Goal: Task Accomplishment & Management: Use online tool/utility

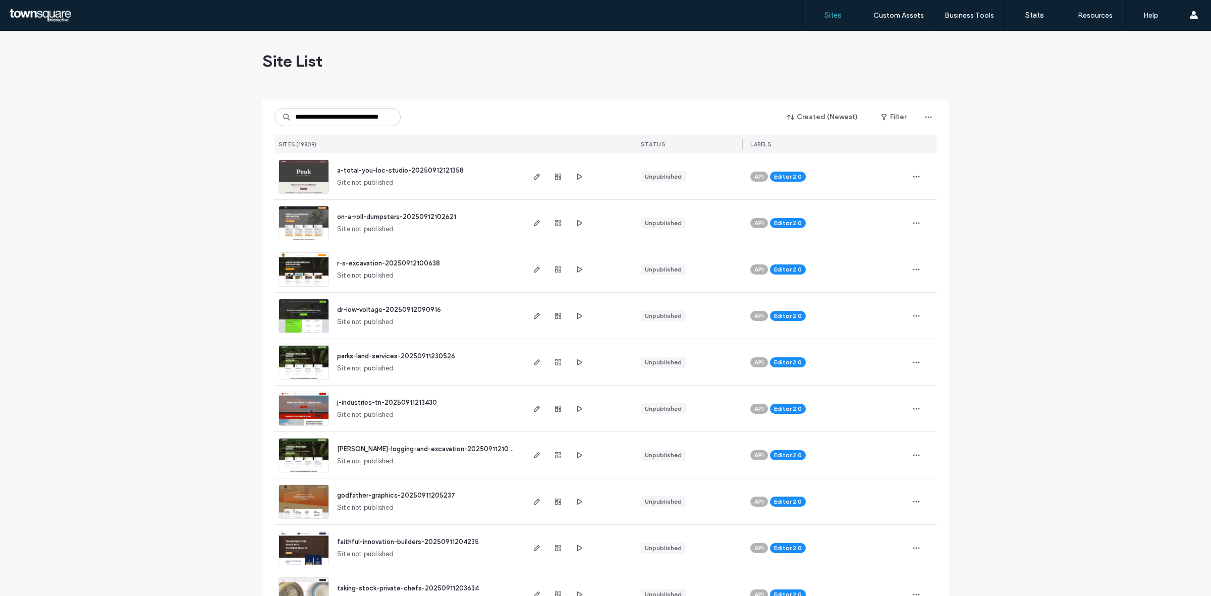
scroll to position [0, 26]
type input "**********"
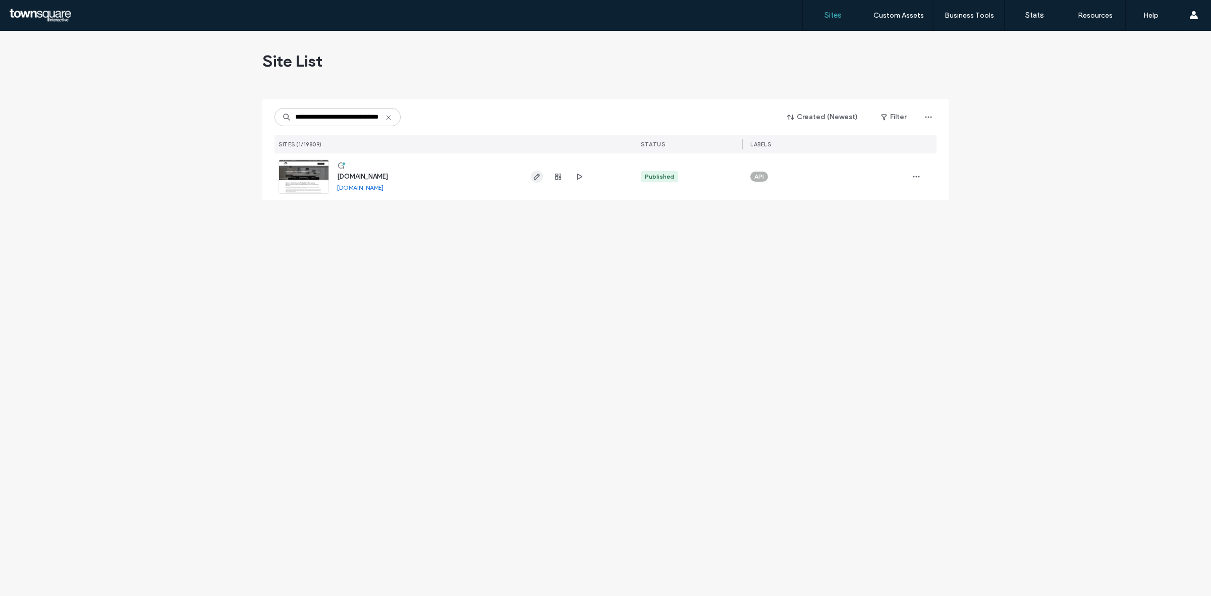
click at [541, 175] on span "button" at bounding box center [537, 177] width 12 height 12
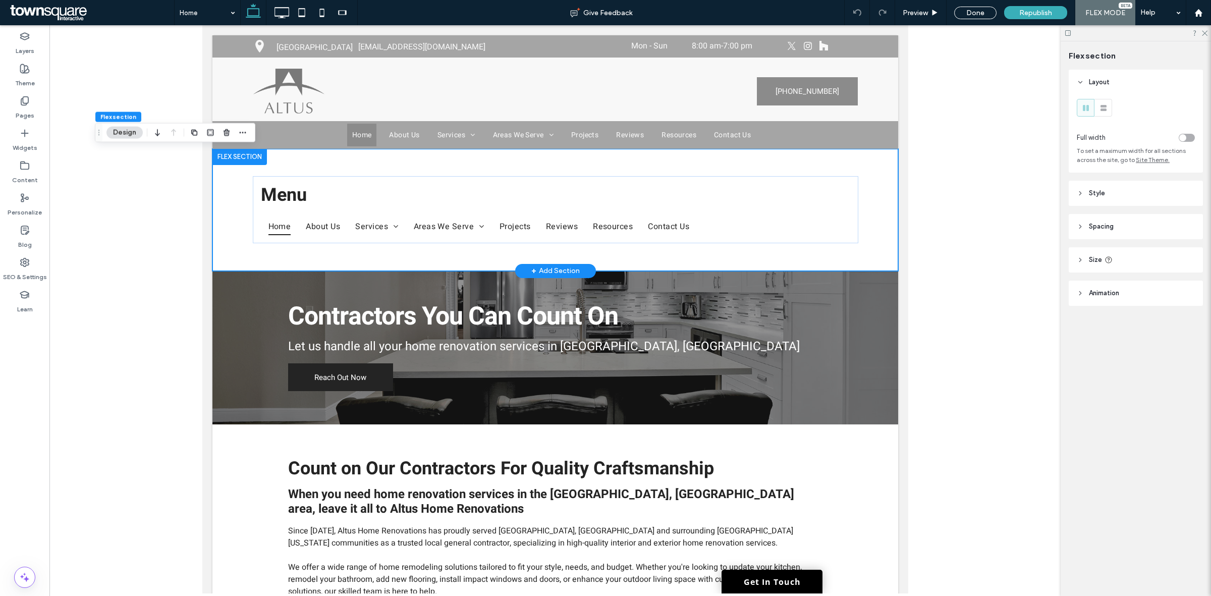
click at [230, 256] on div "Menu Home About Us Services Kitchen Remodeling Bathroom Remodeling Flooring Ser…" at bounding box center [555, 210] width 686 height 122
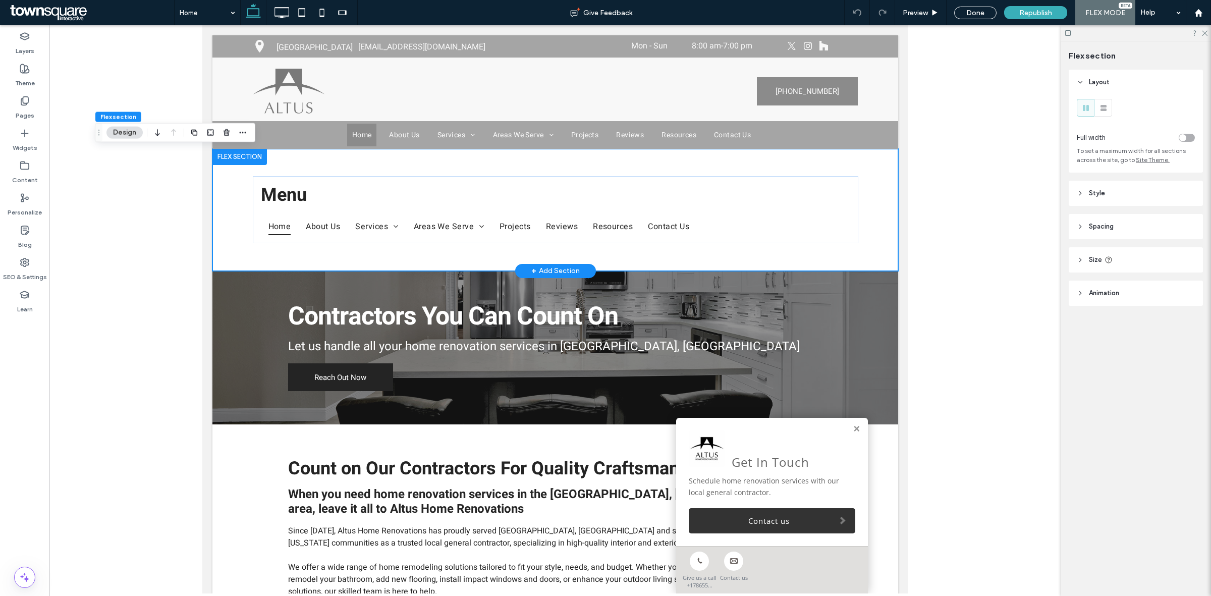
click at [237, 247] on div "Menu Home About Us Services Kitchen Remodeling Bathroom Remodeling Flooring Ser…" at bounding box center [555, 210] width 686 height 122
click at [226, 203] on div "Menu Home About Us Services Kitchen Remodeling Bathroom Remodeling Flooring Ser…" at bounding box center [555, 210] width 686 height 122
click at [231, 133] on icon "button" at bounding box center [227, 133] width 8 height 8
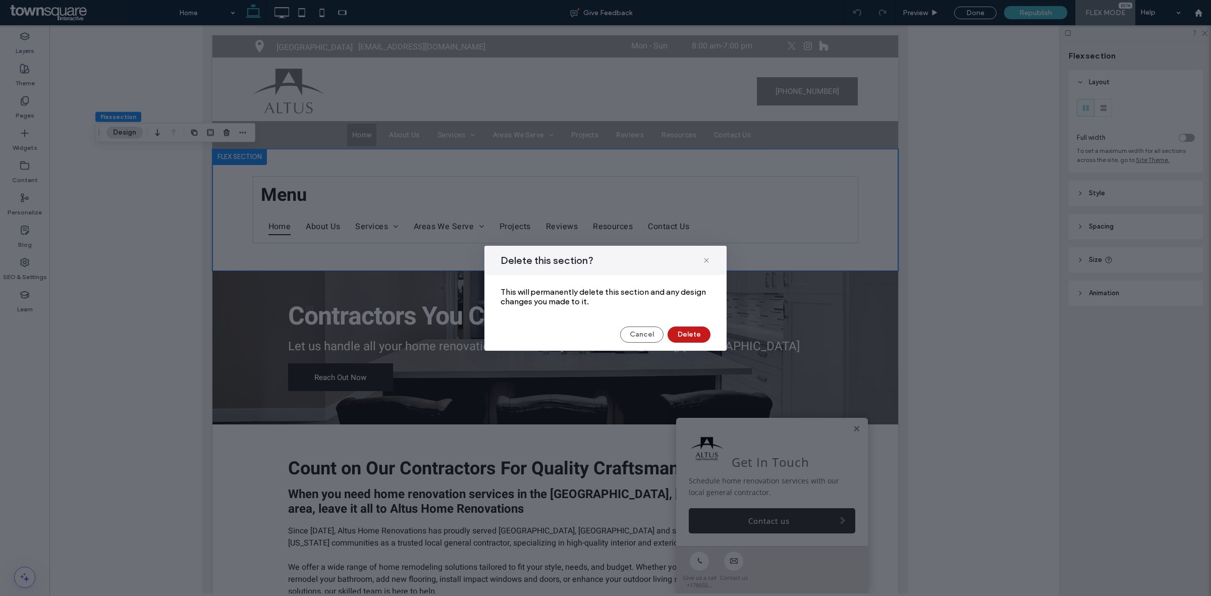
click at [692, 327] on button "Delete" at bounding box center [689, 334] width 43 height 16
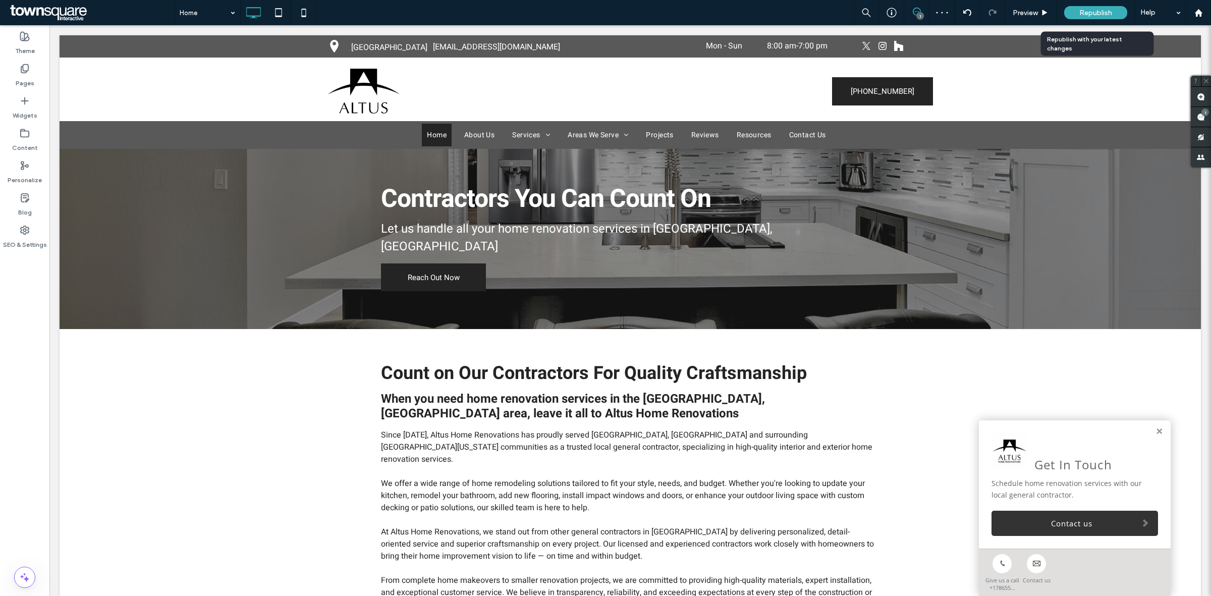
click at [1087, 15] on span "Republish" at bounding box center [1095, 13] width 33 height 9
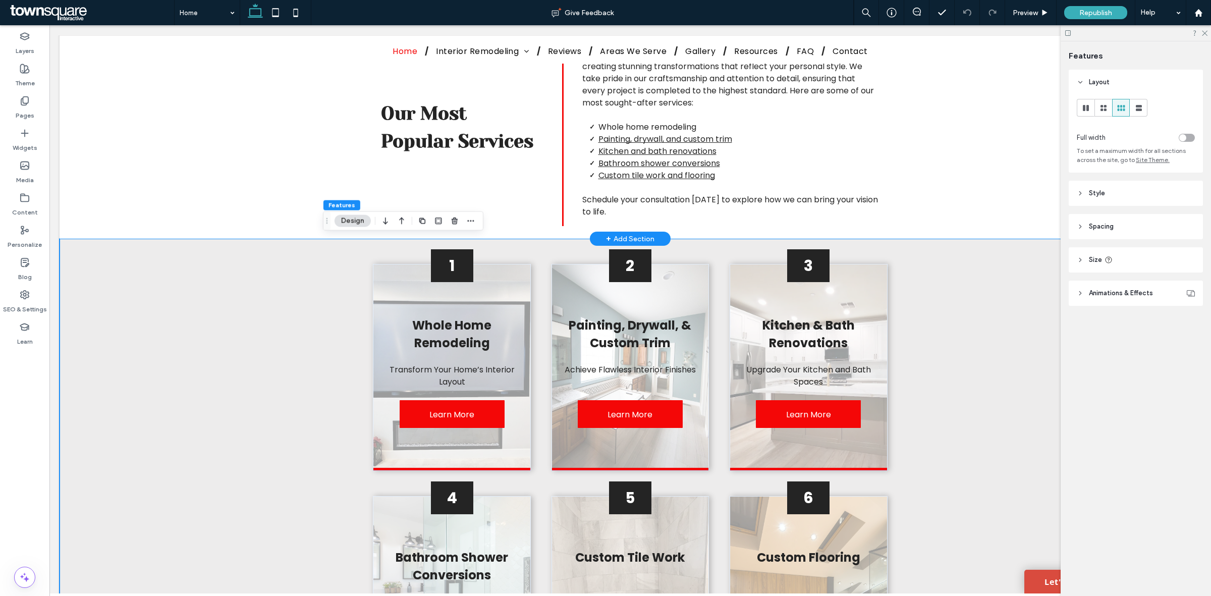
click at [349, 231] on div "Our Most Popular Services Our renovation company offers a wide array of interio…" at bounding box center [630, 121] width 606 height 236
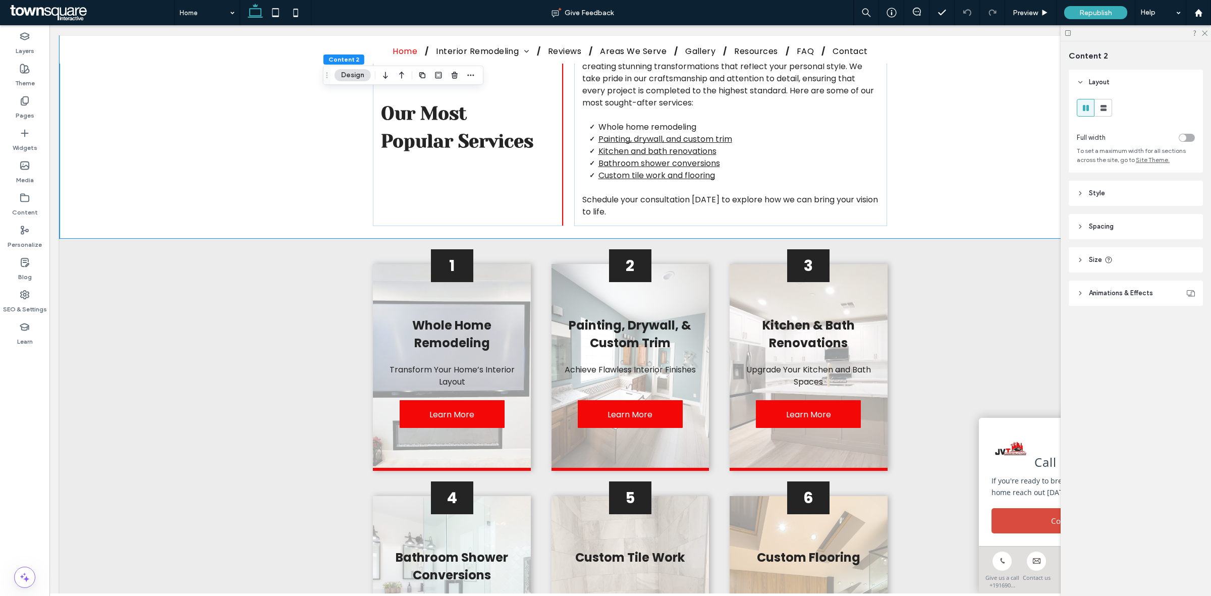
click at [1187, 135] on div "toggle" at bounding box center [1187, 138] width 16 height 8
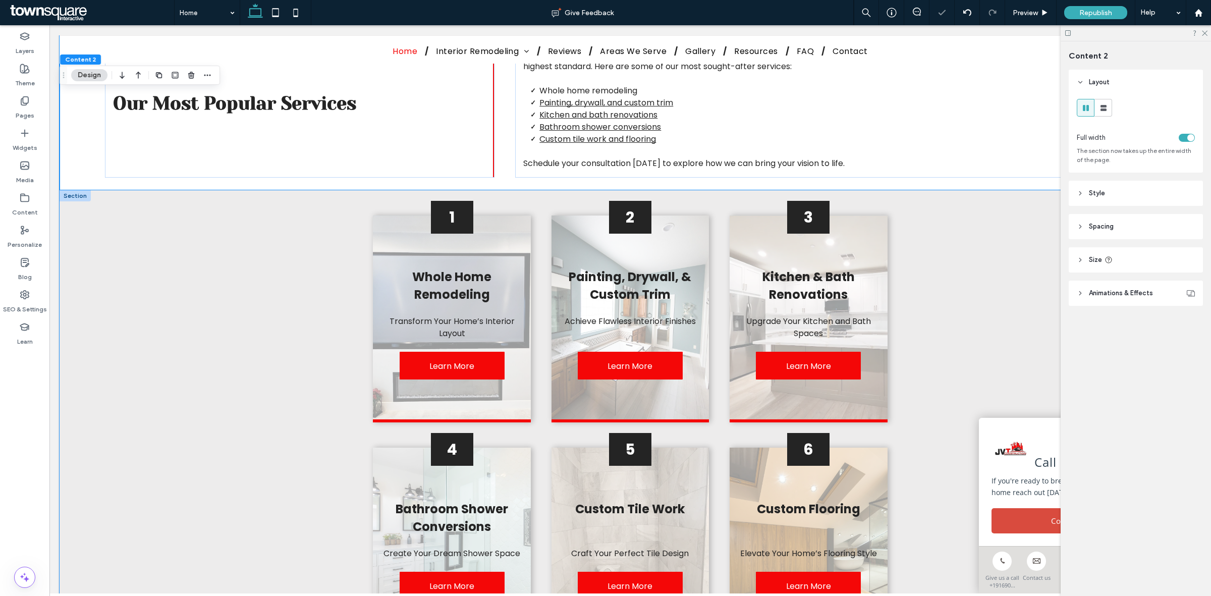
click at [954, 271] on div "1 Whole Home Remodeling Transform Your Home’s Interior Layout Learn More 2 Pain…" at bounding box center [630, 536] width 1141 height 692
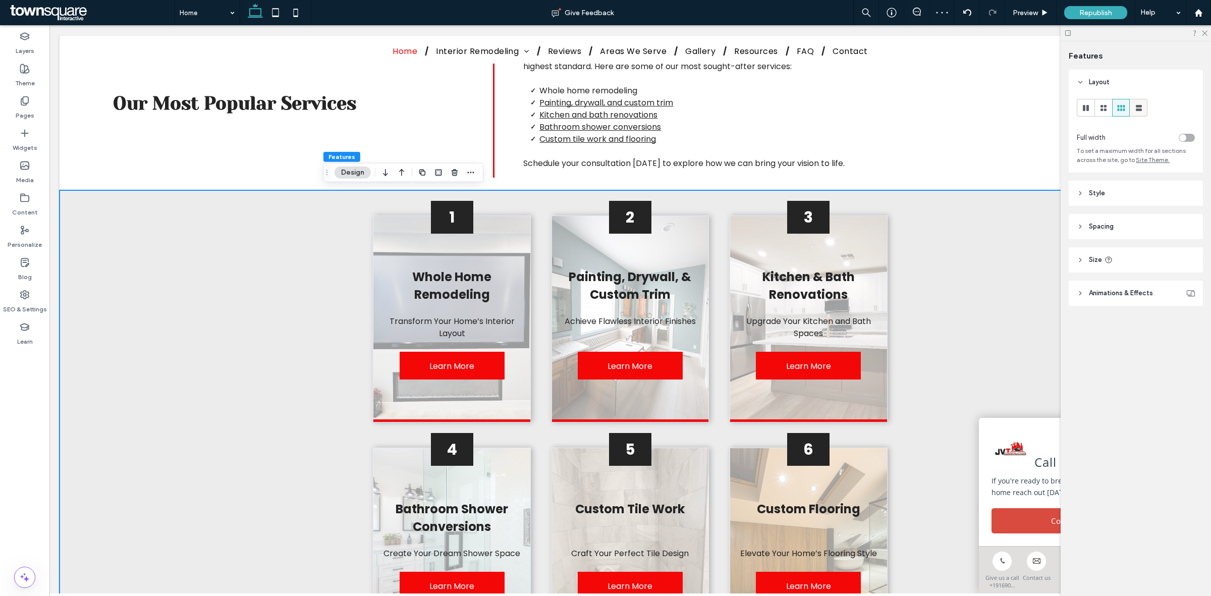
click at [1134, 112] on icon at bounding box center [1139, 108] width 10 height 10
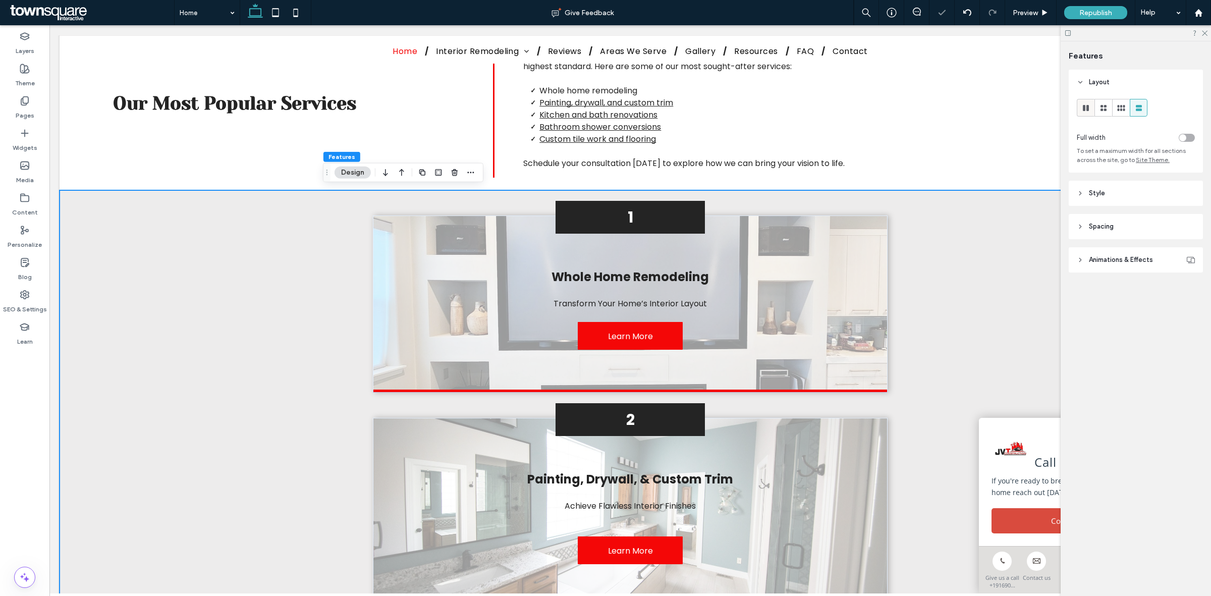
click at [1081, 115] on span at bounding box center [1086, 107] width 10 height 17
type input "***"
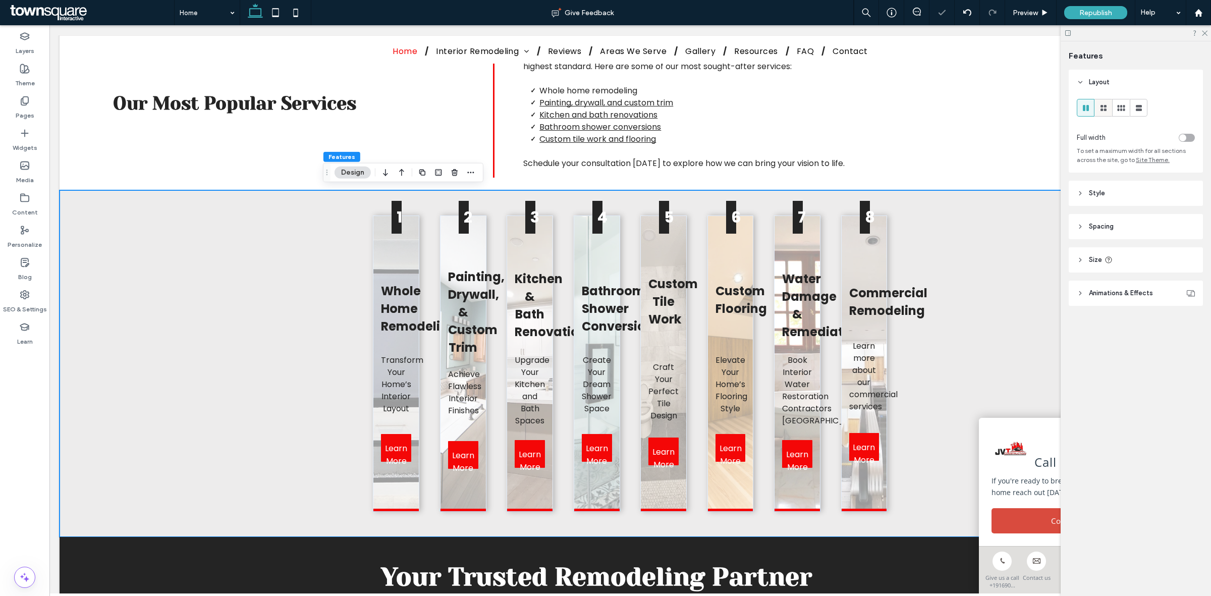
click at [1104, 105] on use at bounding box center [1104, 108] width 6 height 6
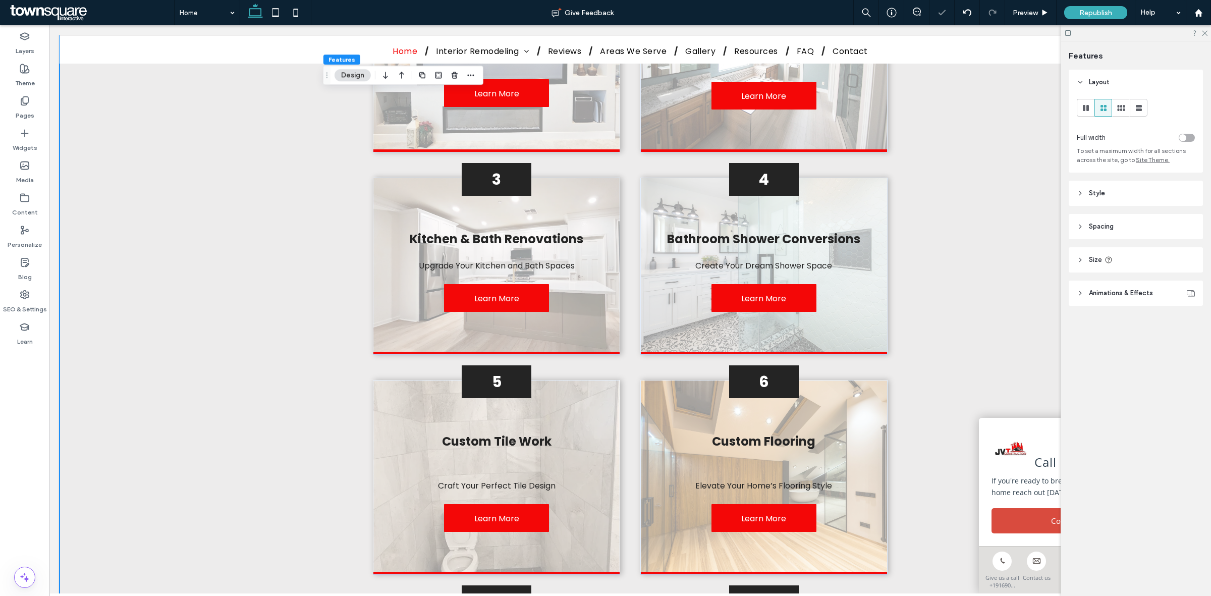
click at [942, 308] on div "1 Whole Home Remodeling Transform Your Home’s Interior Layout Learn More 2 Pain…" at bounding box center [630, 376] width 1141 height 876
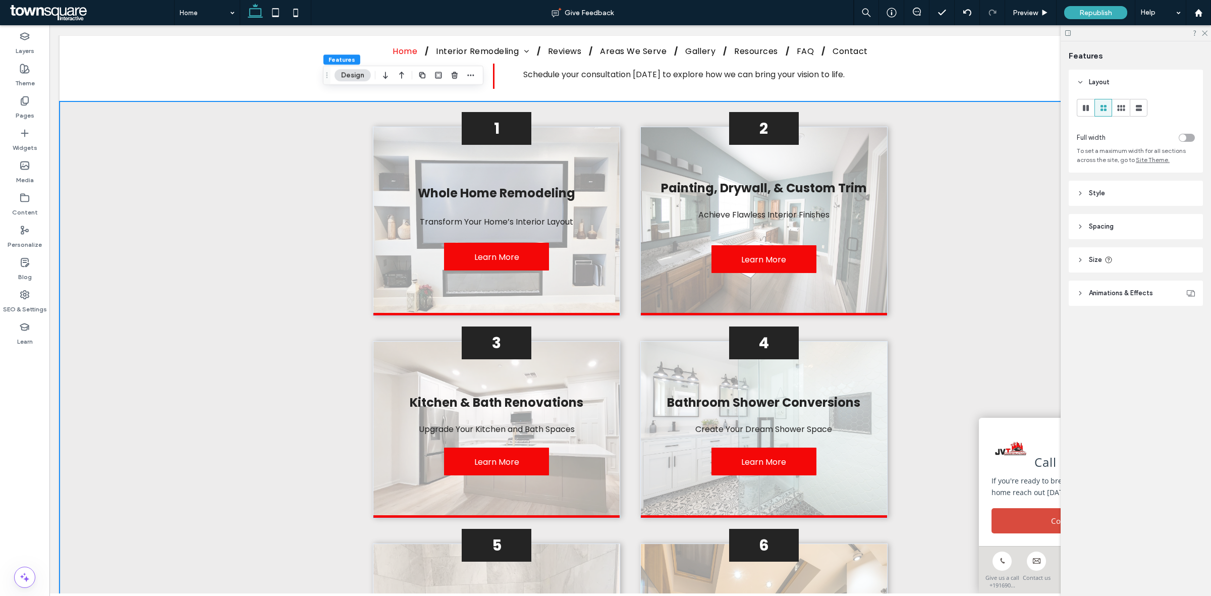
scroll to position [955, 0]
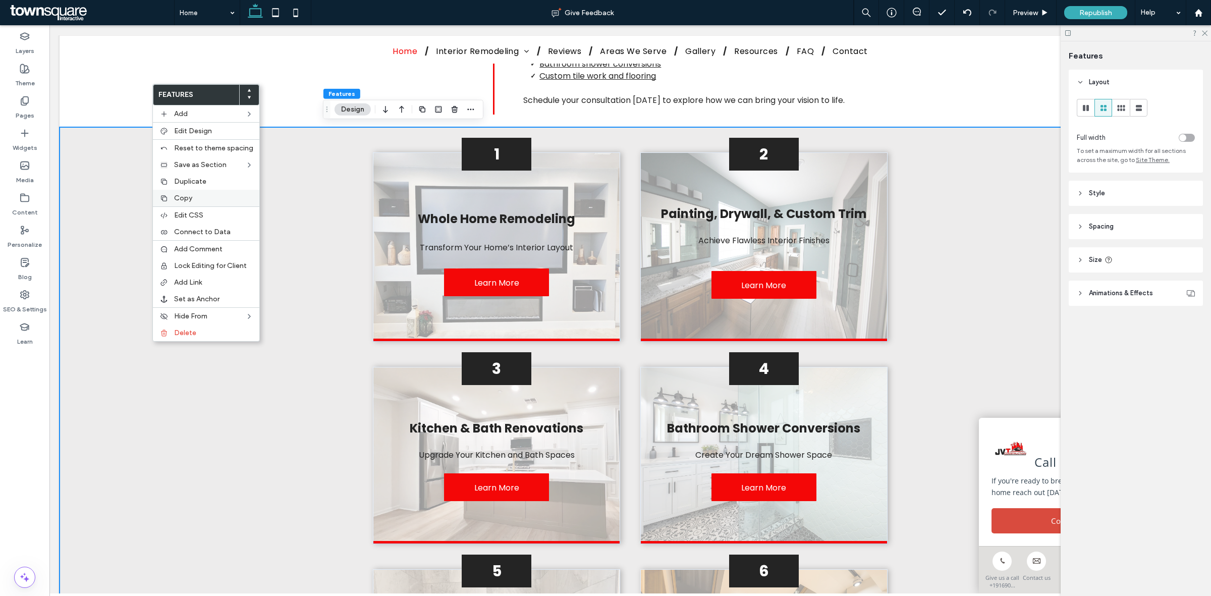
click at [205, 195] on div "Copy" at bounding box center [206, 198] width 106 height 17
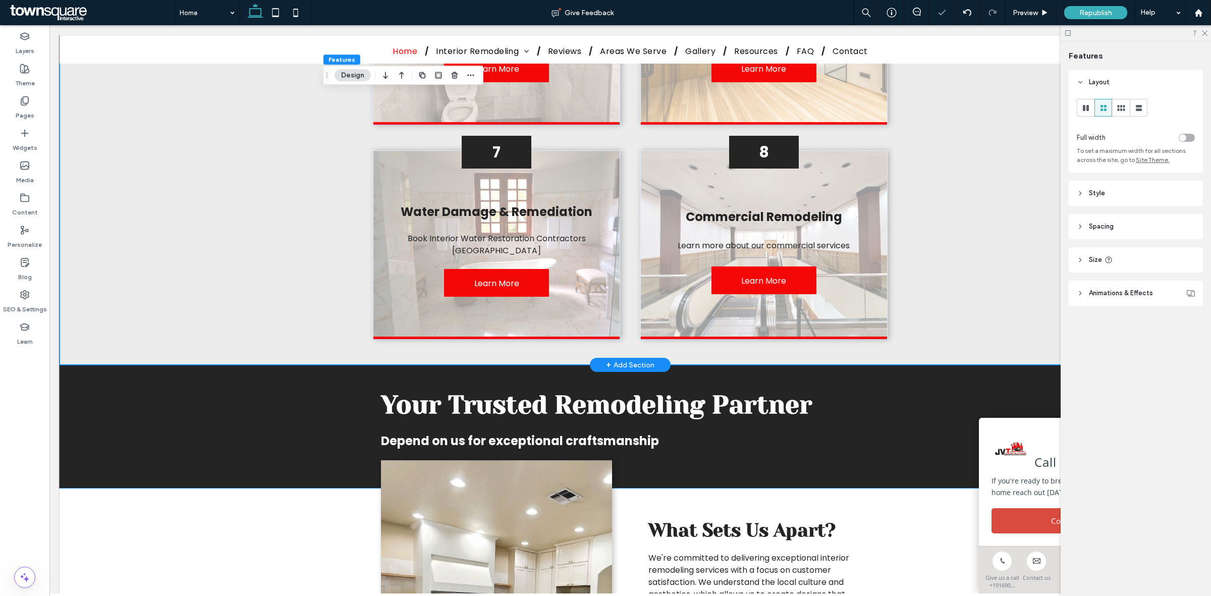
scroll to position [1712, 0]
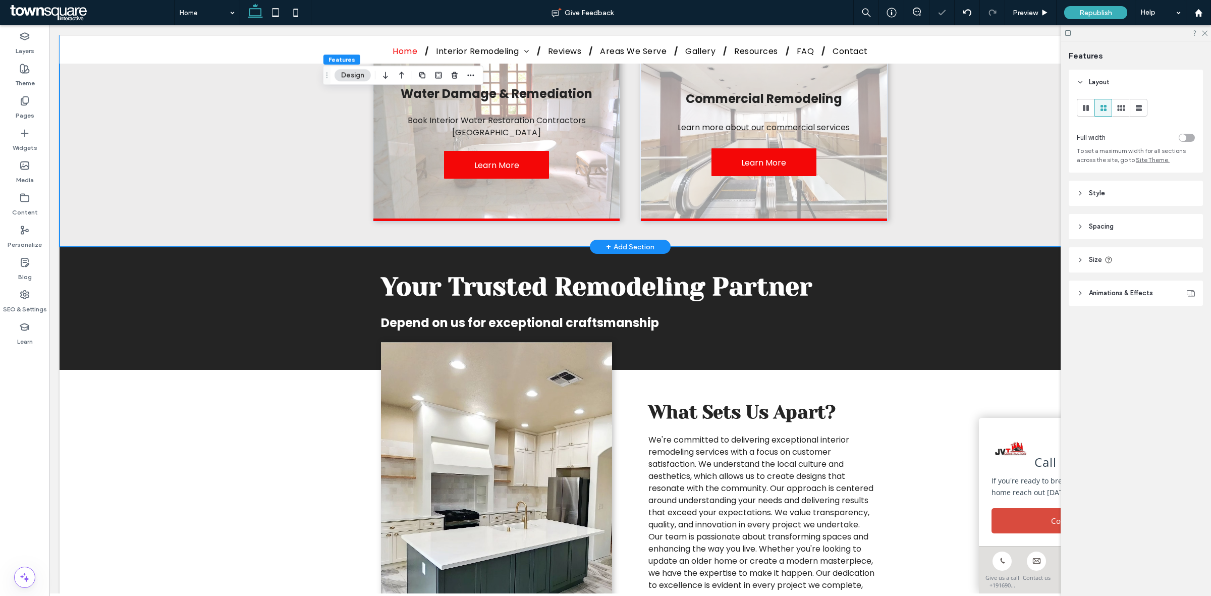
click at [639, 241] on div "+ Add Section" at bounding box center [630, 246] width 48 height 11
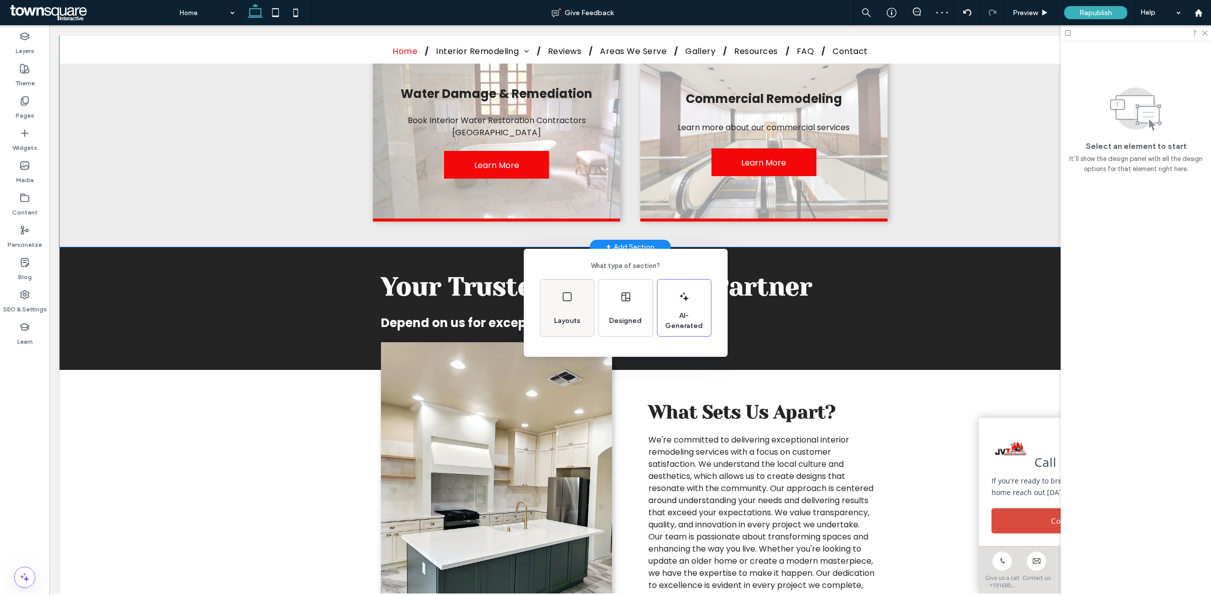
click at [573, 296] on icon at bounding box center [567, 297] width 12 height 12
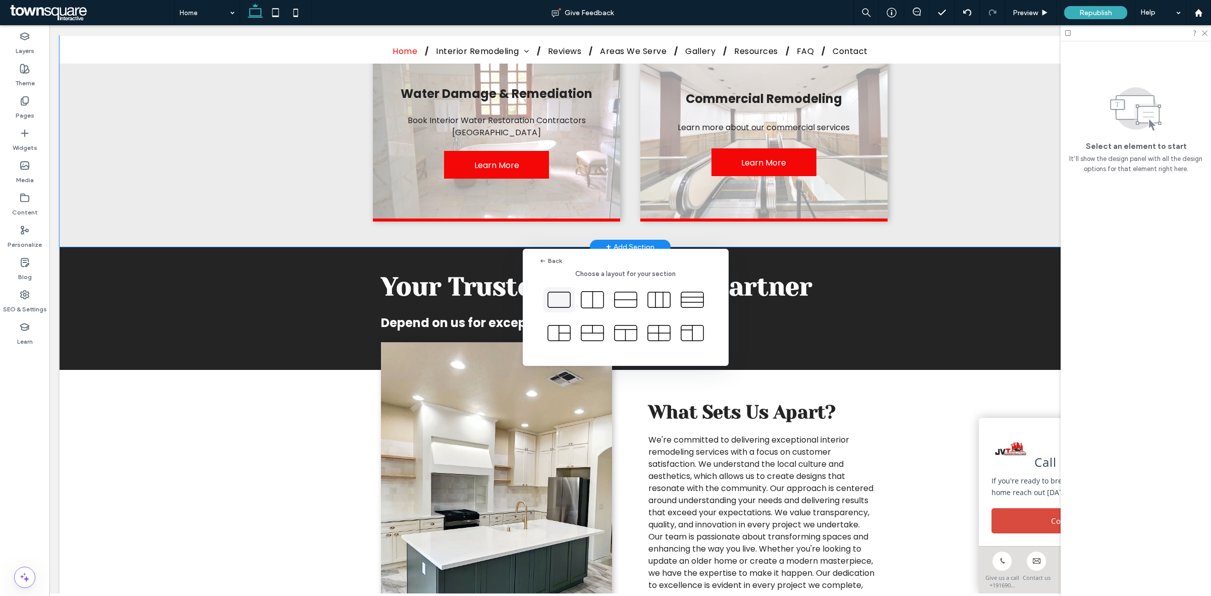
click at [559, 296] on icon at bounding box center [558, 299] width 25 height 25
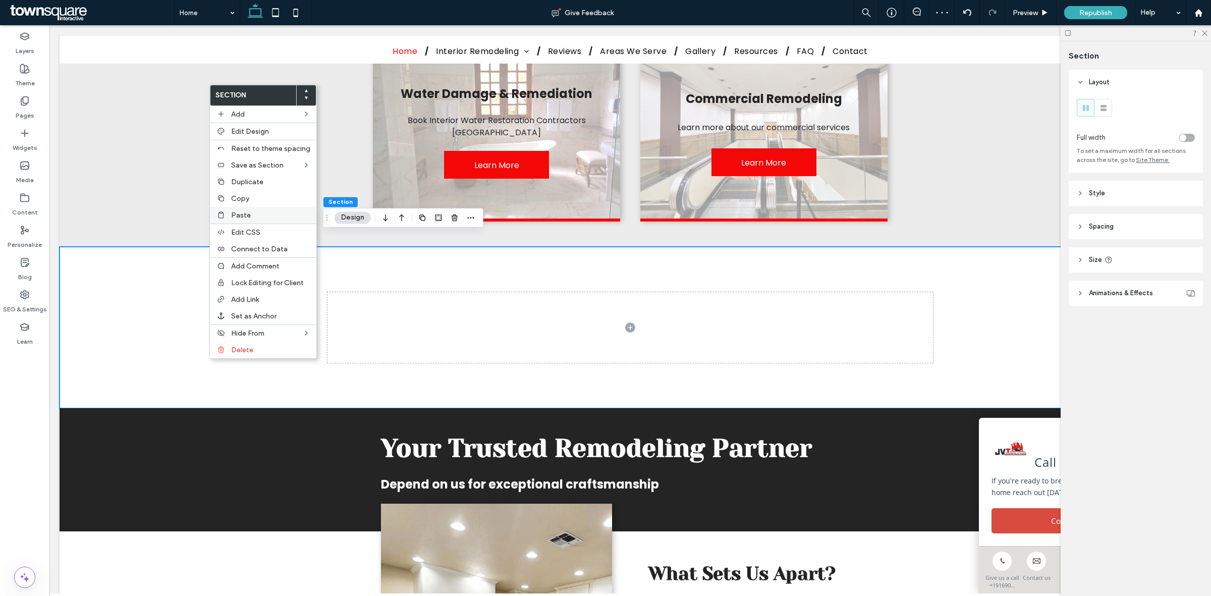
click at [263, 219] on label "Paste" at bounding box center [270, 215] width 79 height 9
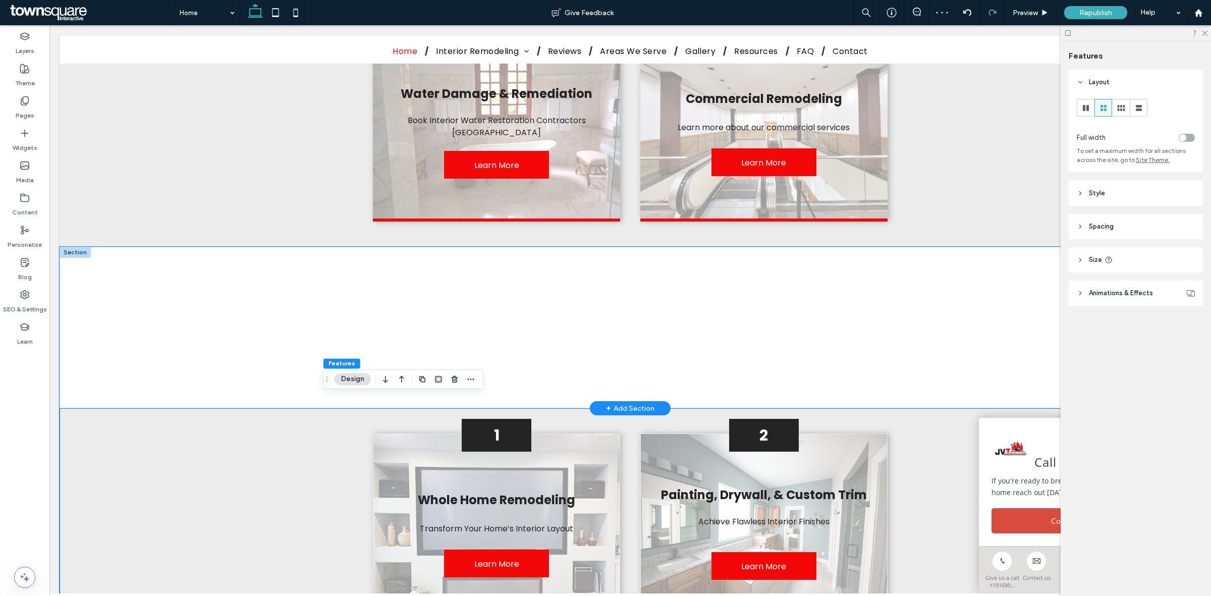
click at [1009, 263] on div at bounding box center [630, 327] width 1141 height 161
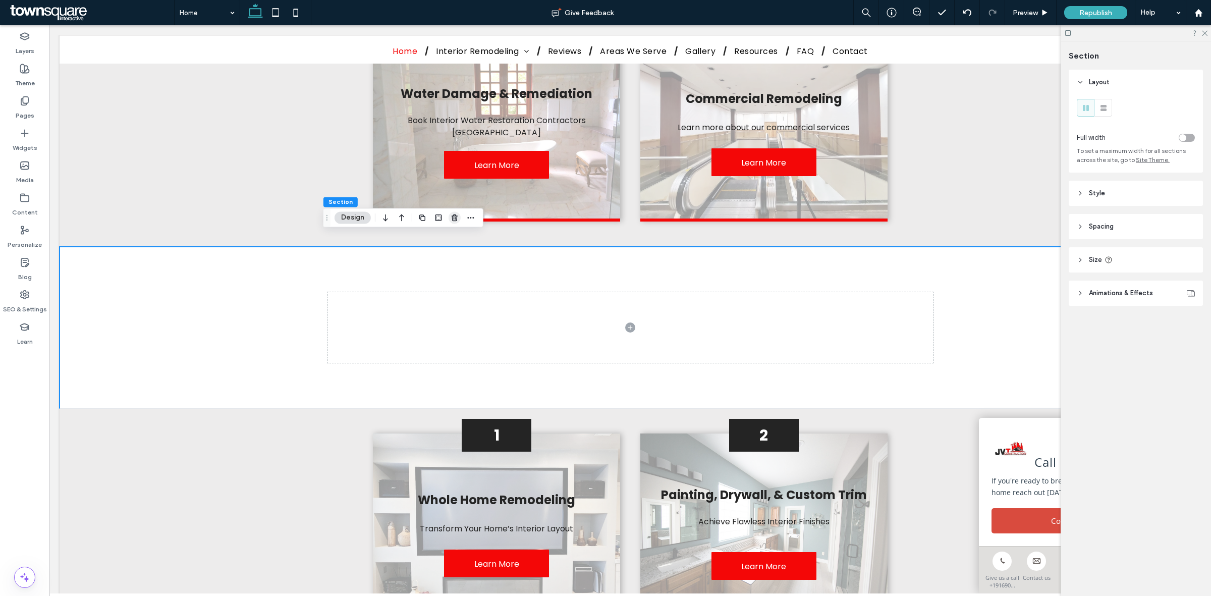
click at [456, 218] on icon "button" at bounding box center [455, 217] width 8 height 8
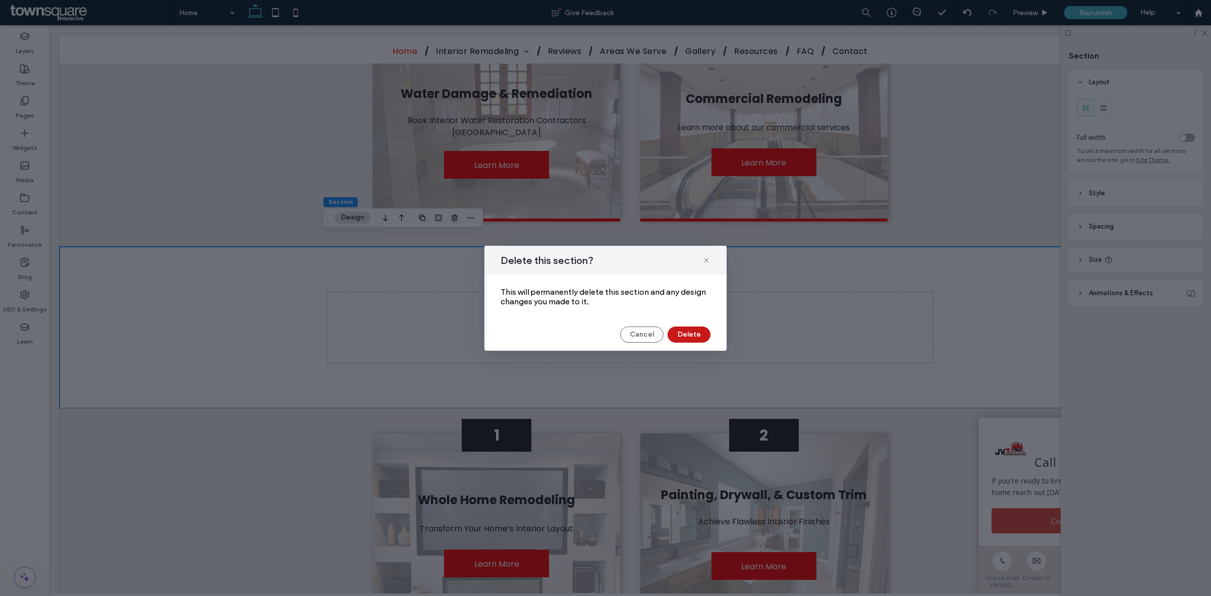
click at [697, 327] on button "Delete" at bounding box center [689, 334] width 43 height 16
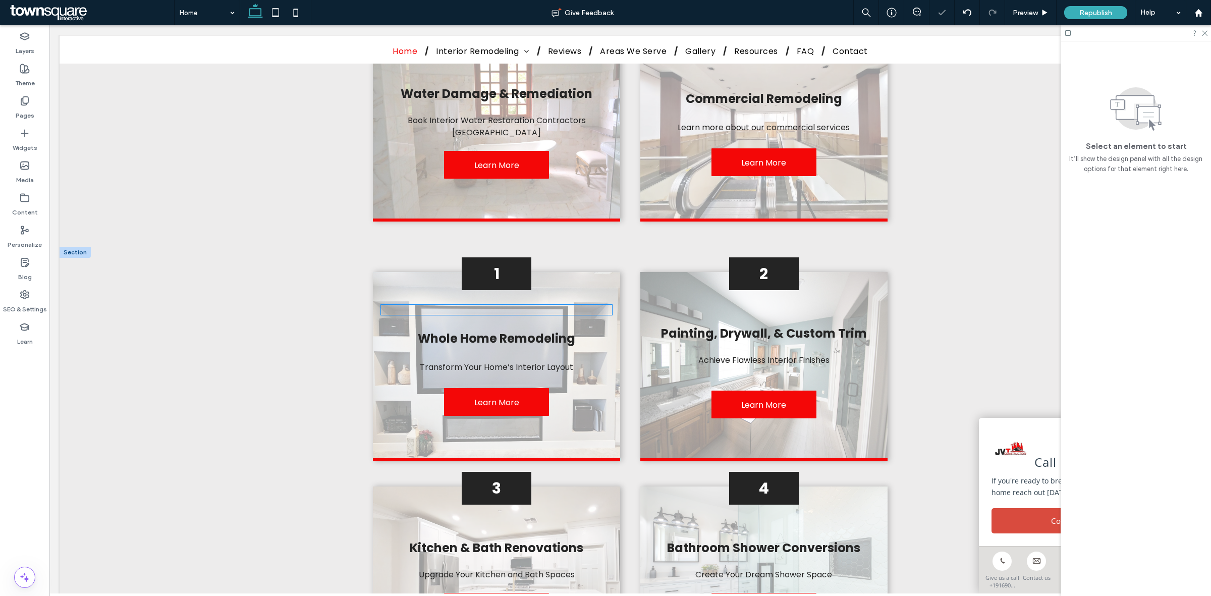
click at [601, 305] on div at bounding box center [496, 310] width 231 height 10
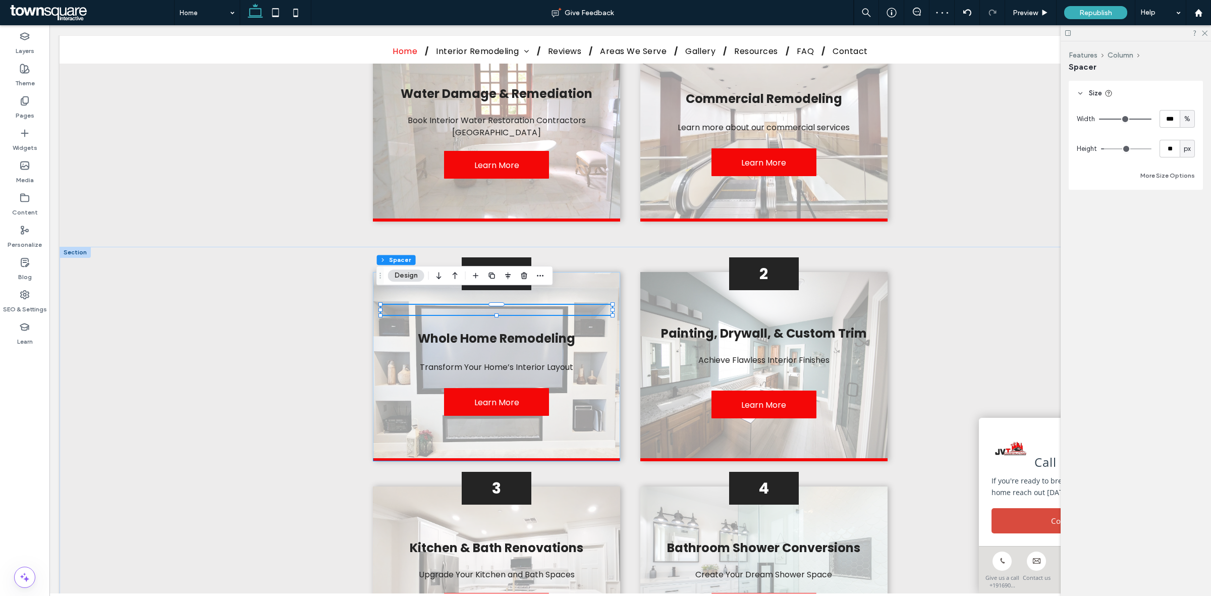
click at [608, 272] on div "1 Whole Home Remodeling Transform Your Home’s Interior Layout Learn More" at bounding box center [496, 366] width 247 height 189
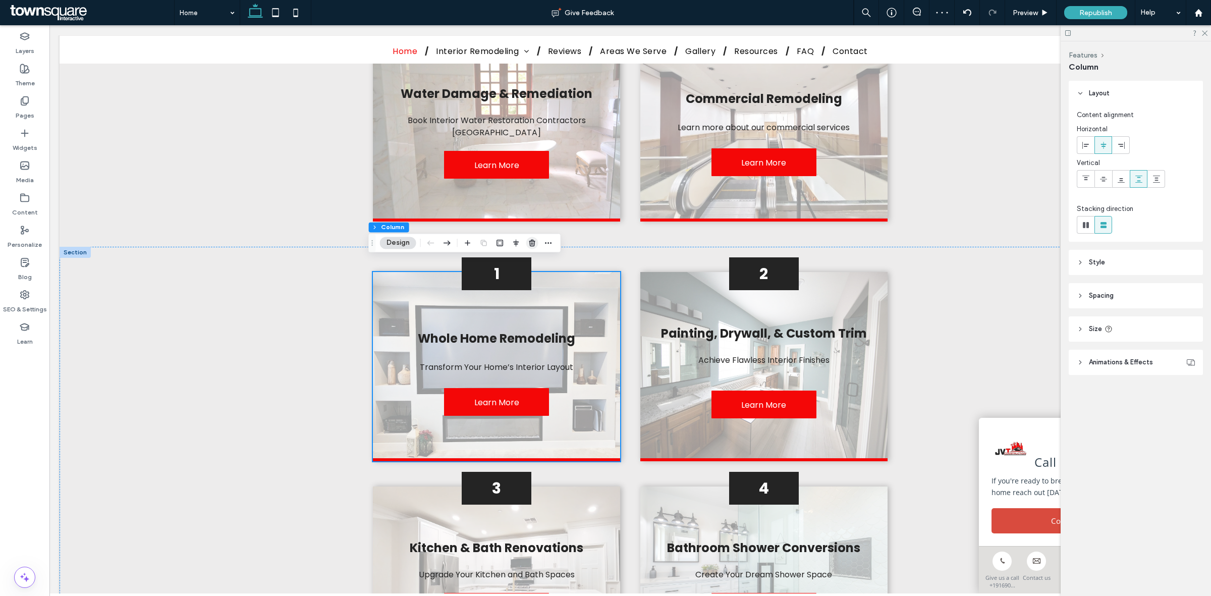
click at [536, 240] on icon "button" at bounding box center [532, 243] width 8 height 8
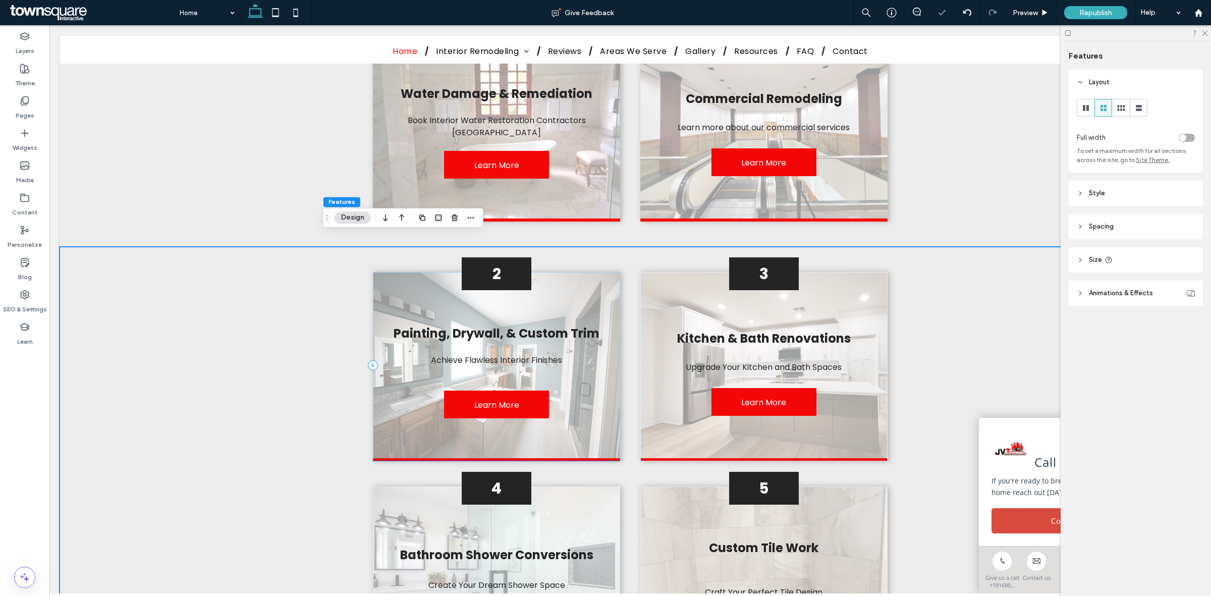
click at [577, 272] on div "2 Painting, Drywall, & Custom Trim Achieve Flawless Interior Finishes ﻿ Learn M…" at bounding box center [496, 366] width 247 height 189
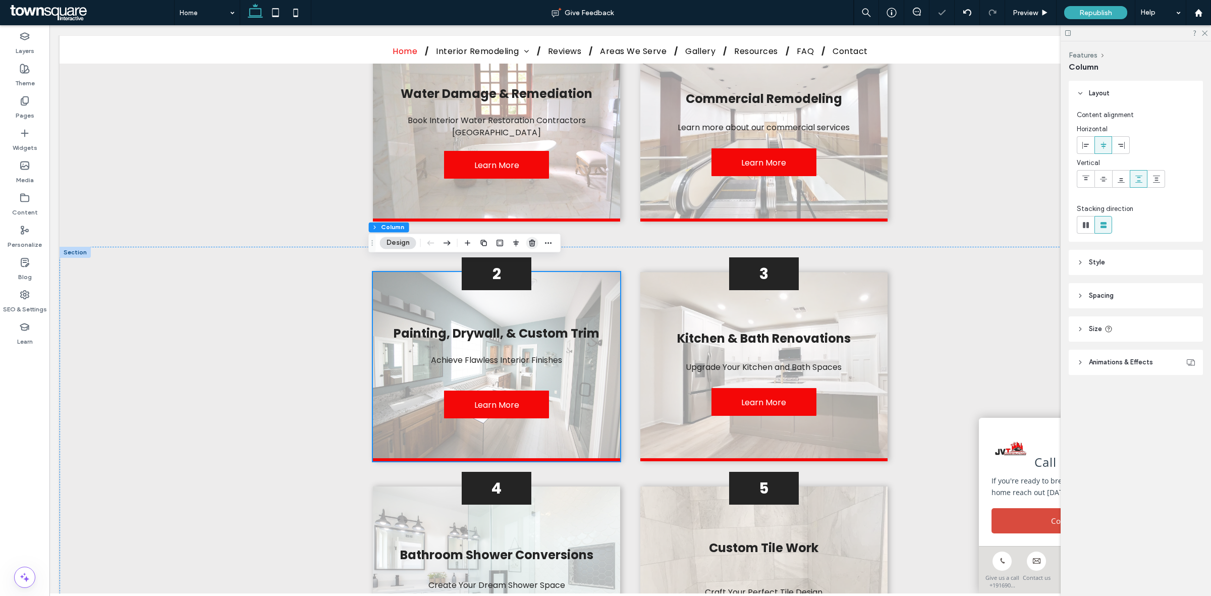
drag, startPoint x: 531, startPoint y: 242, endPoint x: 489, endPoint y: 217, distance: 49.3
click at [531, 242] on use "button" at bounding box center [532, 243] width 6 height 7
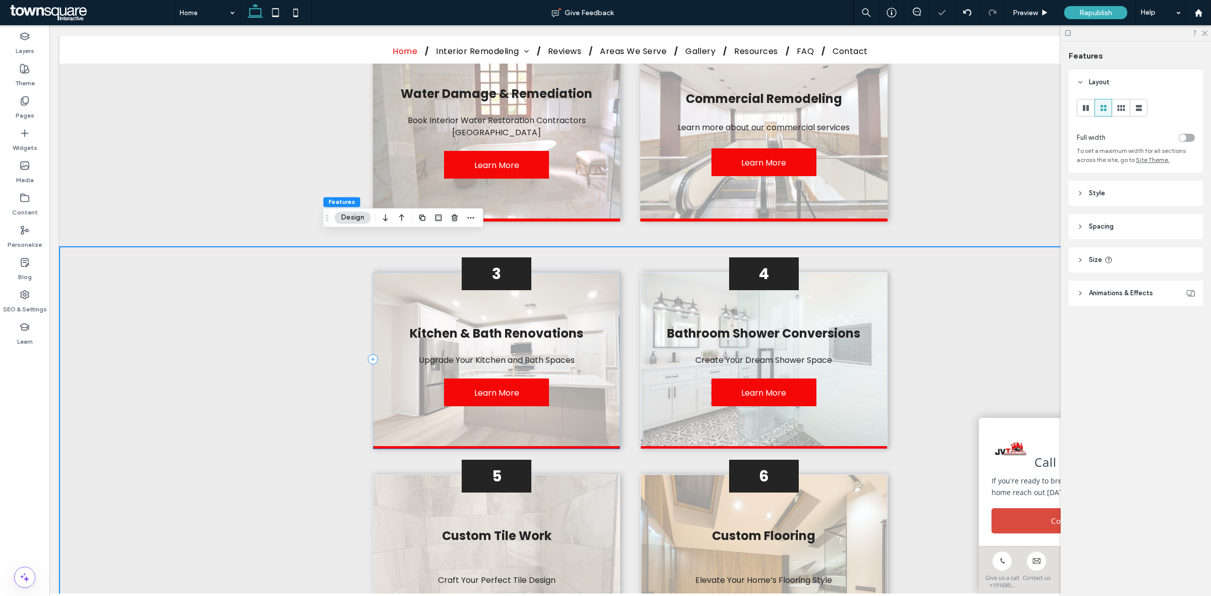
click at [591, 272] on div "3 Kitchen & Bath Renovations Upgrade Your Kitchen and Bath Spaces Learn More" at bounding box center [496, 360] width 247 height 177
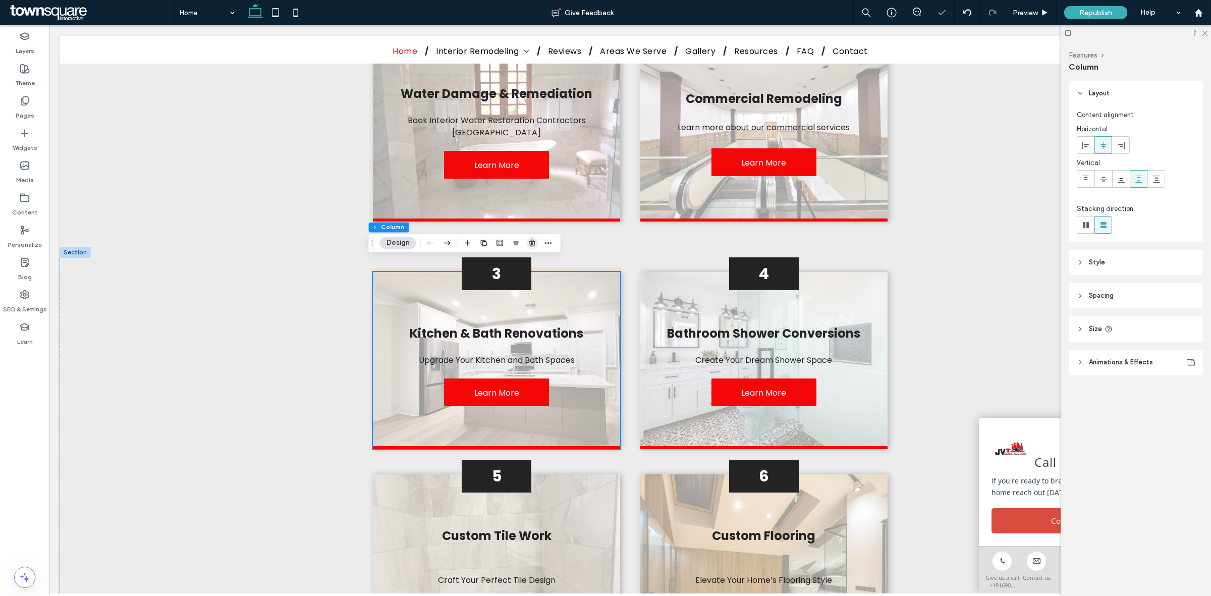
drag, startPoint x: 530, startPoint y: 248, endPoint x: 499, endPoint y: 225, distance: 39.0
click at [530, 248] on span "button" at bounding box center [532, 243] width 12 height 12
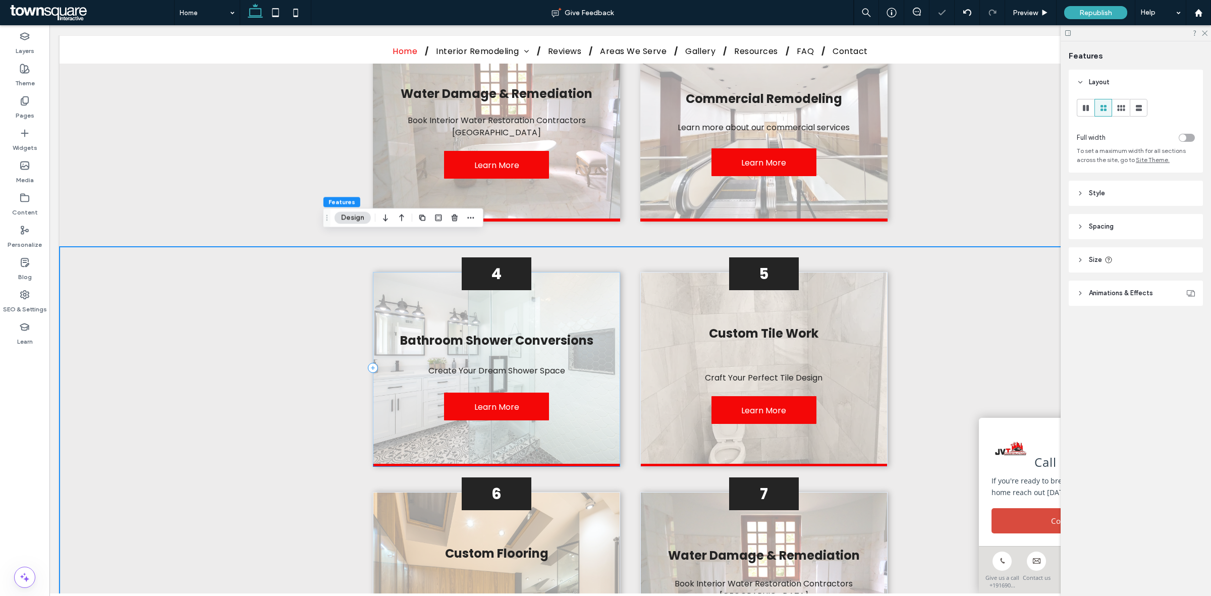
click at [562, 279] on div "4 Bathroom Shower Conversions Create Your Dream Shower Space ﻿ Learn More" at bounding box center [496, 369] width 247 height 195
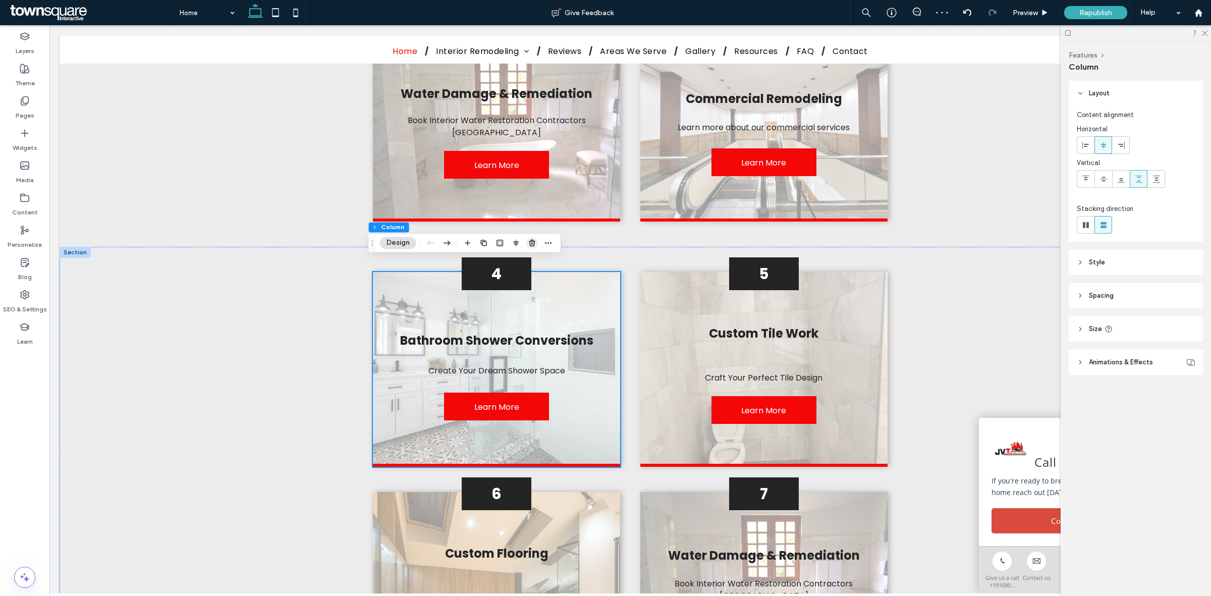
click at [535, 244] on icon "button" at bounding box center [532, 243] width 8 height 8
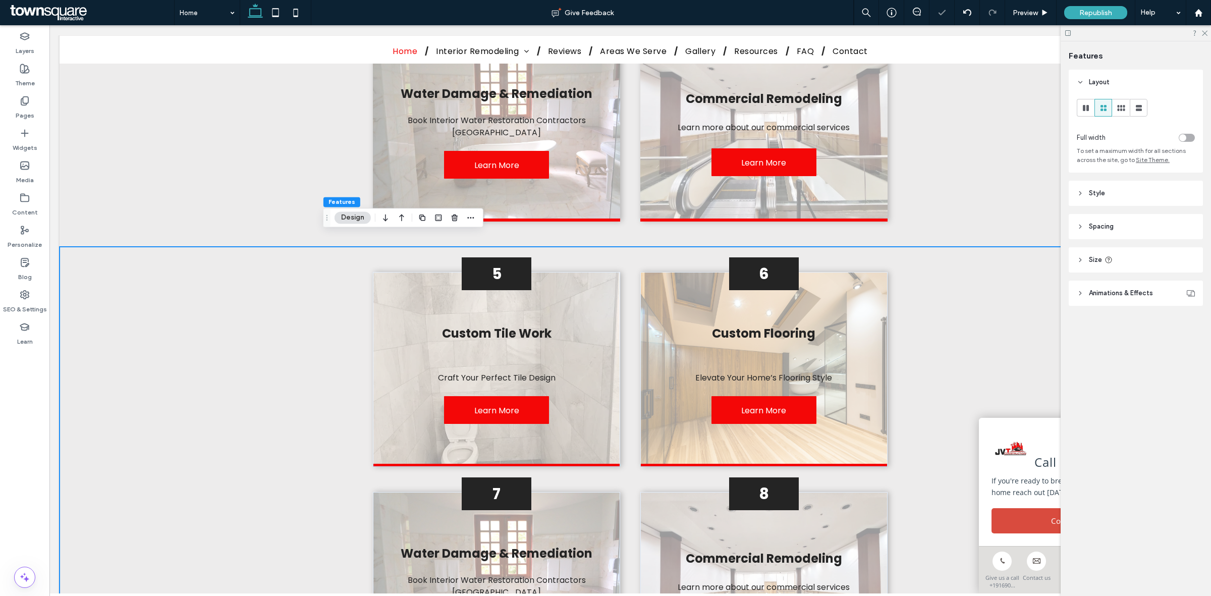
drag, startPoint x: 932, startPoint y: 288, endPoint x: 1040, endPoint y: 230, distance: 123.3
click at [932, 288] on div "5 Custom Tile Work ﻿ Craft Your Perfect Tile Design ﻿ Learn More 6 Custom Floor…" at bounding box center [630, 477] width 1141 height 460
click at [1079, 106] on div at bounding box center [1085, 107] width 17 height 17
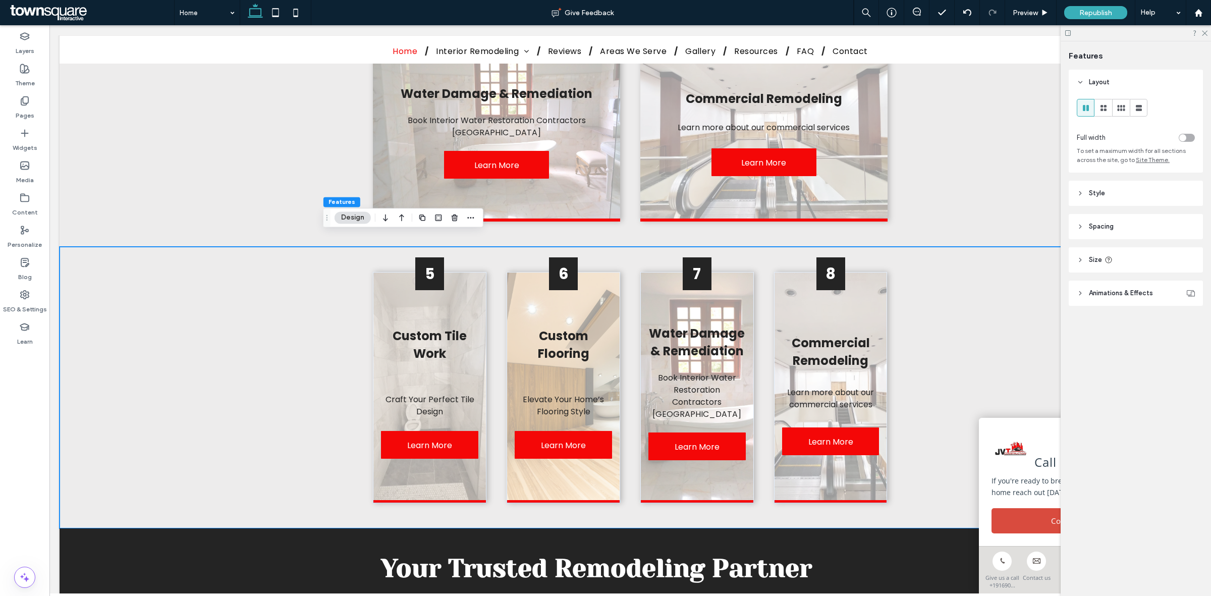
click at [1185, 141] on div "toggle" at bounding box center [1187, 138] width 16 height 8
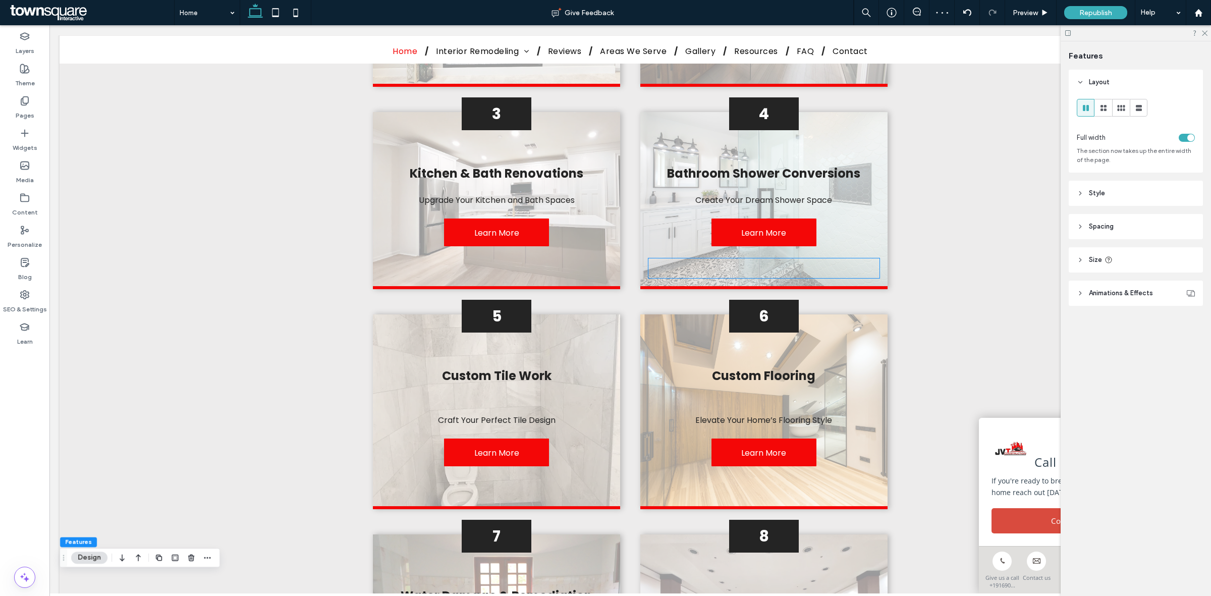
scroll to position [1207, 0]
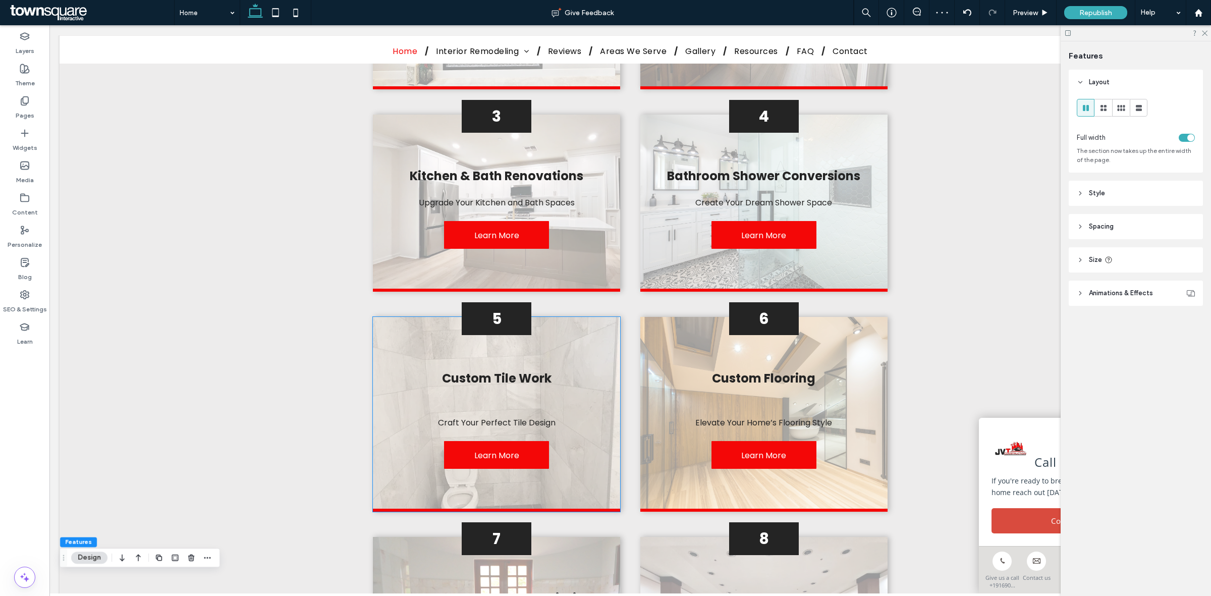
click at [594, 334] on div "5 Custom Tile Work ﻿ Craft Your Perfect Tile Design ﻿ Learn More" at bounding box center [496, 414] width 247 height 195
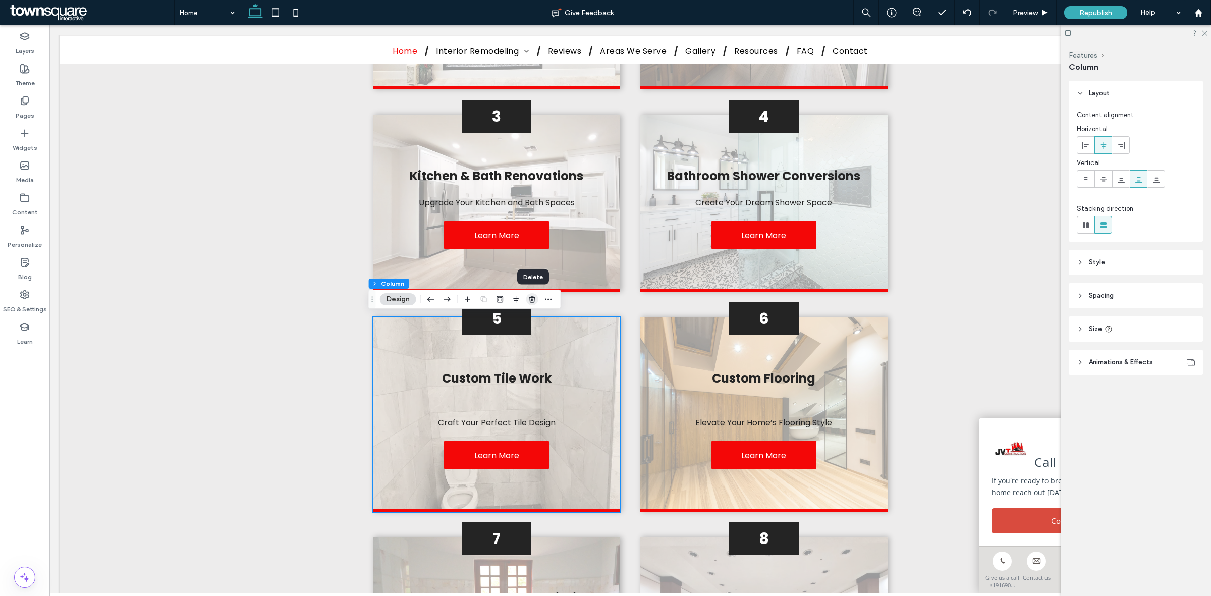
click at [530, 300] on use "button" at bounding box center [532, 299] width 6 height 7
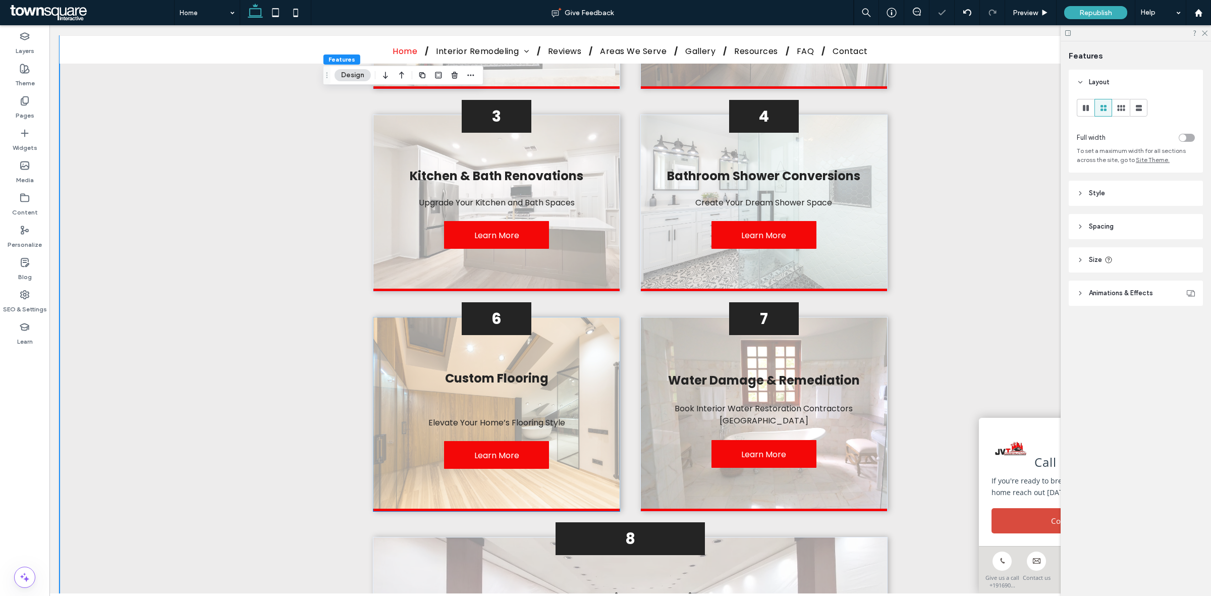
click at [569, 322] on div "6 Custom Flooring ﻿ Elevate Your Home’s Flooring Style ﻿ Learn More" at bounding box center [496, 414] width 247 height 195
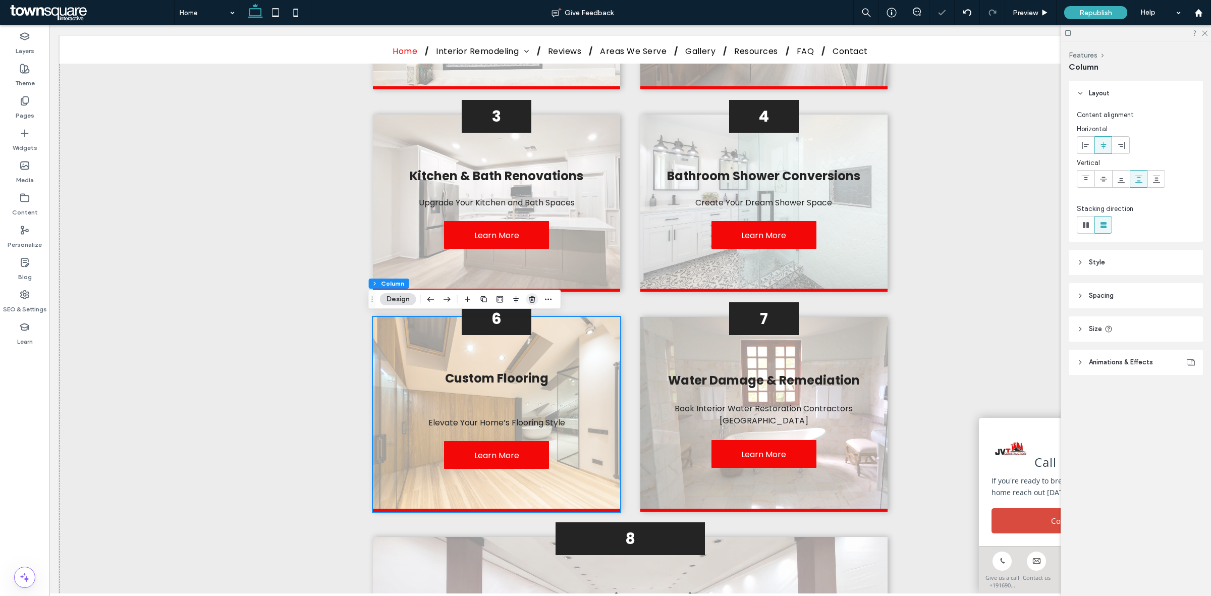
click at [531, 295] on icon "button" at bounding box center [532, 299] width 8 height 8
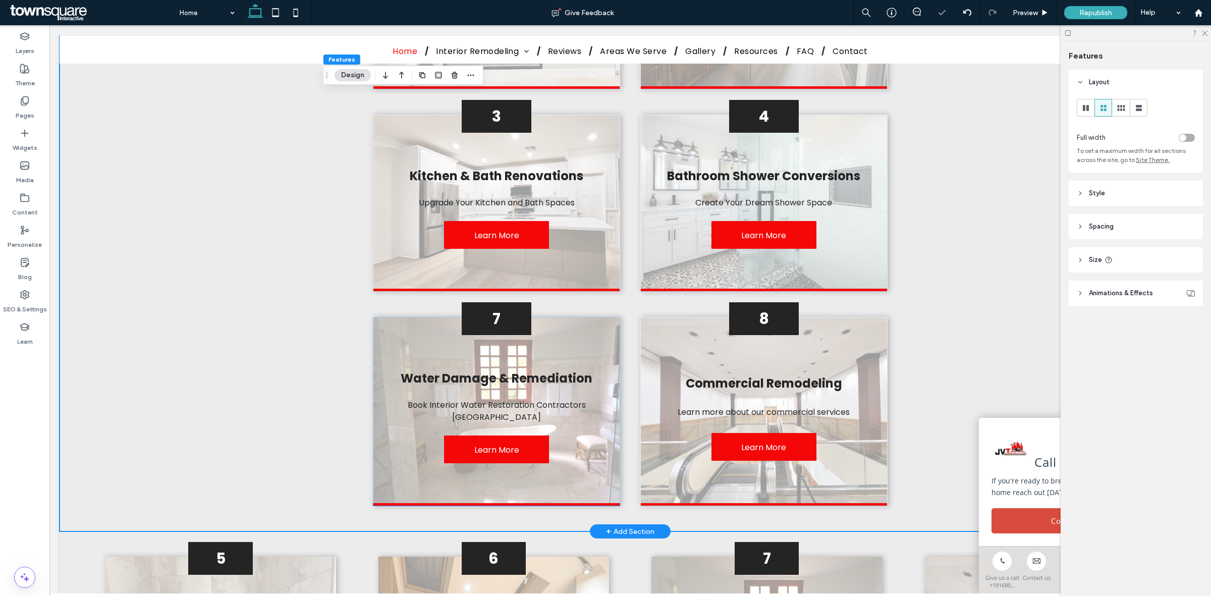
click at [577, 343] on div "7 Water Damage & Remediation Book Interior Water Restoration Contractors Sacram…" at bounding box center [496, 411] width 247 height 189
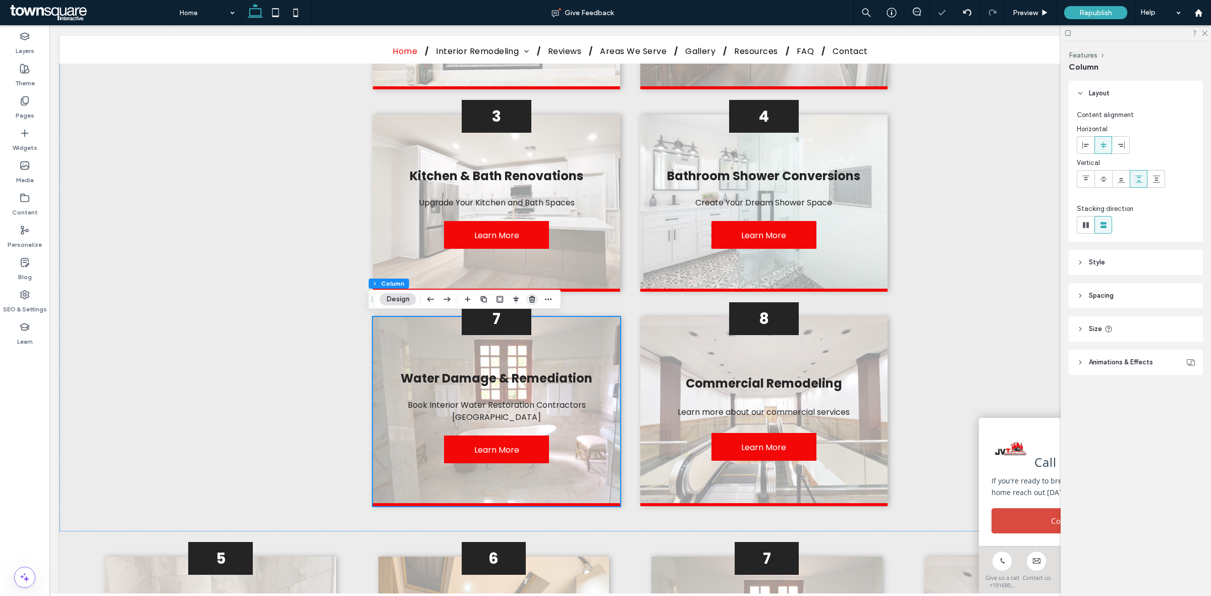
click at [533, 295] on icon "button" at bounding box center [532, 299] width 8 height 8
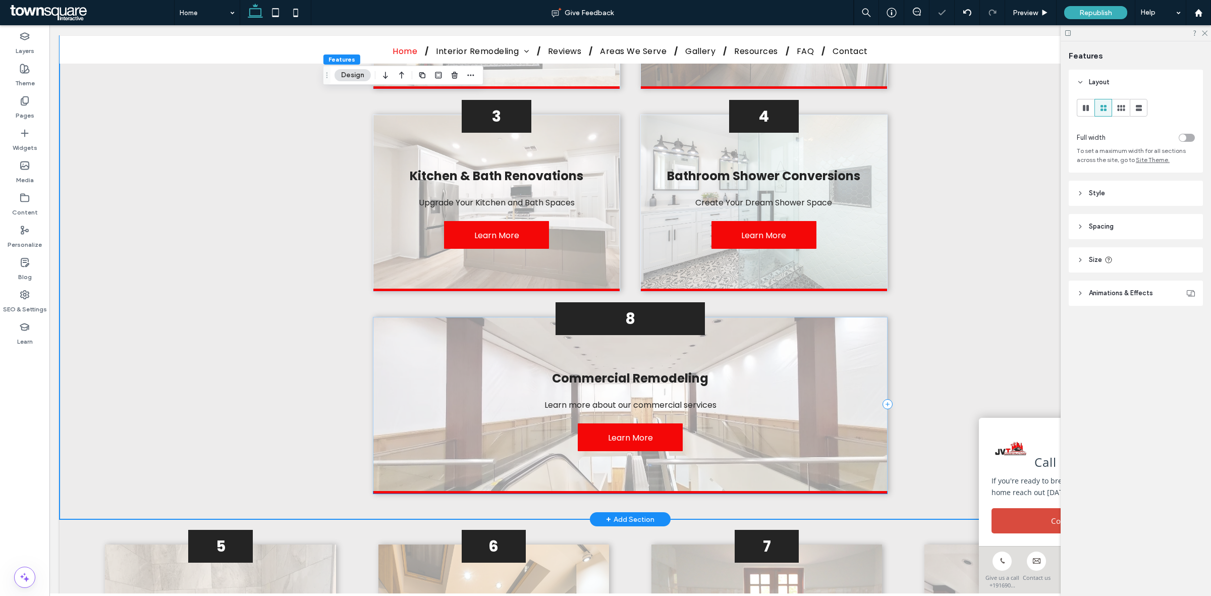
click at [506, 338] on div "8 Commercial Remodeling Learn more about our commercial services Learn More" at bounding box center [630, 405] width 514 height 177
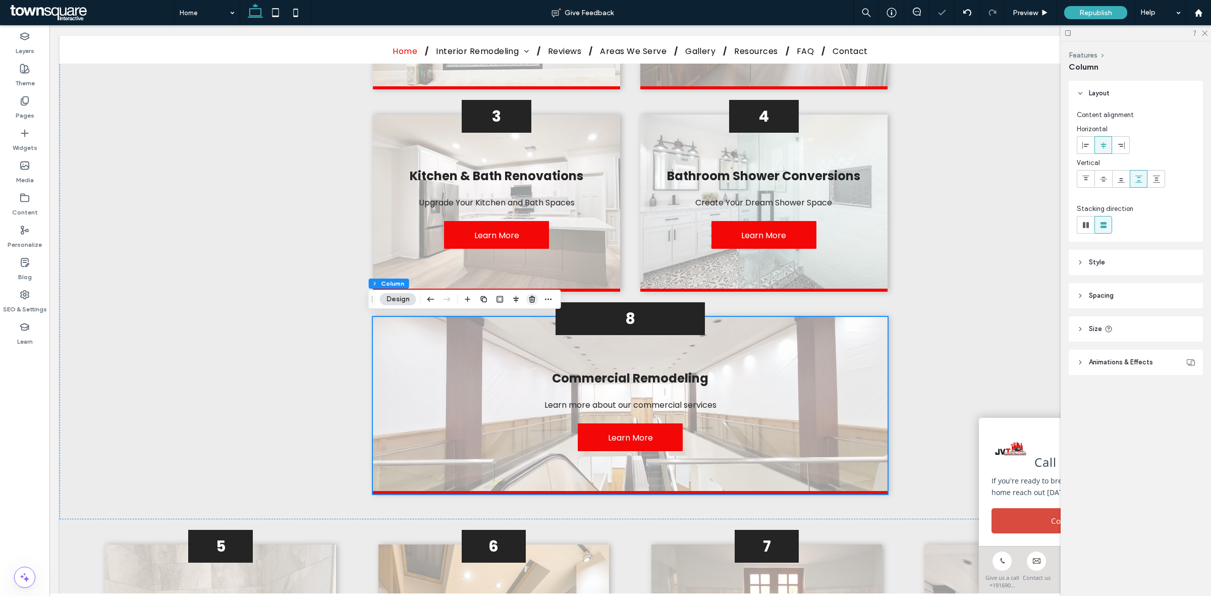
drag, startPoint x: 532, startPoint y: 298, endPoint x: 483, endPoint y: 275, distance: 54.6
click at [532, 301] on icon "button" at bounding box center [532, 299] width 8 height 8
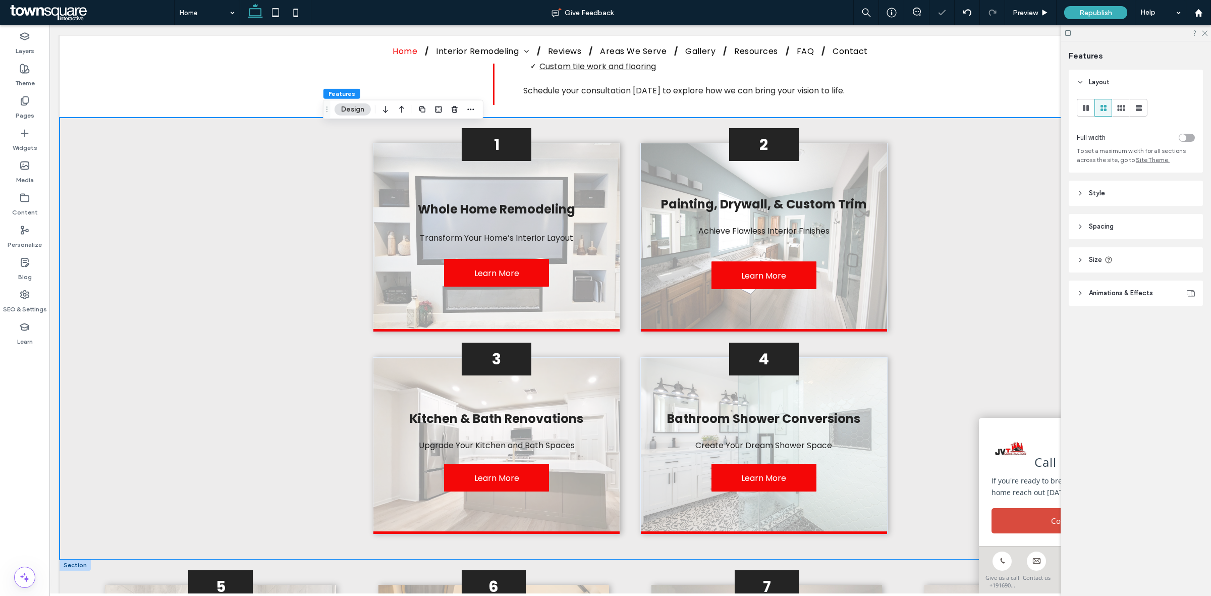
scroll to position [955, 0]
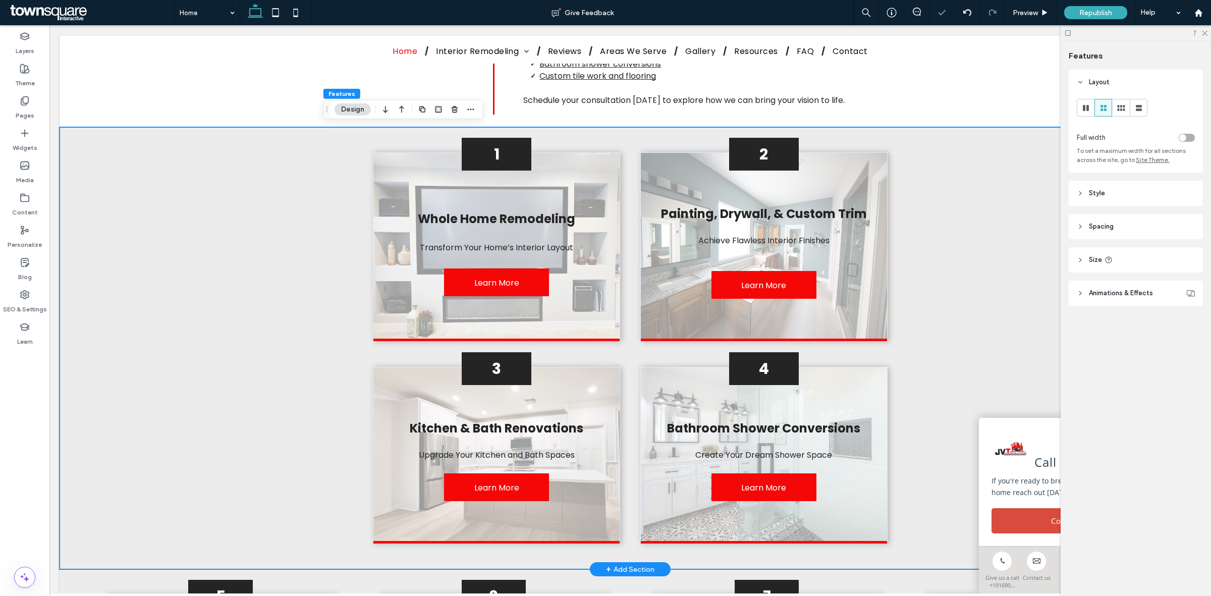
drag, startPoint x: 187, startPoint y: 481, endPoint x: 192, endPoint y: 477, distance: 5.8
click at [192, 477] on div "1 Whole Home Remodeling Transform Your Home’s Interior Layout Learn More 2 Pain…" at bounding box center [630, 348] width 1141 height 442
click at [1089, 106] on icon at bounding box center [1086, 108] width 10 height 10
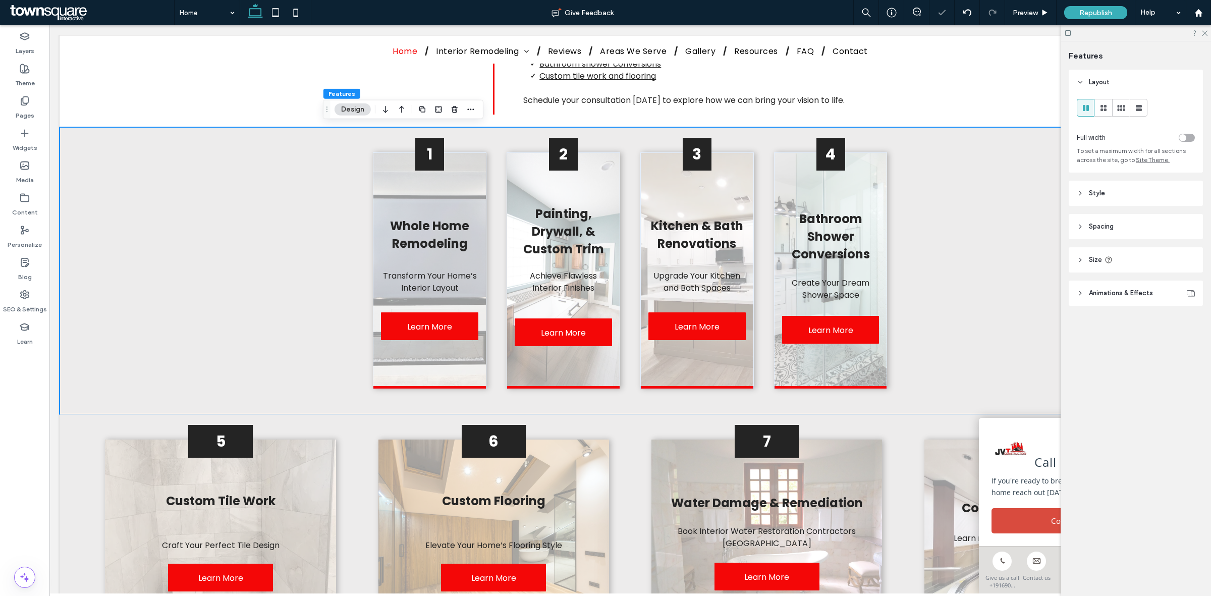
click at [1187, 137] on div "toggle" at bounding box center [1187, 138] width 16 height 8
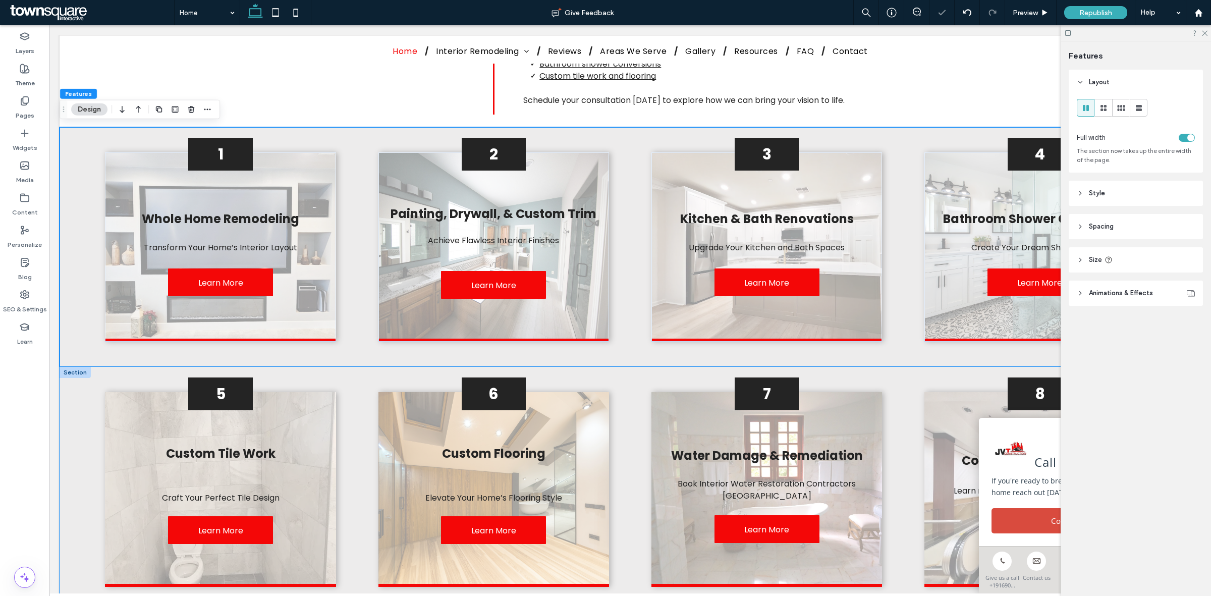
scroll to position [1081, 0]
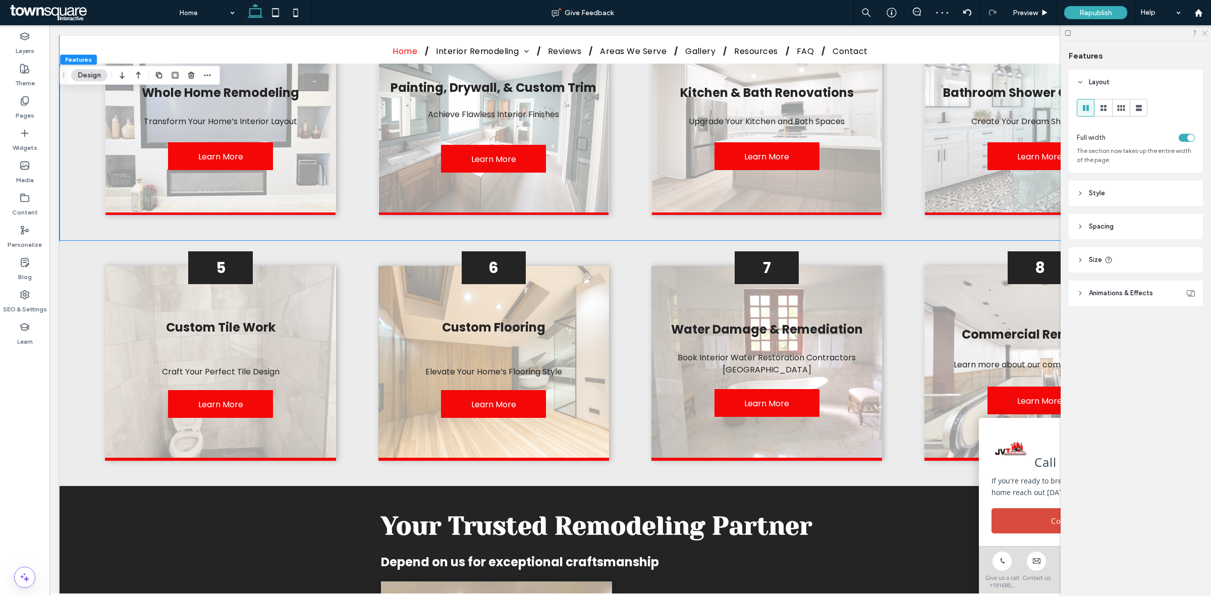
click at [1203, 33] on icon at bounding box center [1204, 32] width 7 height 7
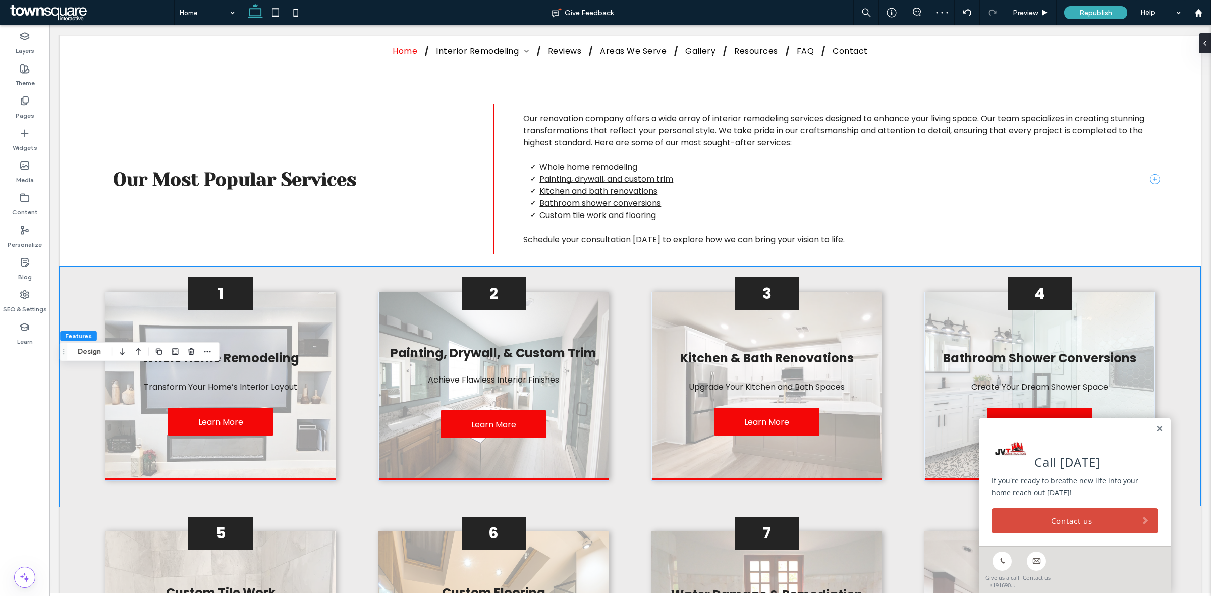
scroll to position [829, 0]
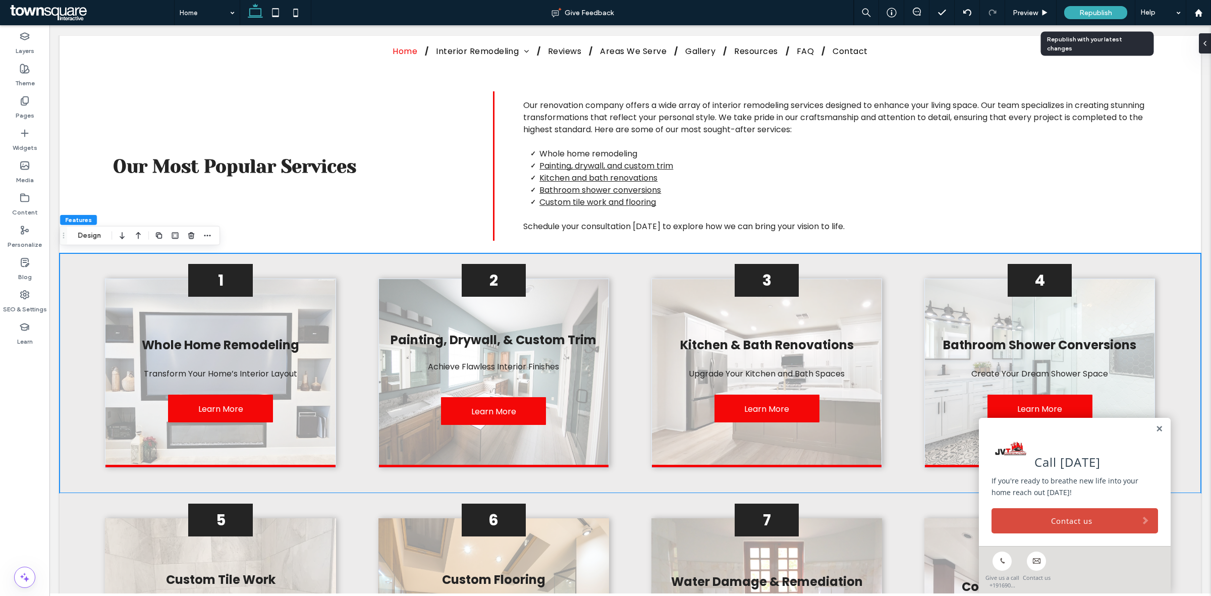
click at [1098, 16] on span "Republish" at bounding box center [1095, 13] width 33 height 9
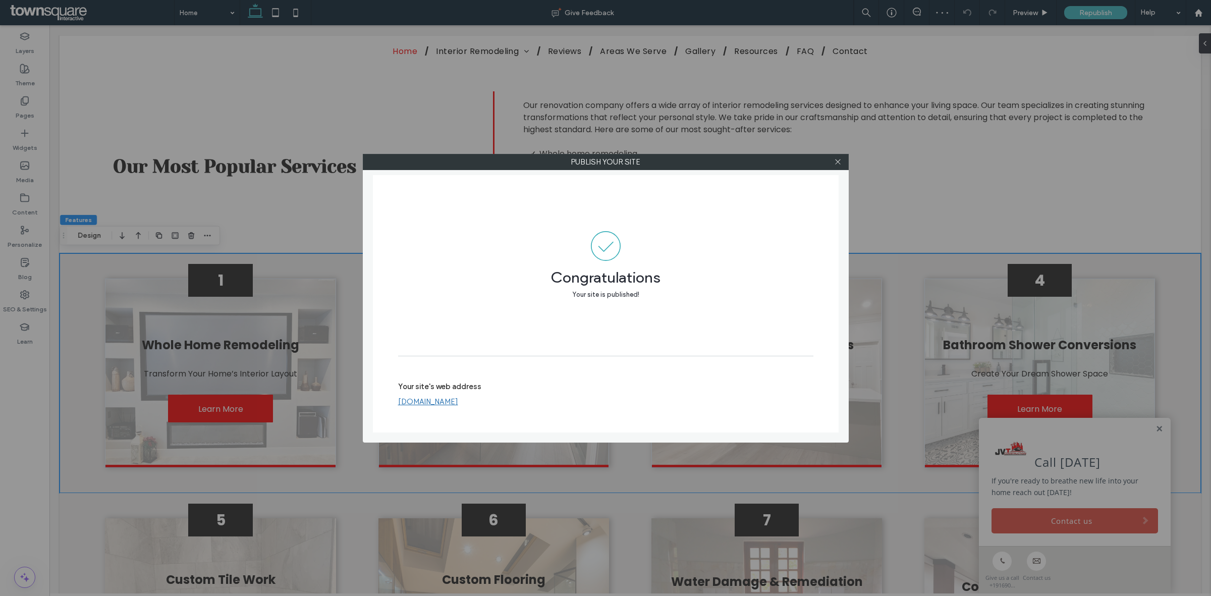
click at [843, 162] on div at bounding box center [838, 161] width 15 height 15
click at [836, 168] on span at bounding box center [838, 161] width 8 height 15
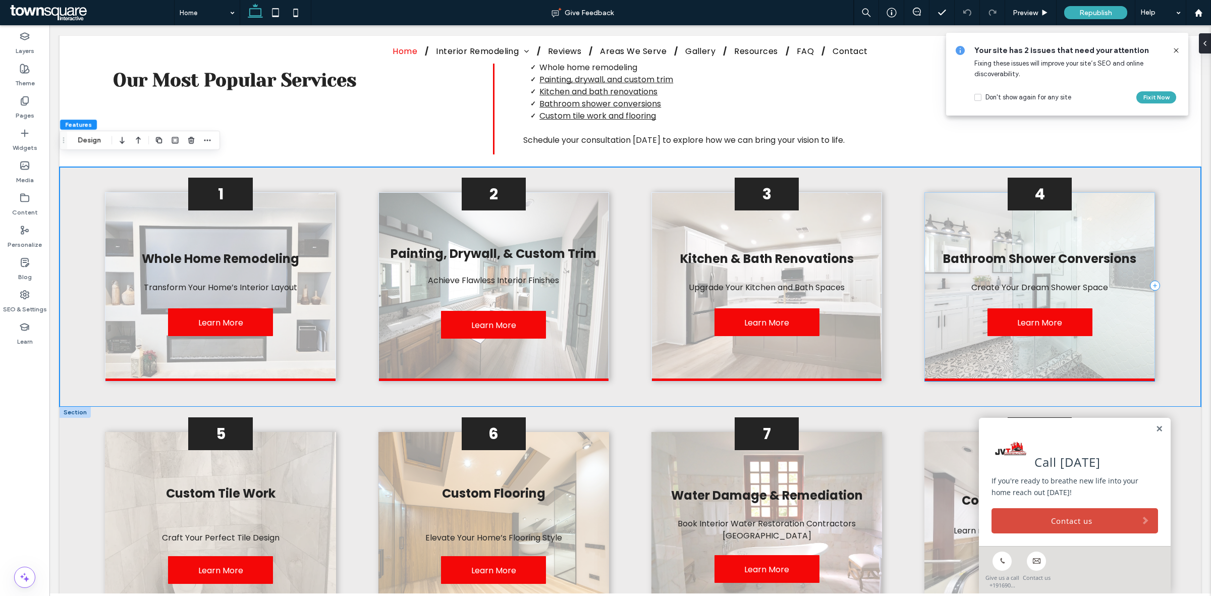
scroll to position [946, 0]
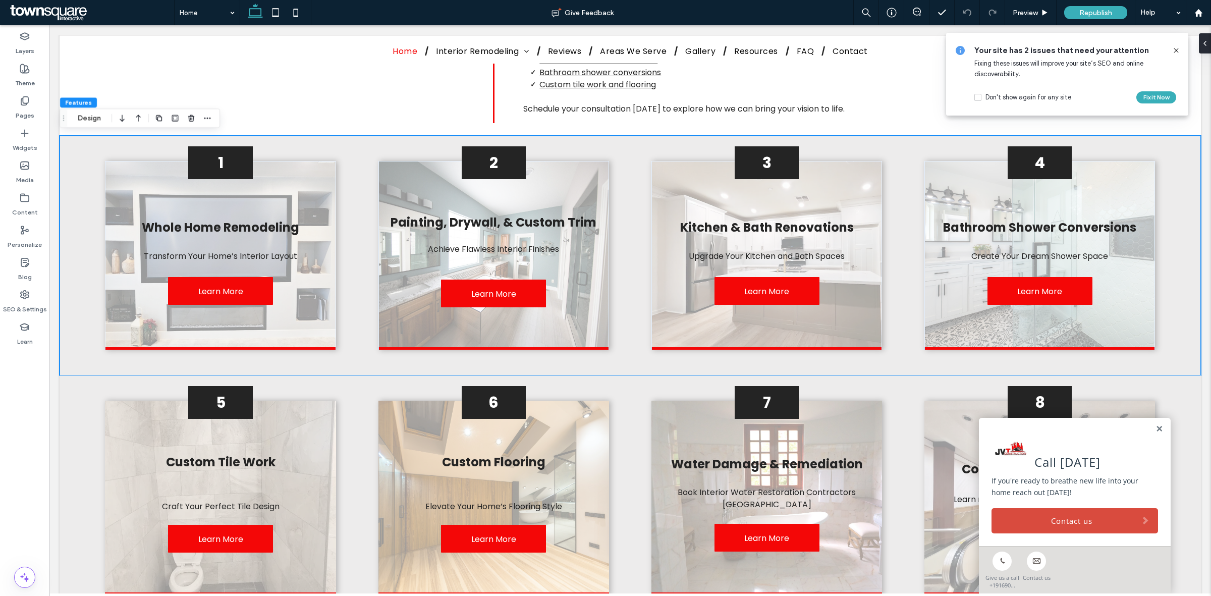
click at [1144, 430] on div "Call Today If you're ready to breathe new life into your home reach out today! …" at bounding box center [1075, 482] width 192 height 128
click at [1156, 427] on link at bounding box center [1160, 429] width 8 height 9
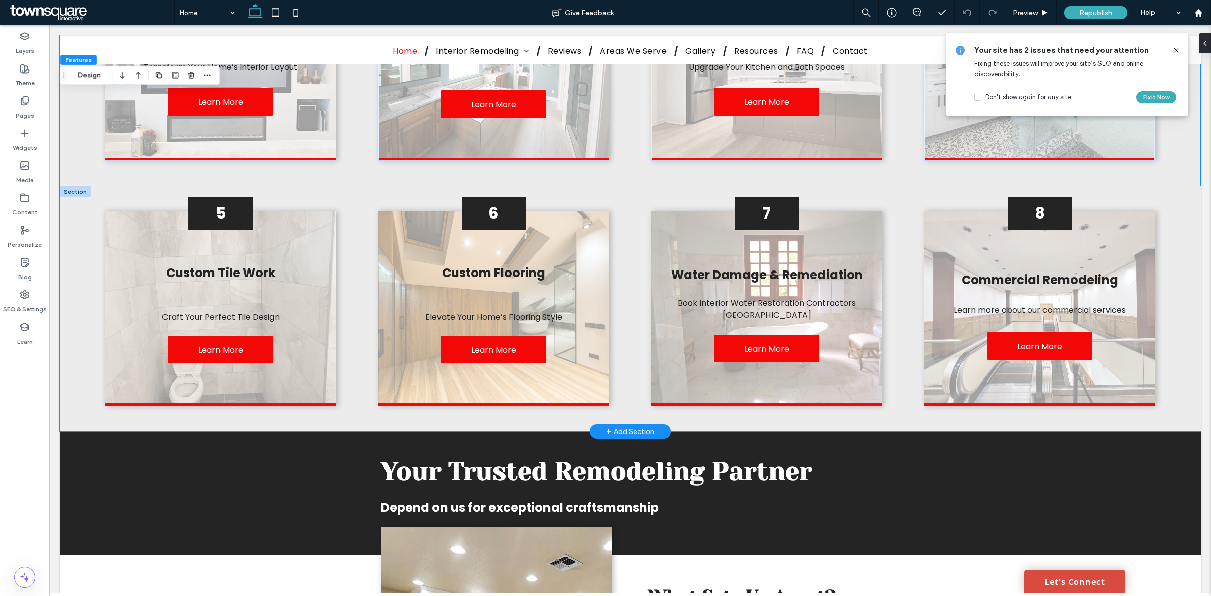
scroll to position [820, 0]
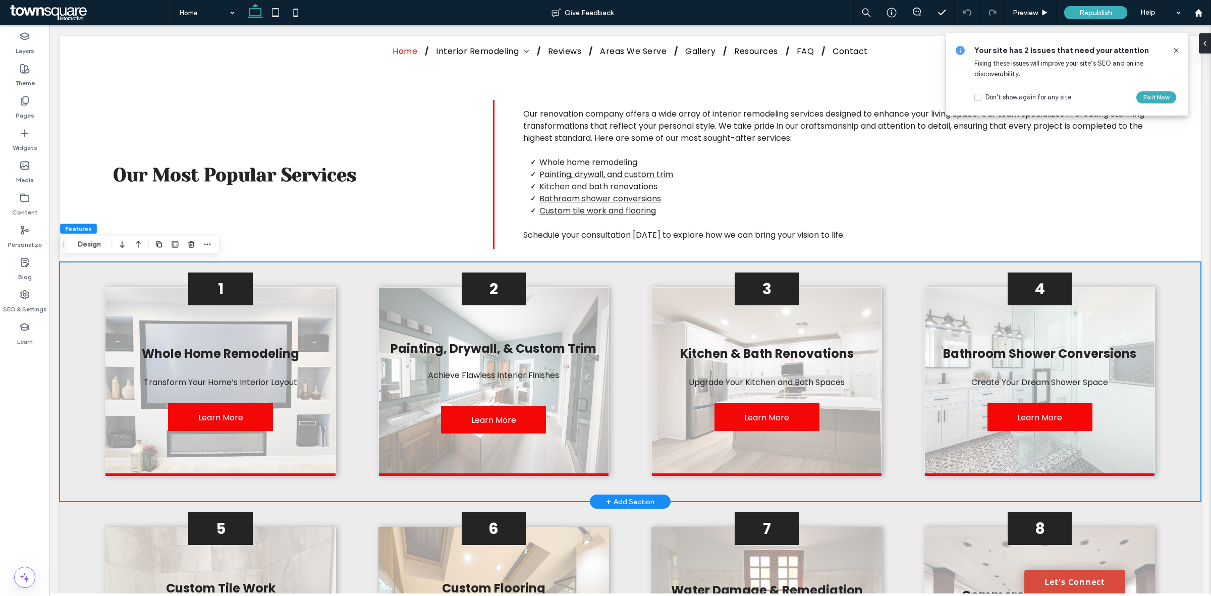
click at [629, 300] on div "1 Whole Home Remodeling Transform Your Home’s Interior Layout Learn More 2 Pain…" at bounding box center [630, 382] width 1141 height 240
click at [629, 270] on div "1 Whole Home Remodeling Transform Your Home’s Interior Layout Learn More 2 Pain…" at bounding box center [630, 382] width 1141 height 240
click at [83, 248] on button "Design" at bounding box center [89, 244] width 36 height 12
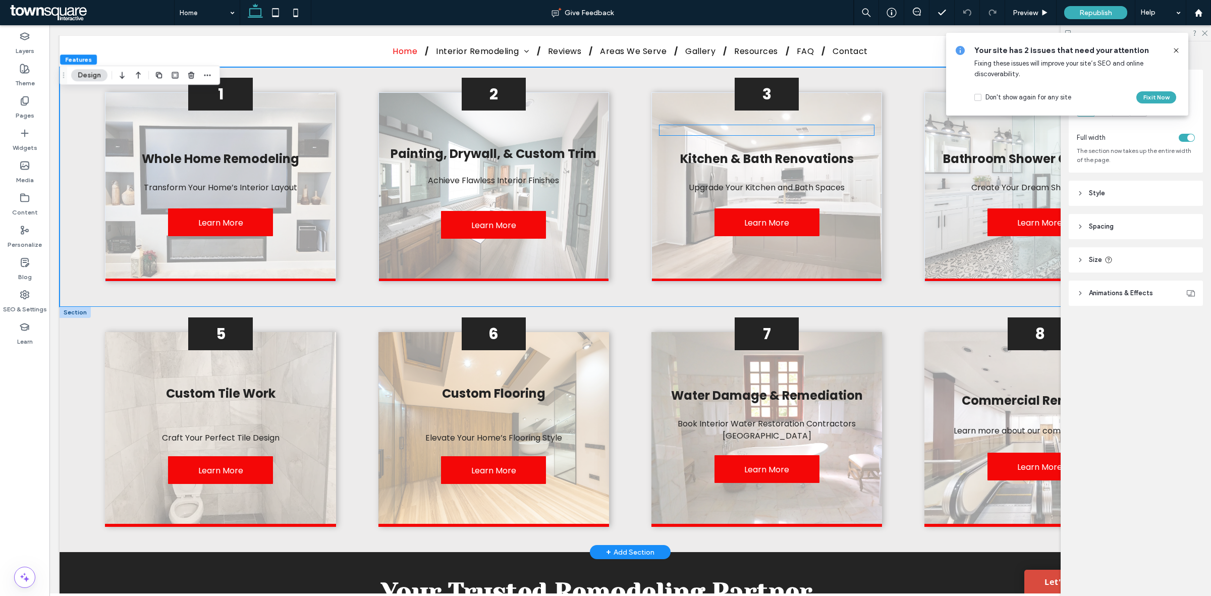
scroll to position [946, 0]
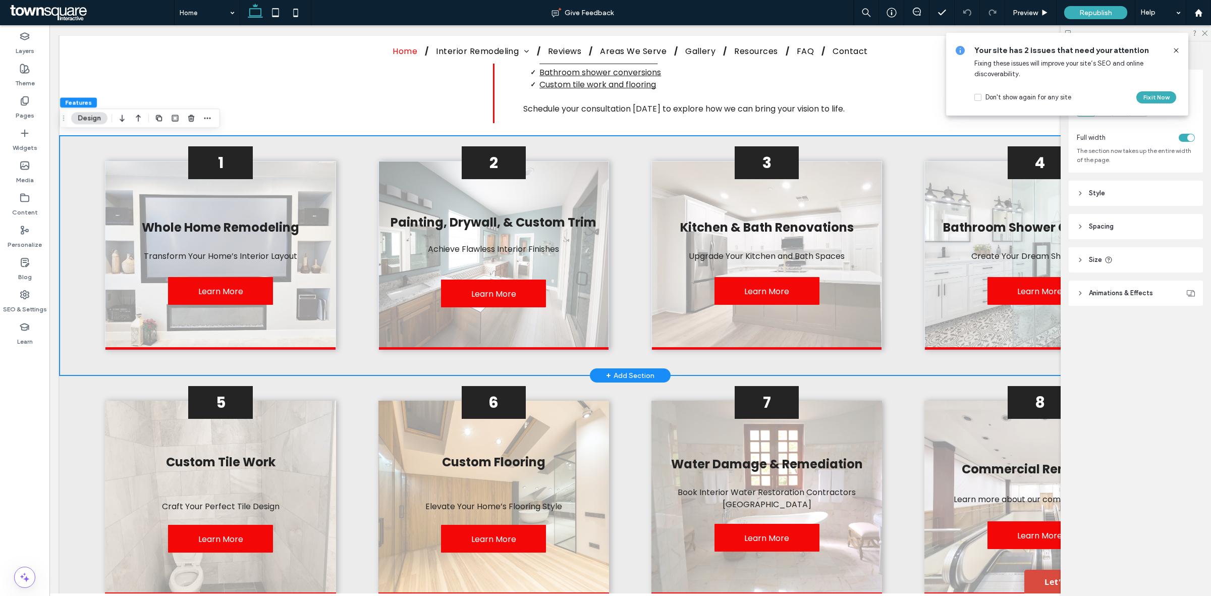
click at [627, 190] on div "1 Whole Home Remodeling Transform Your Home’s Interior Layout Learn More 2 Pain…" at bounding box center [630, 256] width 1141 height 240
click at [88, 290] on div "1 Whole Home Remodeling Transform Your Home’s Interior Layout Learn More 2 Pain…" at bounding box center [630, 256] width 1141 height 240
click at [1177, 54] on span at bounding box center [1176, 50] width 8 height 11
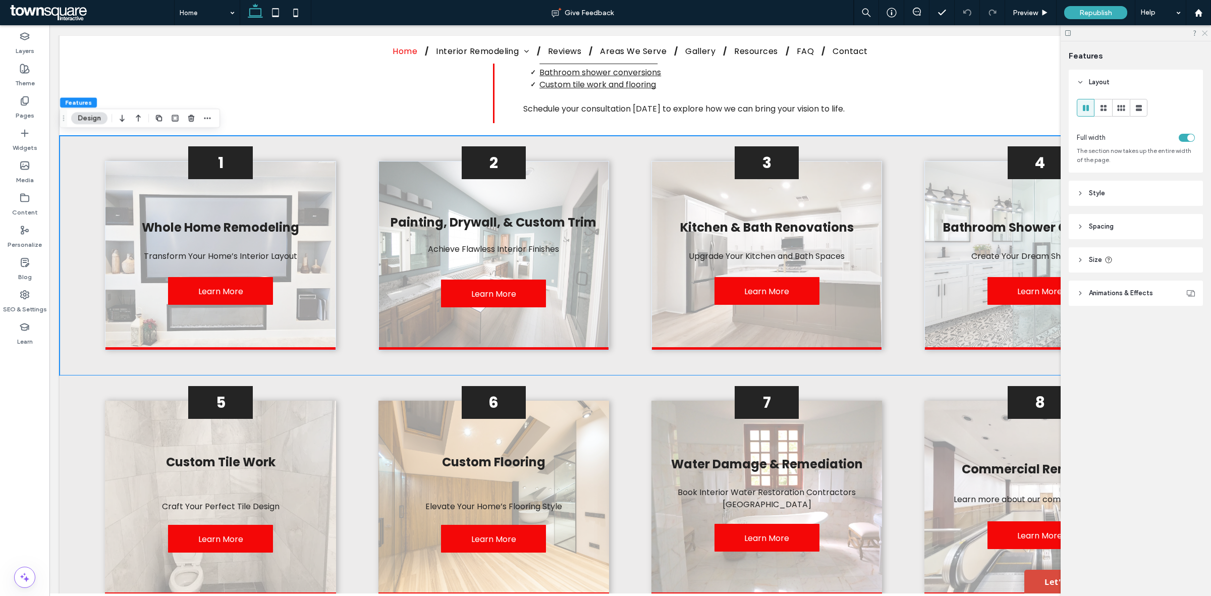
click at [1202, 29] on icon at bounding box center [1204, 32] width 7 height 7
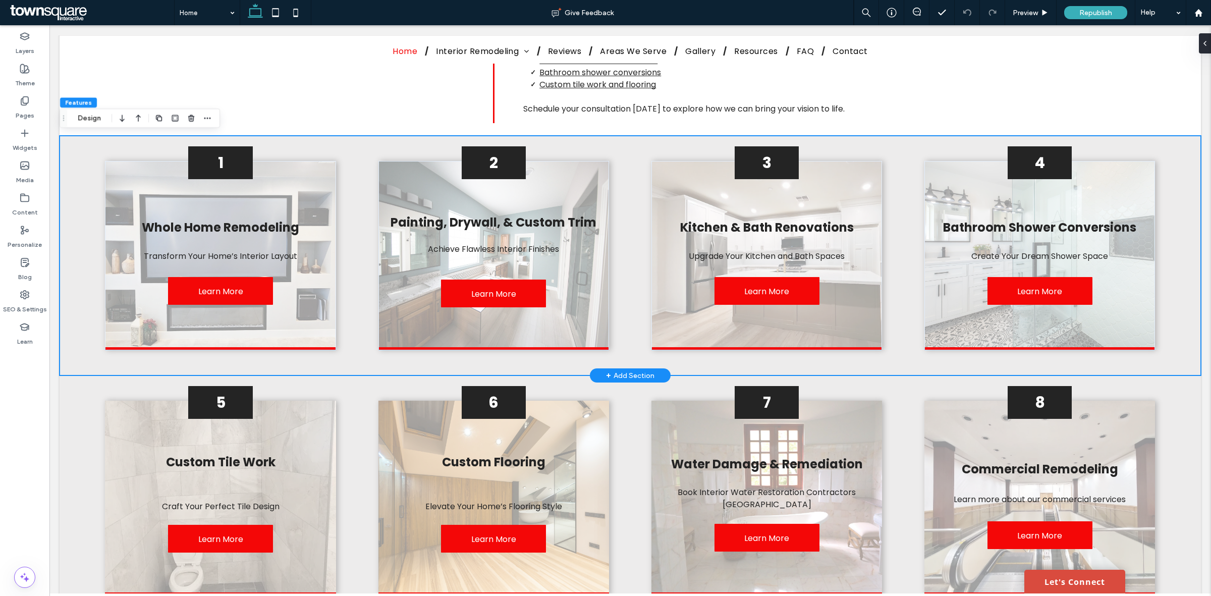
click at [892, 296] on div "1 Whole Home Remodeling Transform Your Home’s Interior Layout Learn More 2 Pain…" at bounding box center [630, 256] width 1141 height 240
click at [619, 319] on div "1 Whole Home Remodeling Transform Your Home’s Interior Layout Learn More 2 Pain…" at bounding box center [630, 256] width 1141 height 240
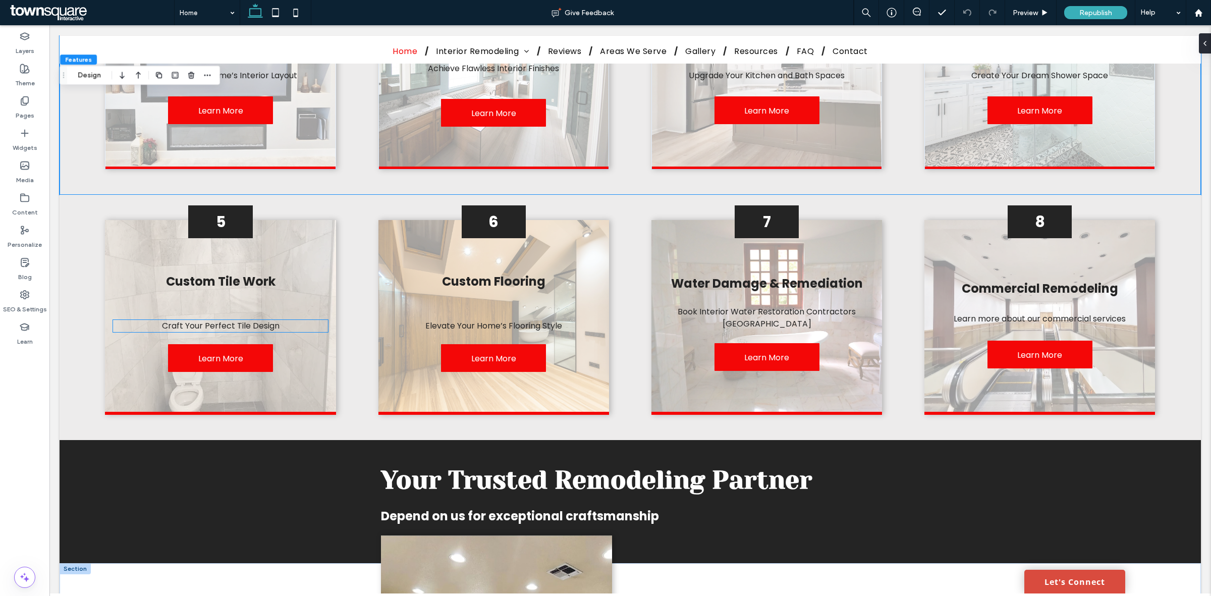
scroll to position [1261, 0]
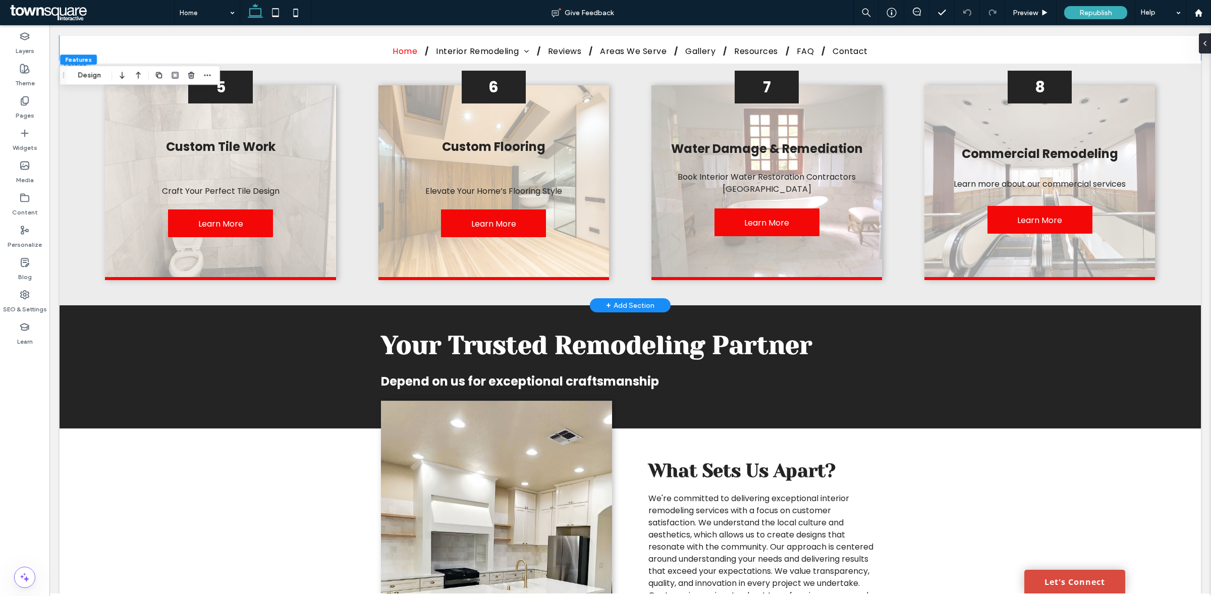
click at [627, 300] on div "+ Add Section" at bounding box center [630, 305] width 48 height 11
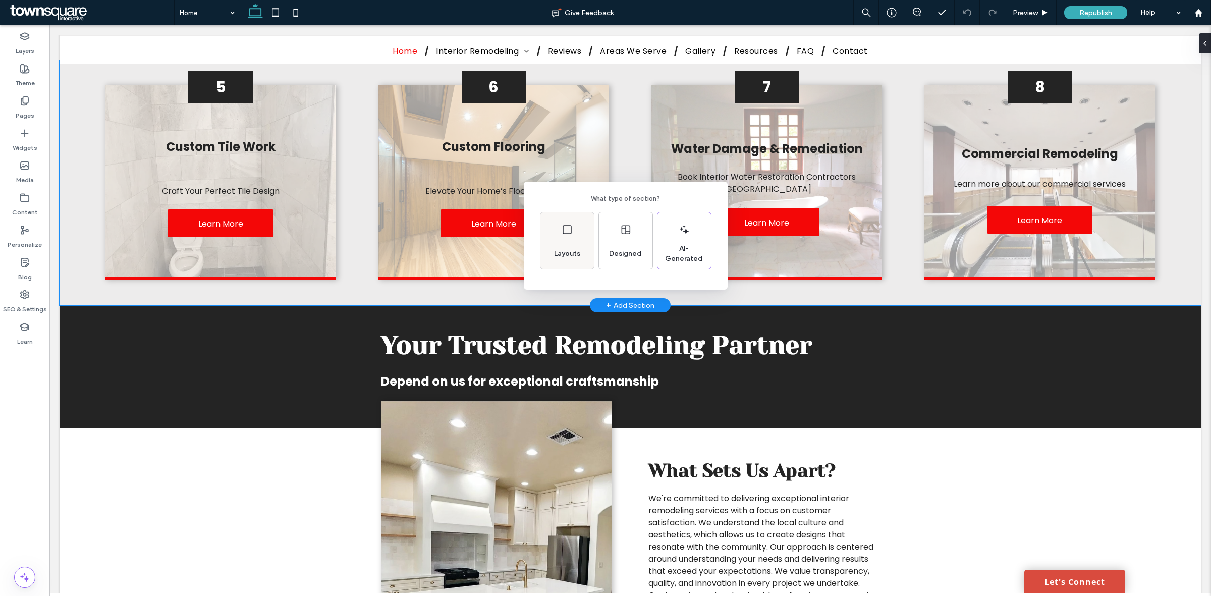
click at [587, 240] on div "Layouts" at bounding box center [566, 240] width 53 height 57
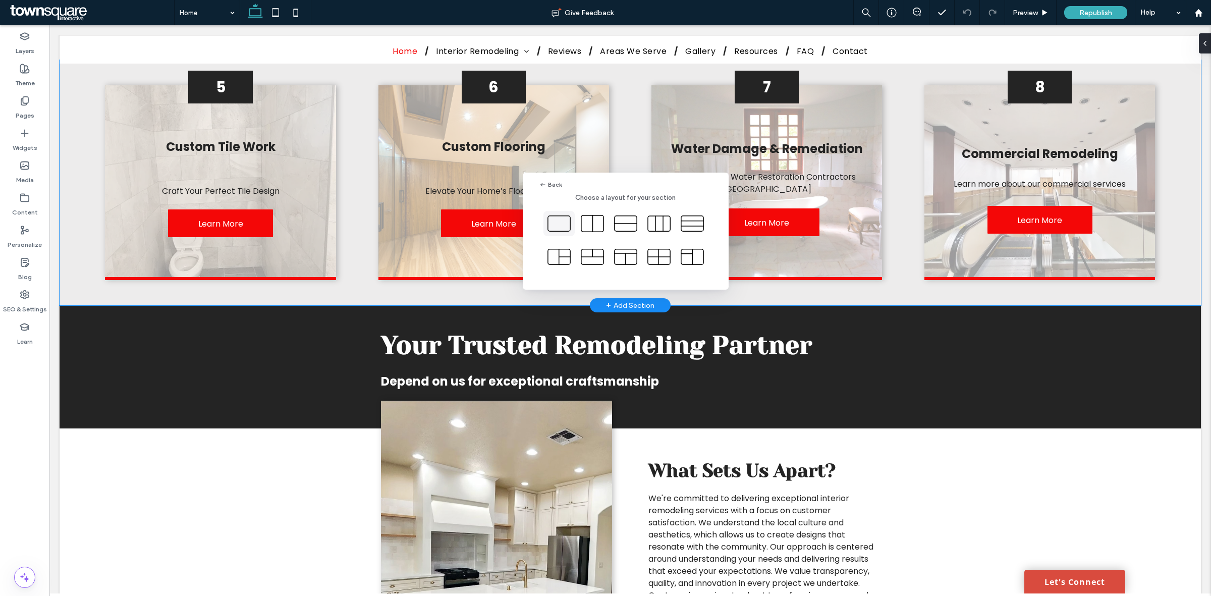
click at [560, 225] on icon at bounding box center [558, 223] width 25 height 25
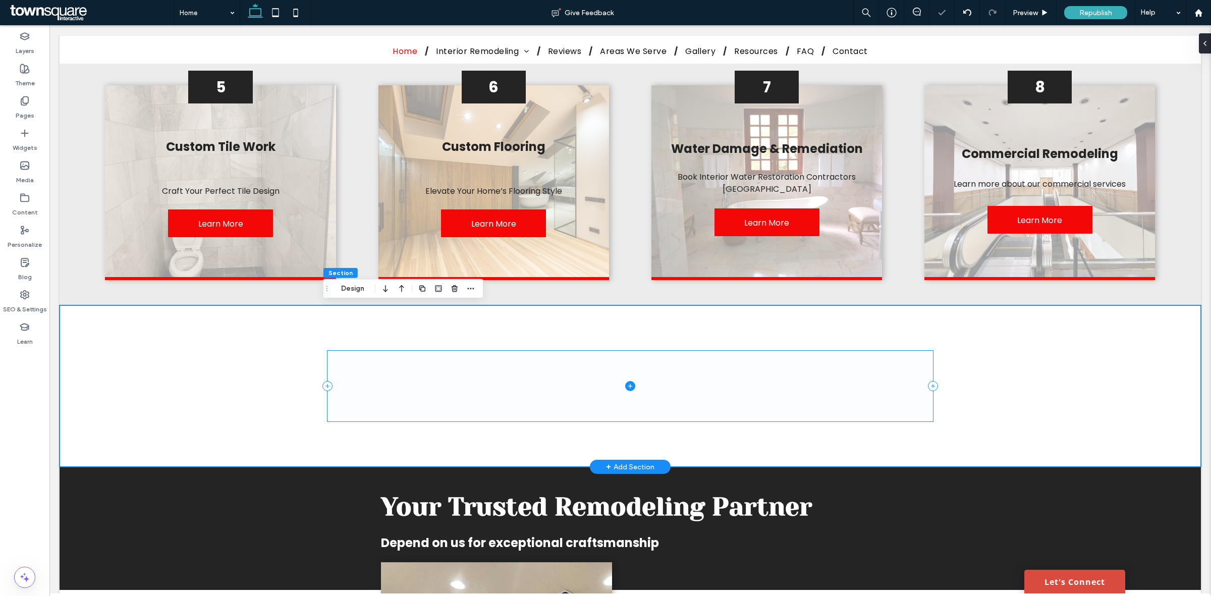
click at [430, 374] on span at bounding box center [630, 386] width 606 height 70
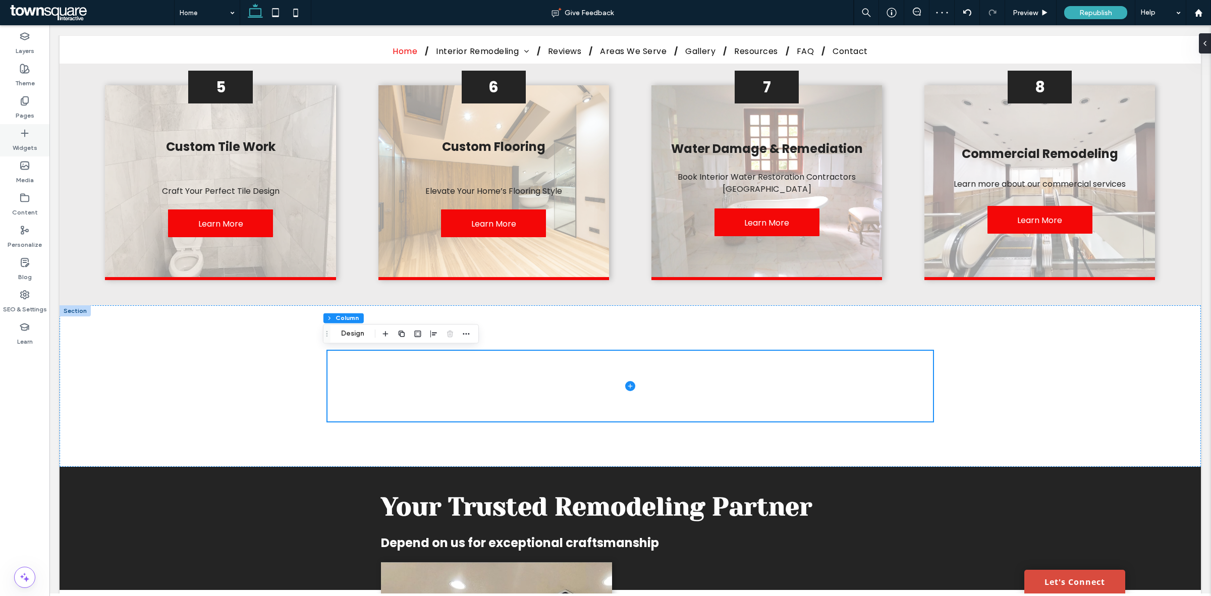
click at [36, 137] on div "Widgets" at bounding box center [24, 140] width 49 height 32
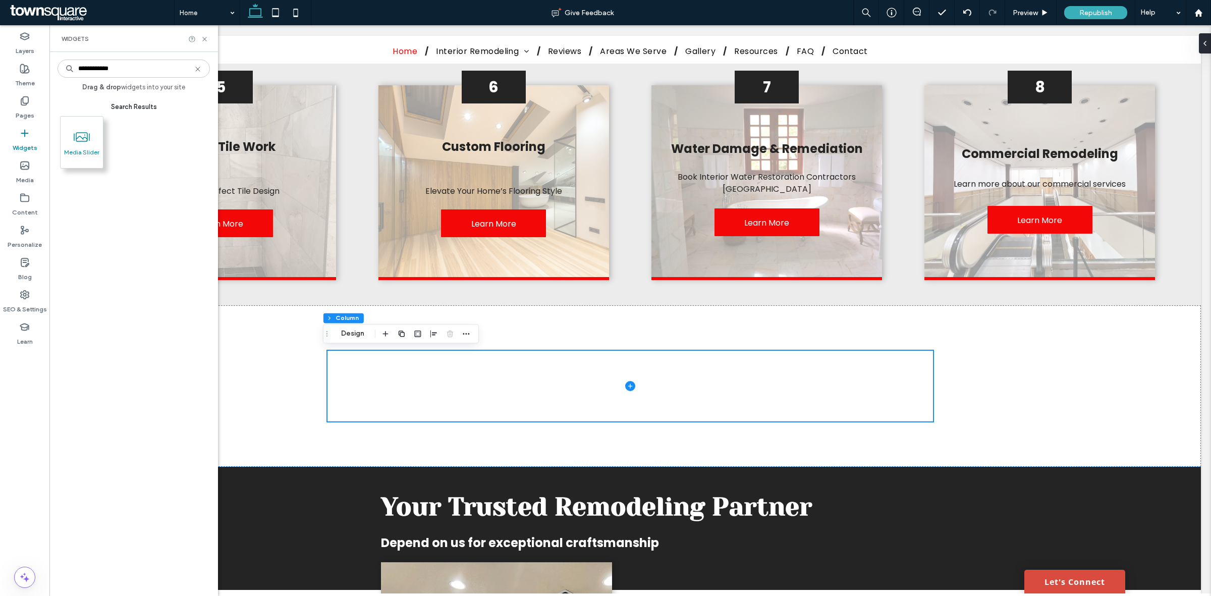
type input "**********"
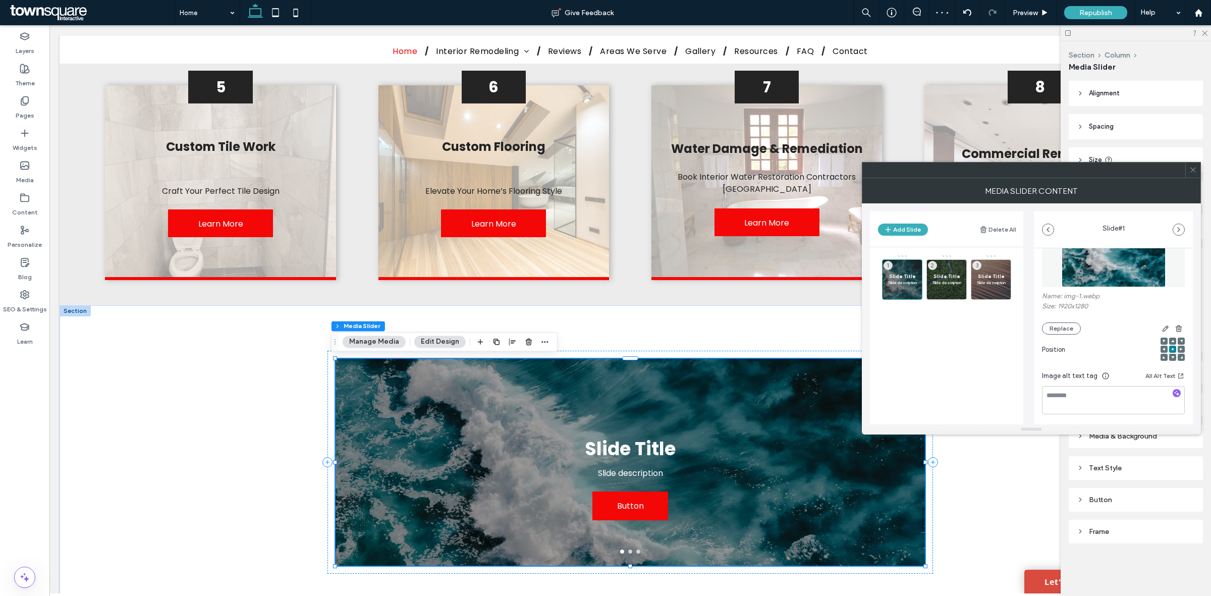
scroll to position [126, 0]
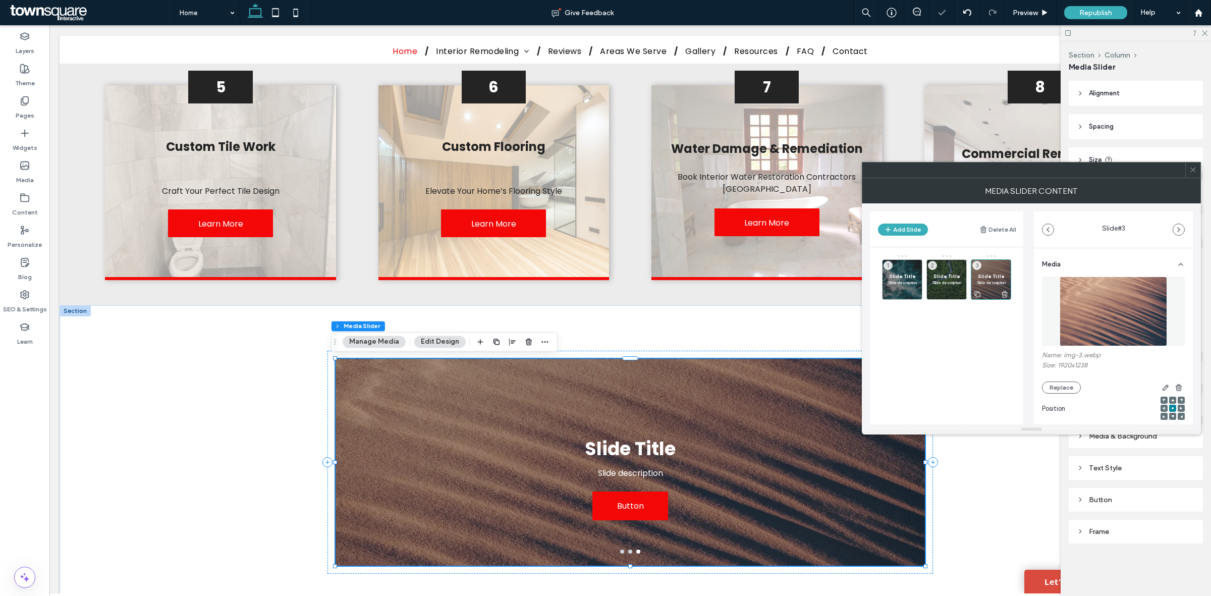
click at [1007, 296] on icon at bounding box center [1005, 294] width 8 height 9
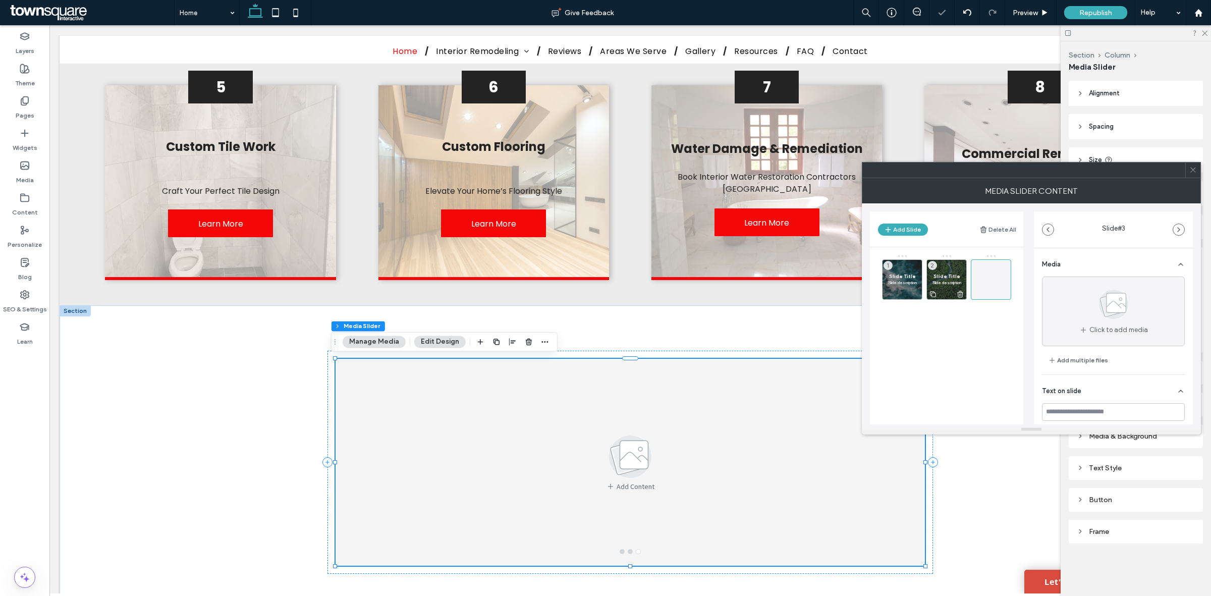
click at [960, 293] on icon at bounding box center [960, 294] width 8 height 9
click at [916, 291] on use at bounding box center [916, 294] width 6 height 7
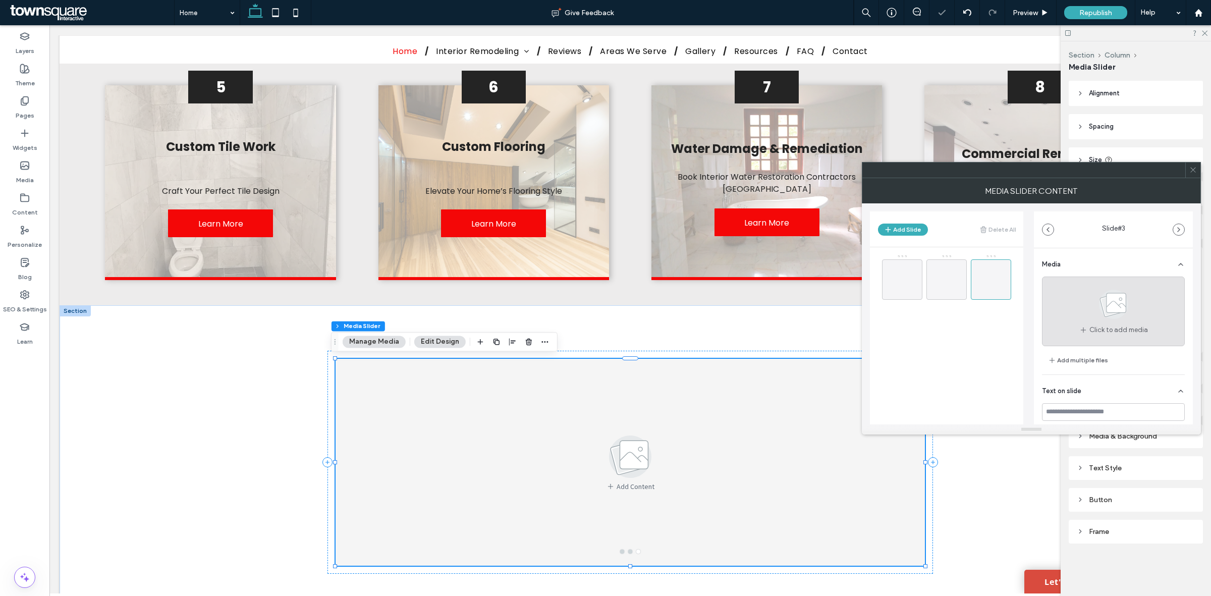
click at [1101, 325] on span "Click to add media" at bounding box center [1118, 330] width 59 height 10
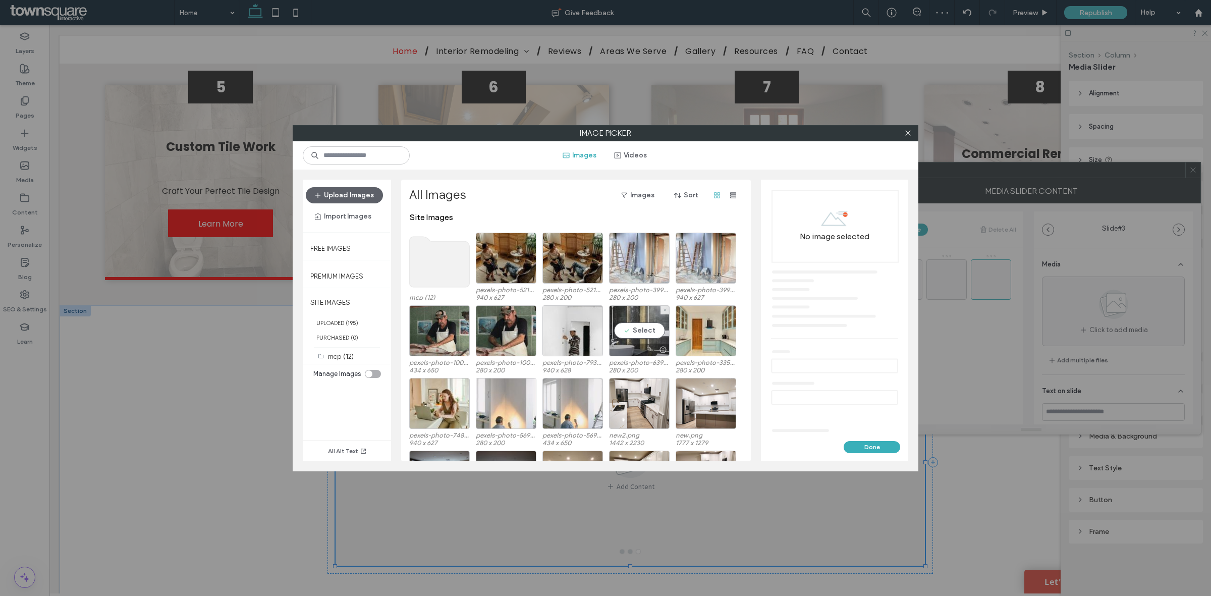
scroll to position [62, 0]
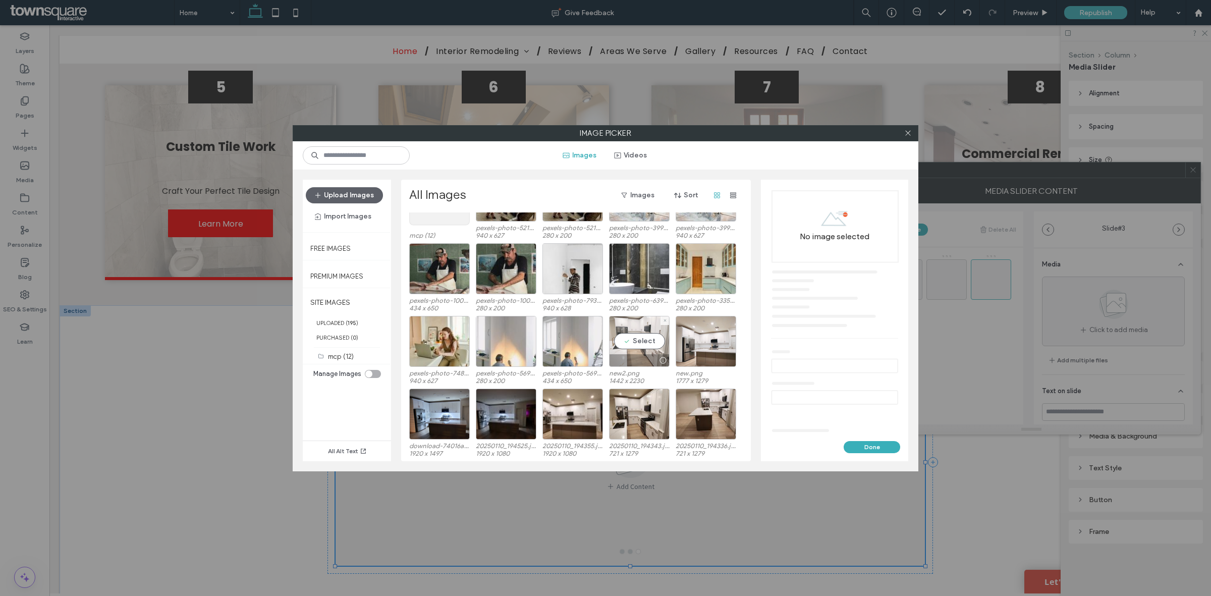
click at [644, 332] on div "Select" at bounding box center [639, 341] width 61 height 51
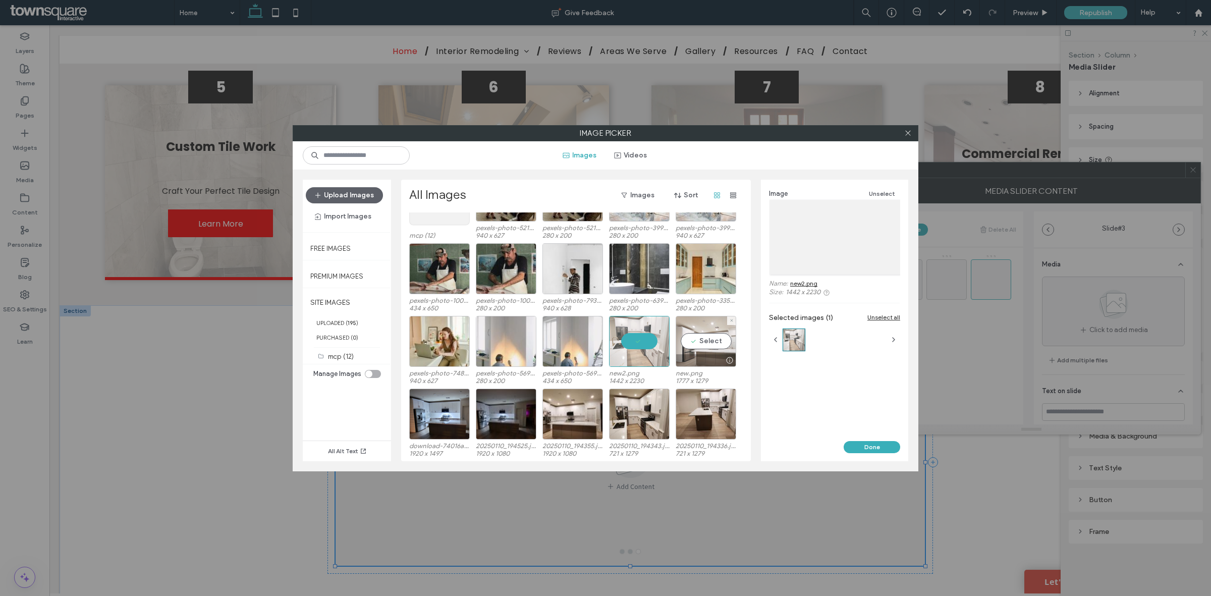
click at [698, 346] on div "Select" at bounding box center [706, 341] width 61 height 51
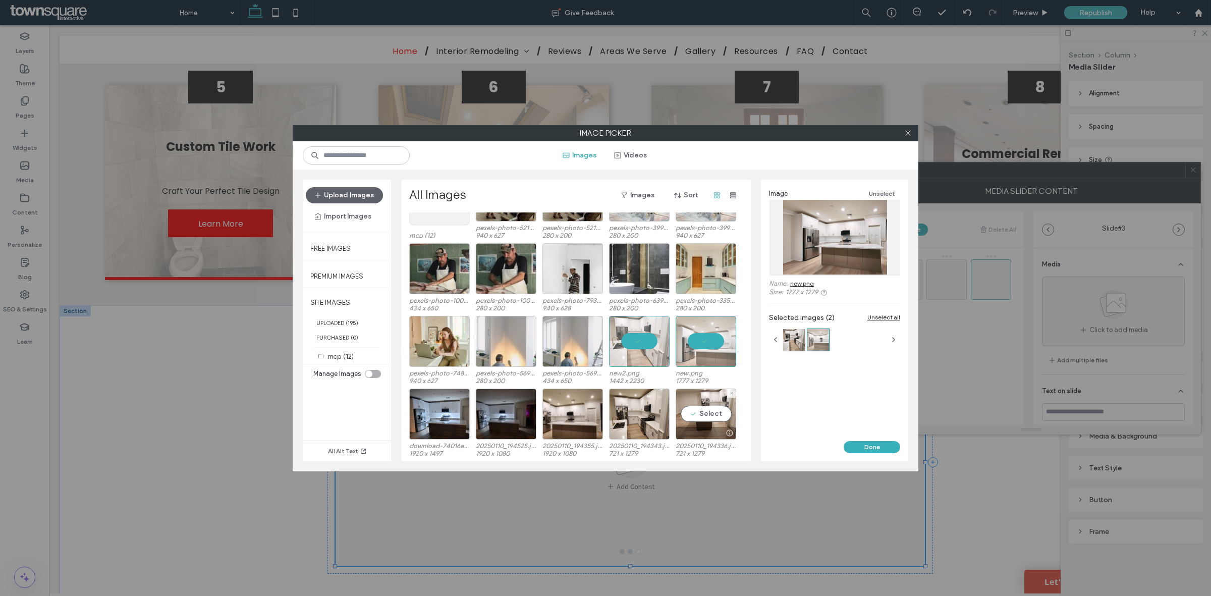
click at [706, 417] on div "Select" at bounding box center [706, 414] width 61 height 51
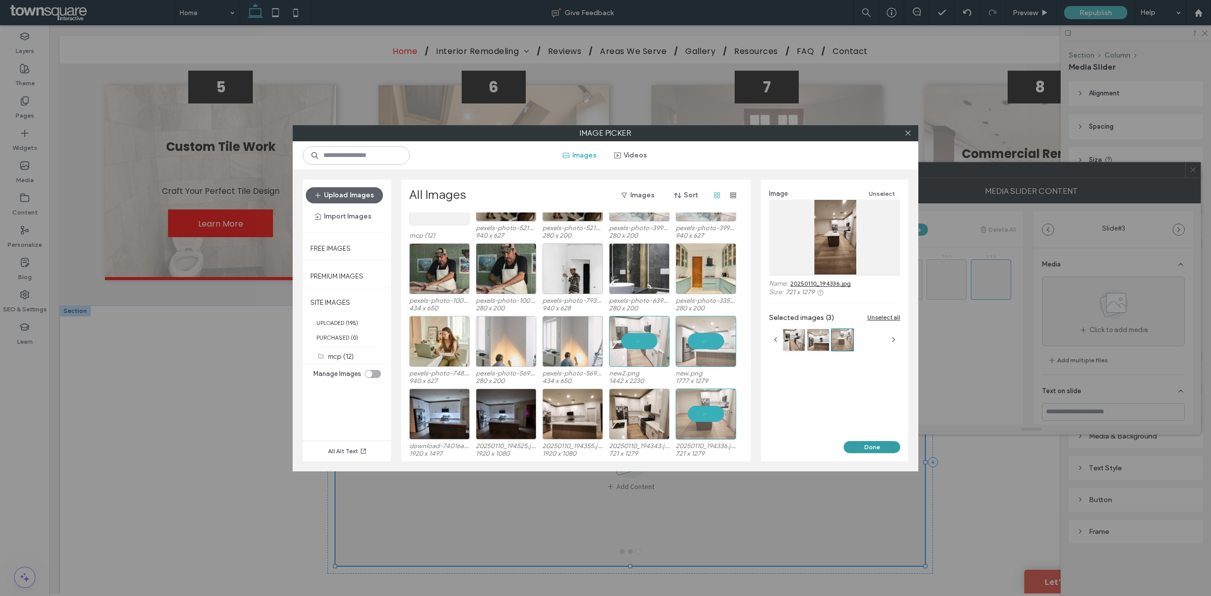
click at [878, 441] on button "Done" at bounding box center [872, 447] width 57 height 12
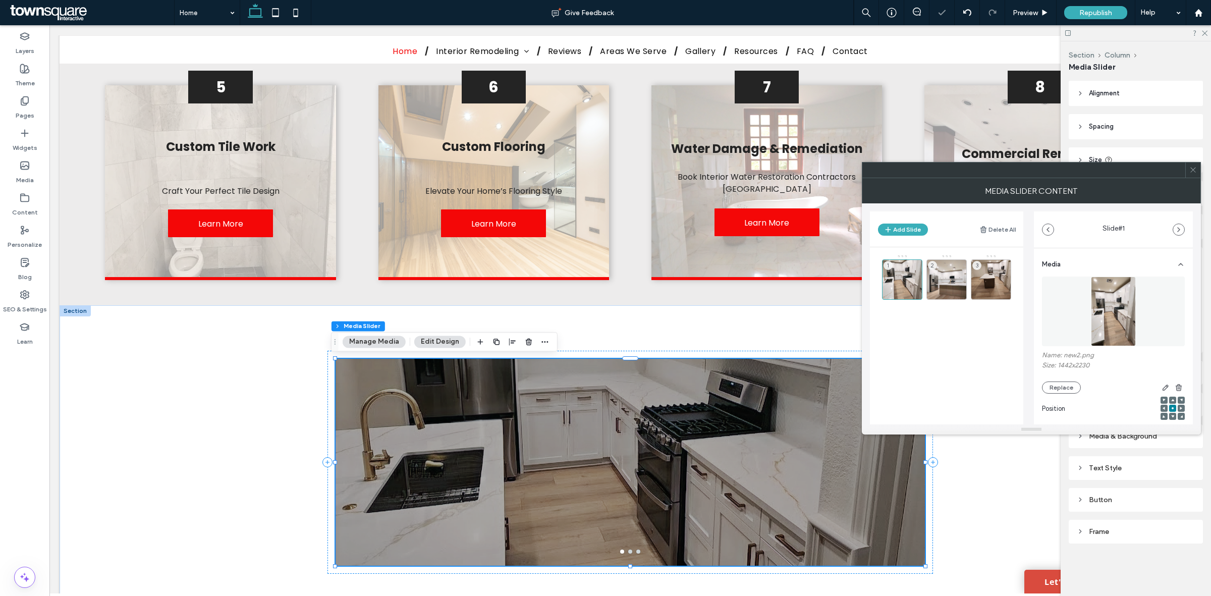
click at [1197, 175] on div at bounding box center [1192, 169] width 15 height 15
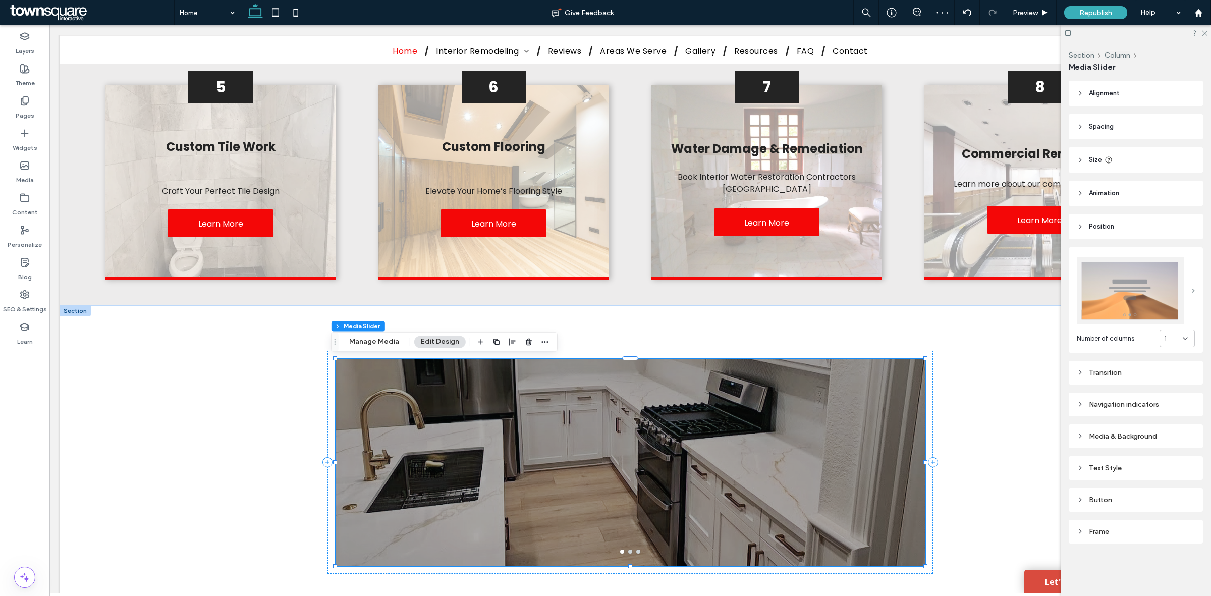
click at [1195, 293] on span at bounding box center [1193, 291] width 3 height 5
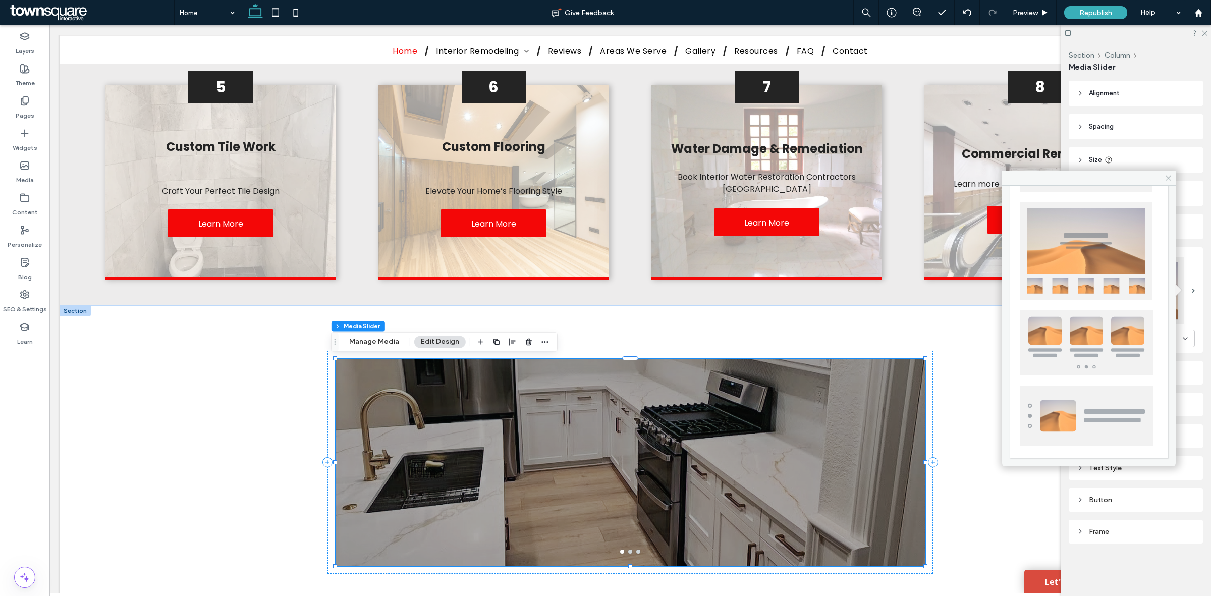
scroll to position [187, 0]
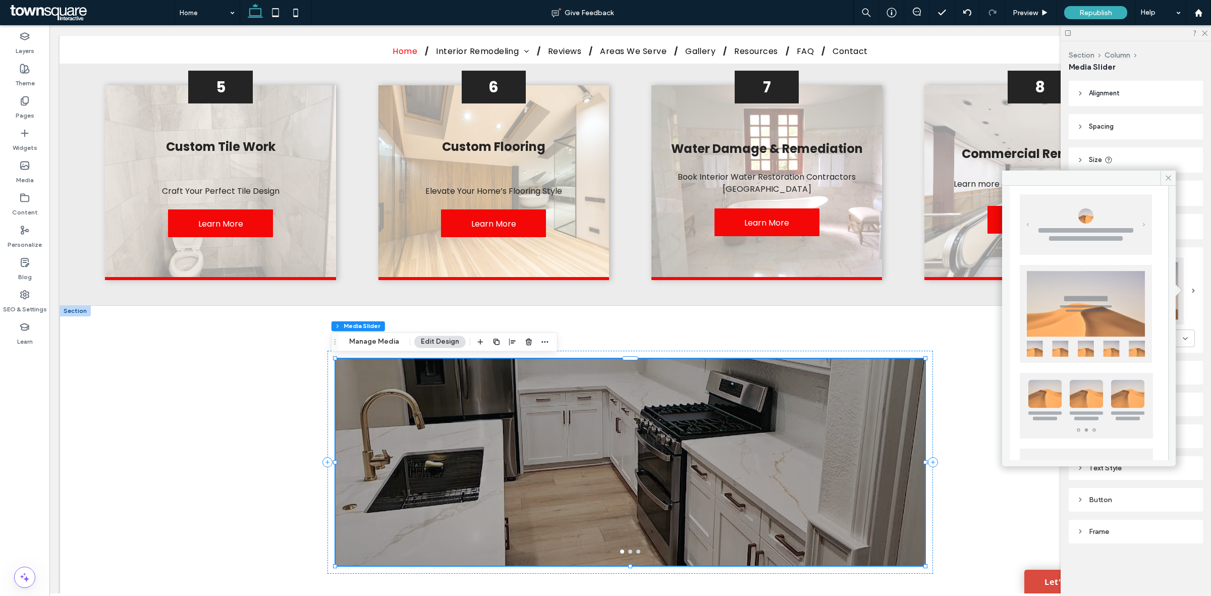
click at [1087, 313] on img at bounding box center [1086, 314] width 132 height 98
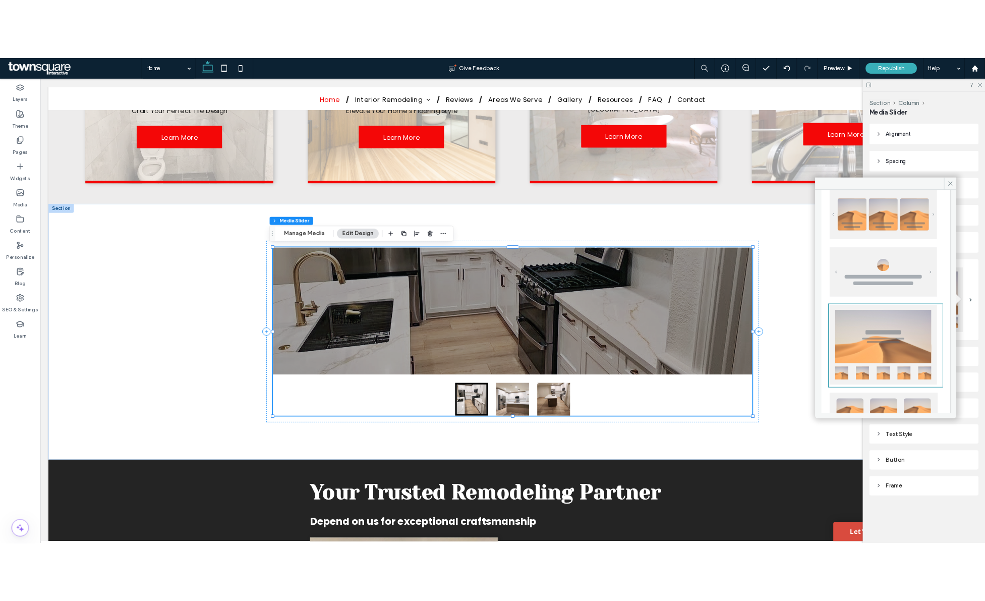
scroll to position [0, 0]
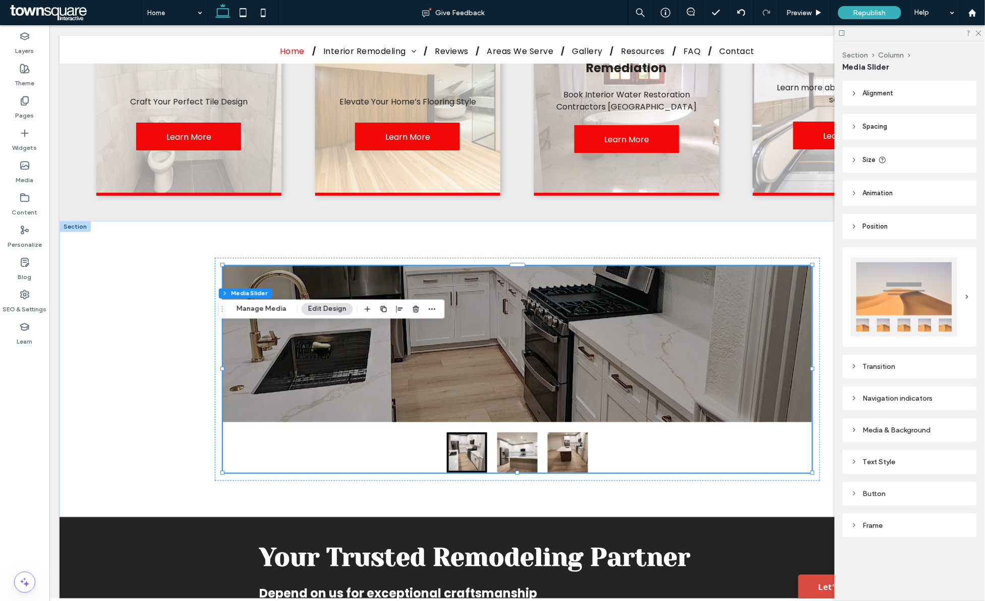
click at [950, 289] on img at bounding box center [904, 296] width 107 height 79
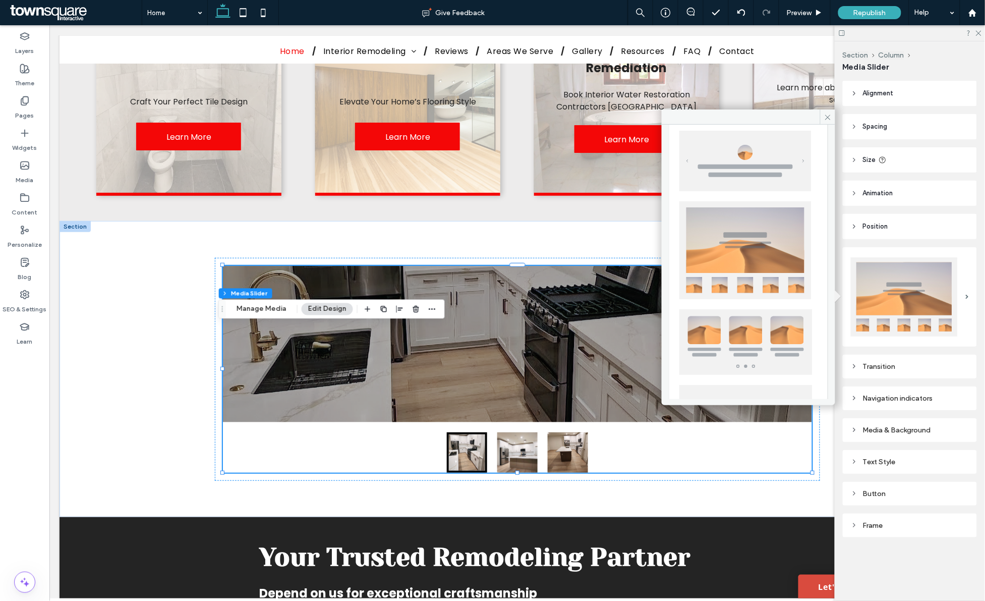
scroll to position [126, 0]
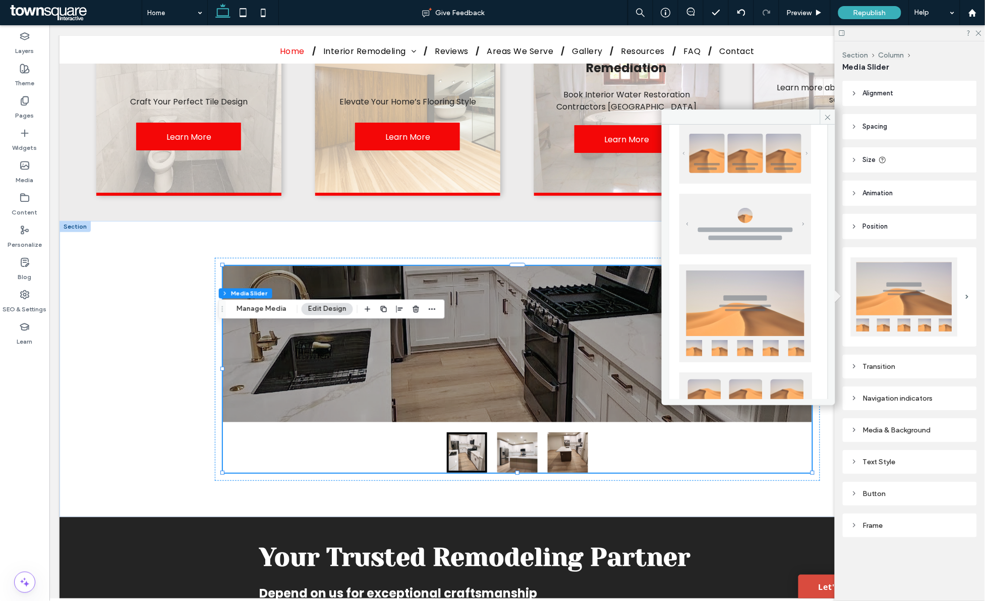
click at [758, 232] on img at bounding box center [746, 224] width 132 height 61
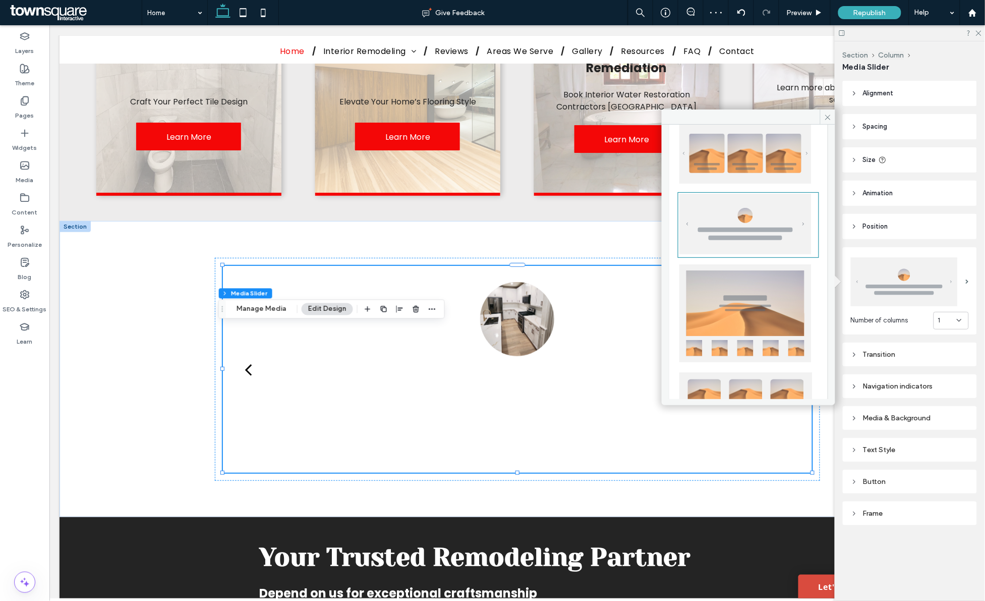
click at [744, 322] on img at bounding box center [746, 313] width 132 height 98
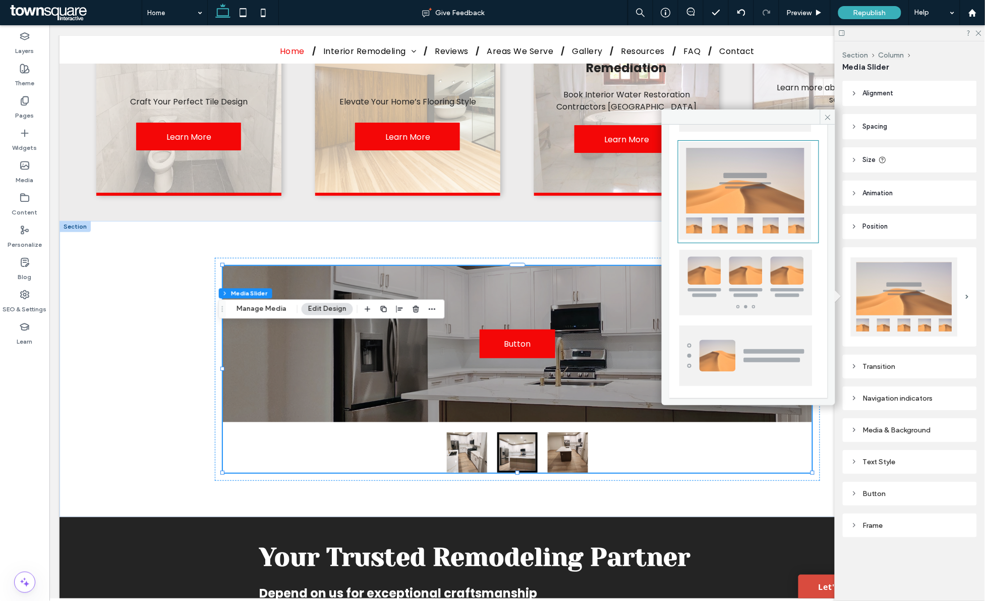
scroll to position [0, 0]
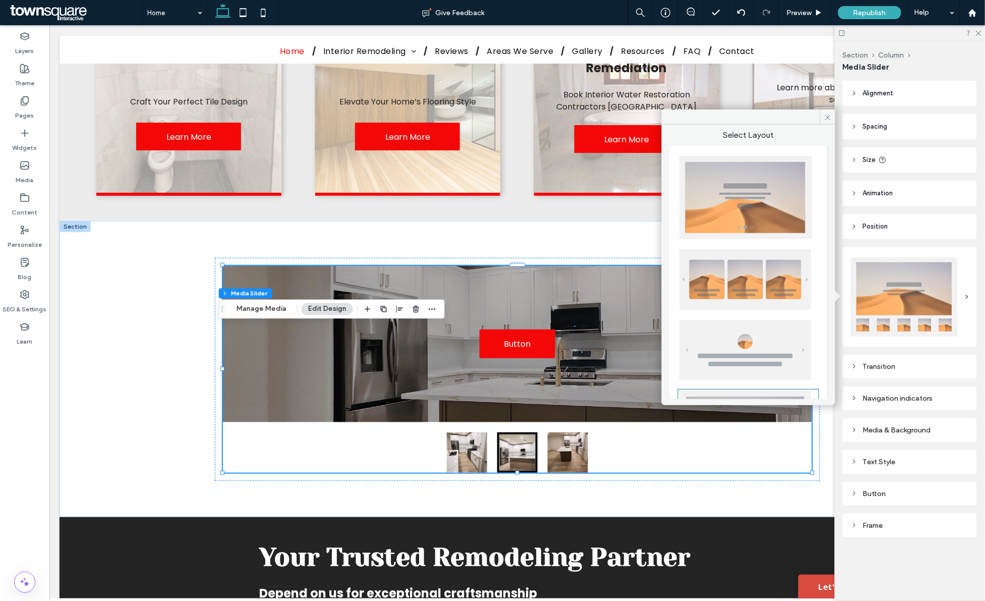
click at [961, 286] on div at bounding box center [908, 296] width 115 height 79
click at [831, 115] on icon at bounding box center [828, 118] width 8 height 8
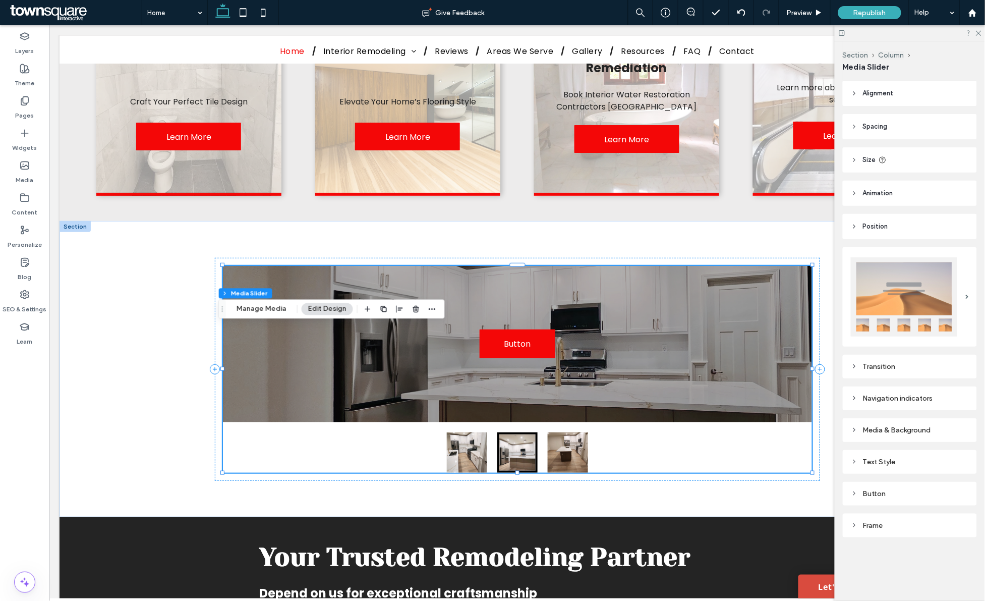
click at [939, 288] on img at bounding box center [904, 296] width 107 height 79
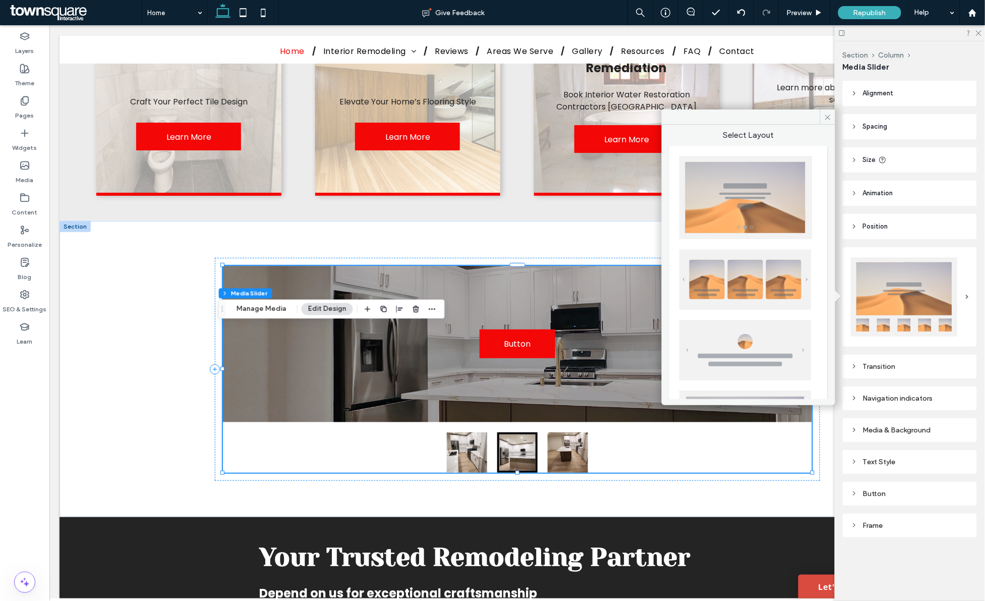
click at [740, 202] on img at bounding box center [746, 197] width 133 height 83
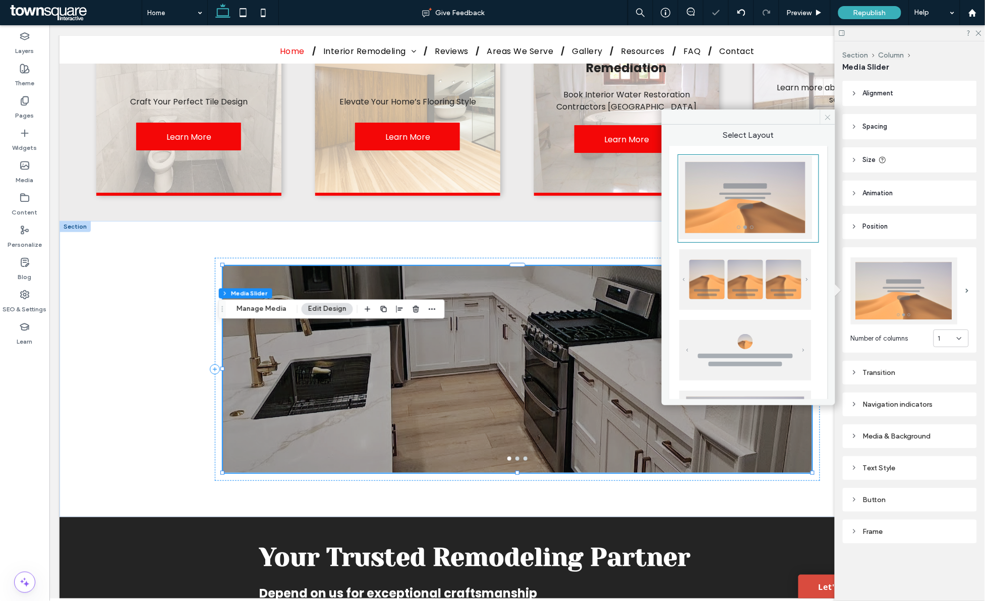
click at [826, 114] on icon at bounding box center [828, 118] width 8 height 8
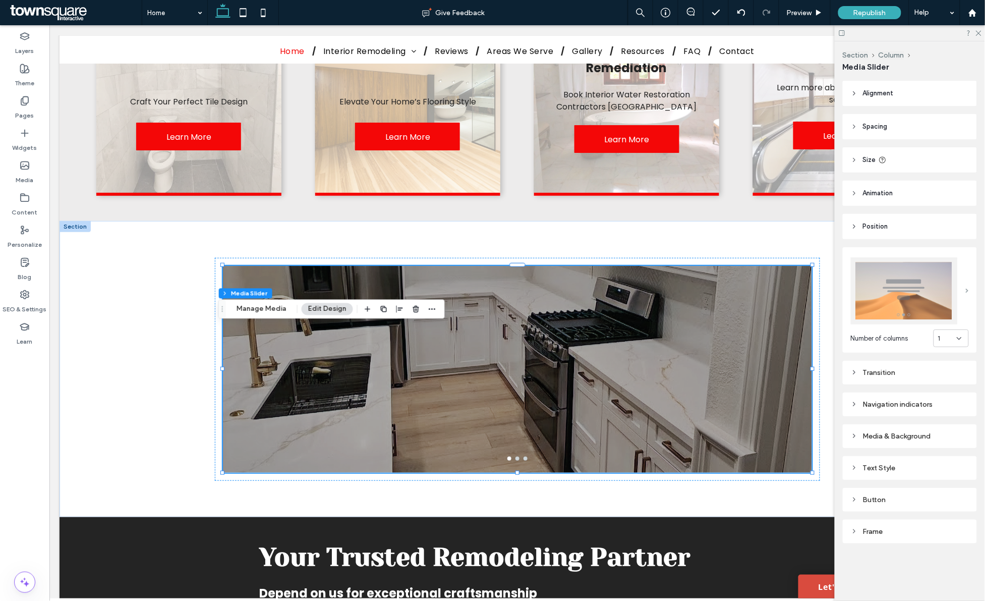
click at [969, 289] on span at bounding box center [967, 291] width 3 height 5
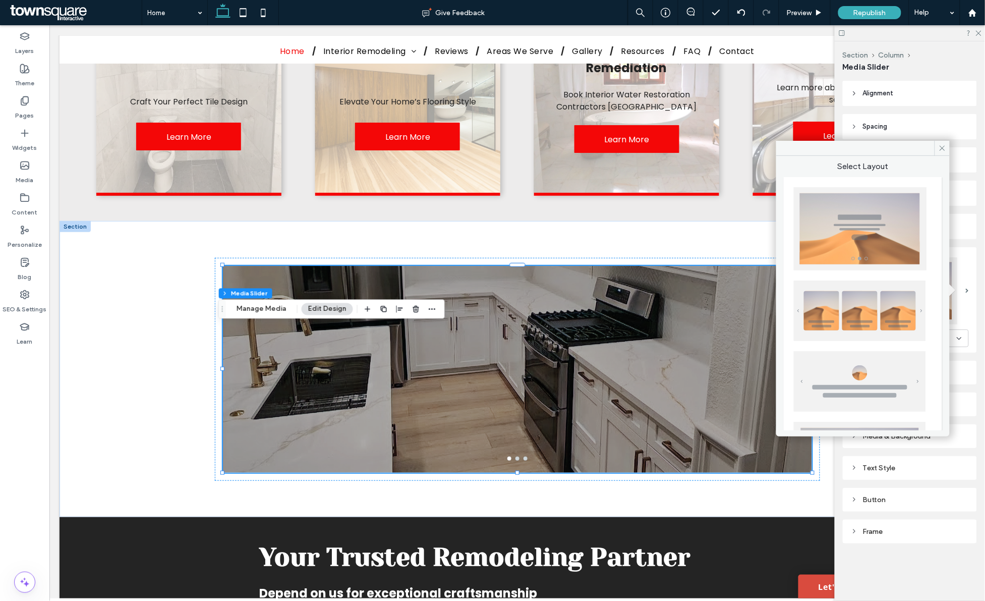
click at [871, 304] on img at bounding box center [860, 311] width 132 height 61
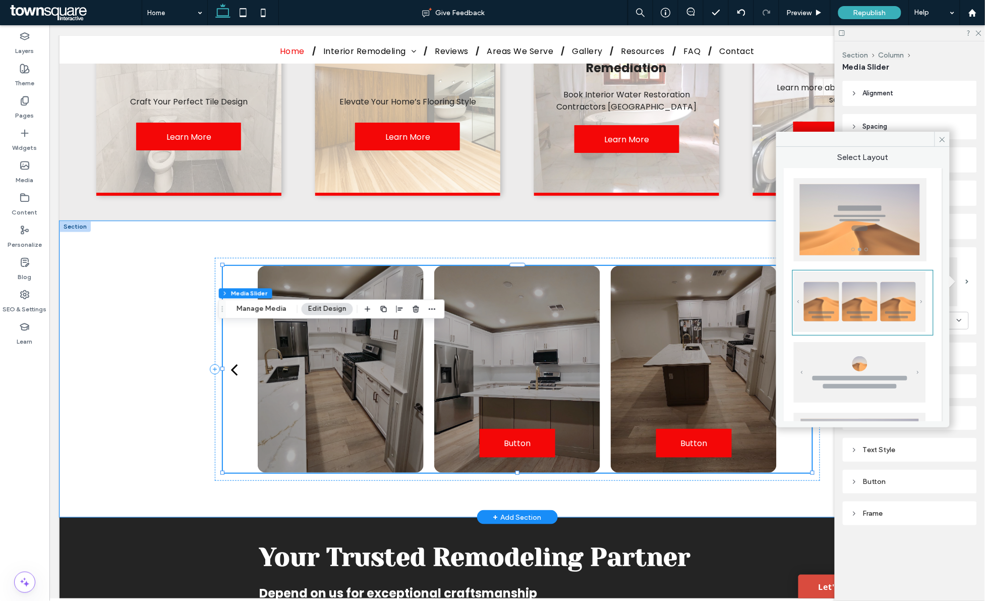
click at [231, 359] on div "back" at bounding box center [234, 369] width 7 height 20
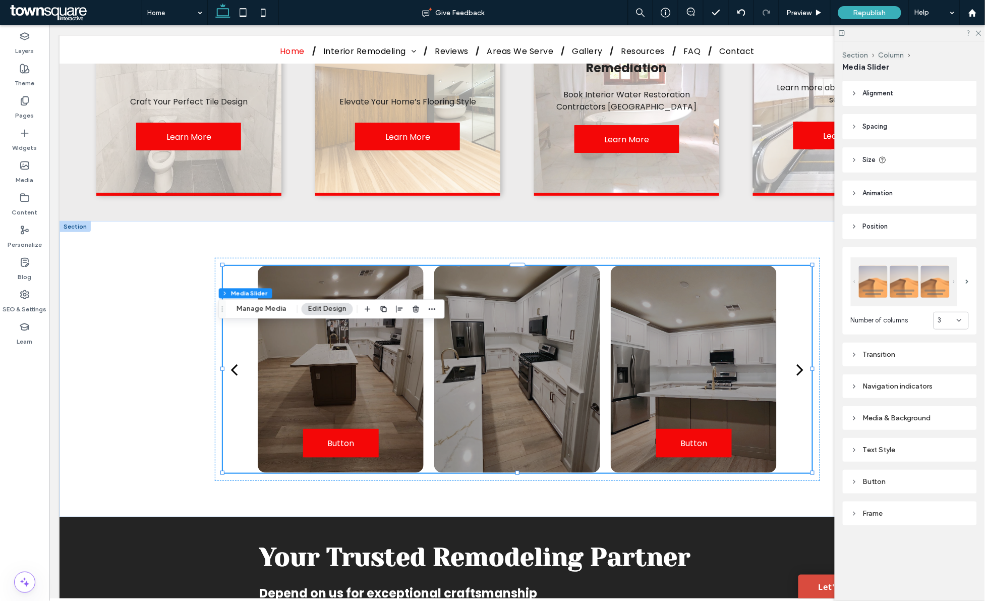
click at [940, 284] on img at bounding box center [904, 281] width 107 height 49
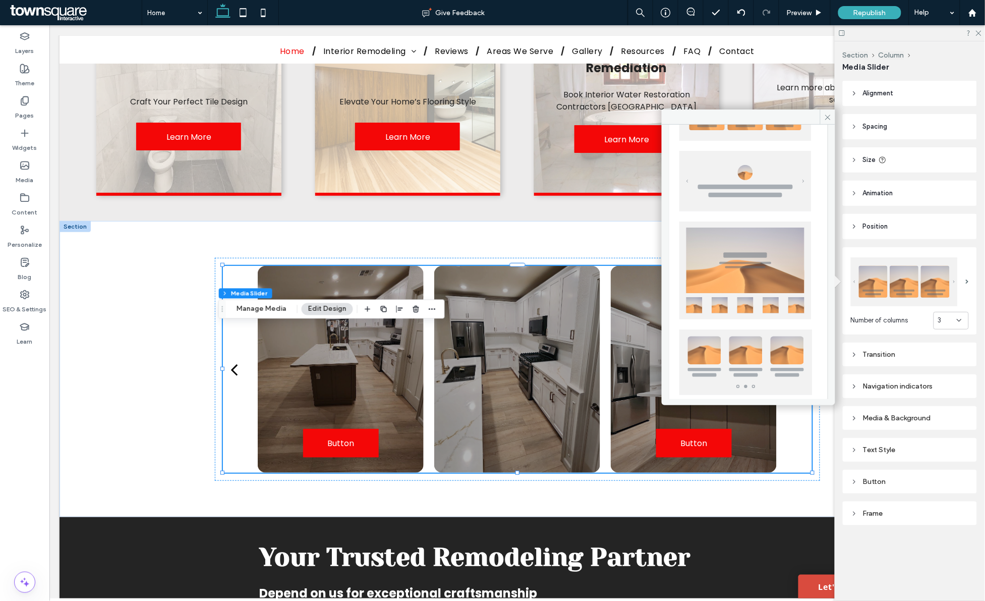
scroll to position [189, 0]
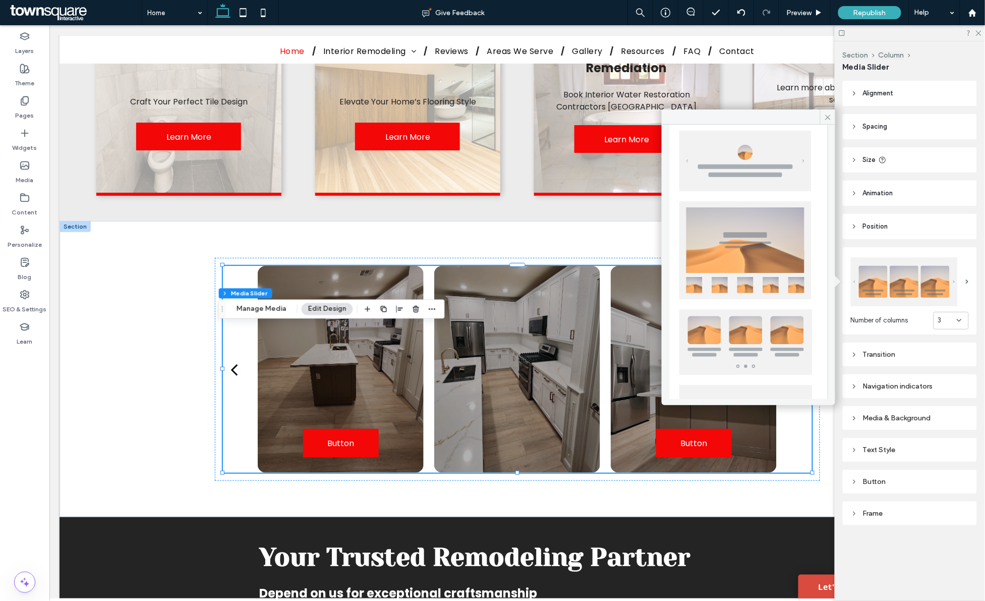
click at [742, 253] on img at bounding box center [746, 250] width 132 height 98
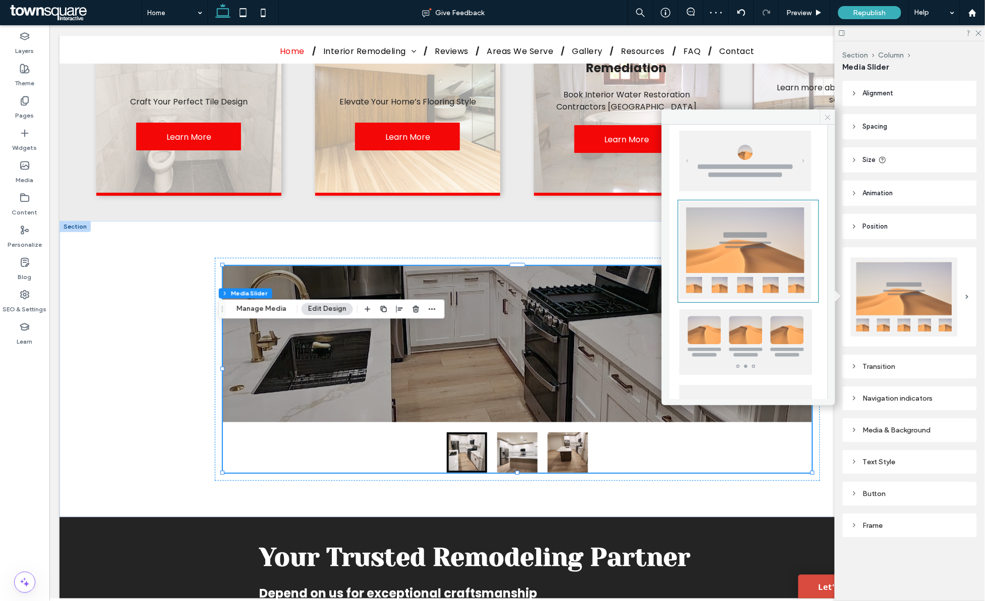
click at [831, 116] on icon at bounding box center [828, 118] width 8 height 8
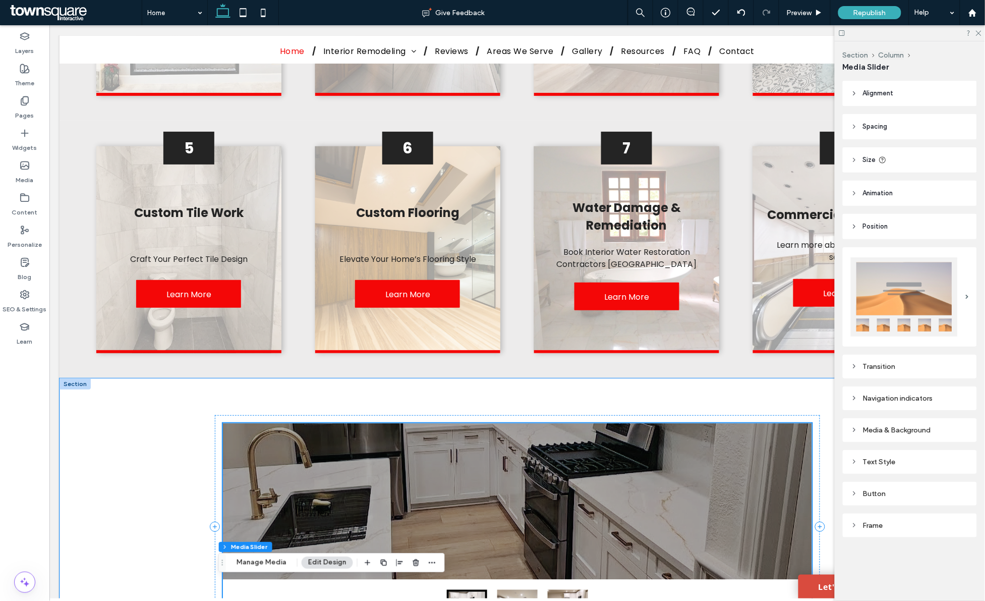
scroll to position [1388, 0]
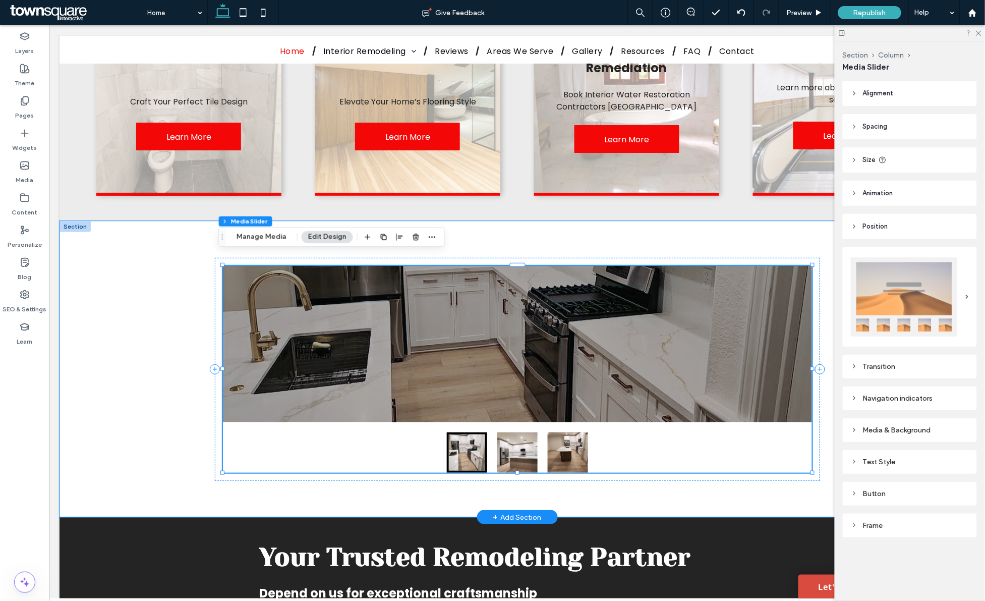
click at [456, 357] on div at bounding box center [517, 343] width 589 height 156
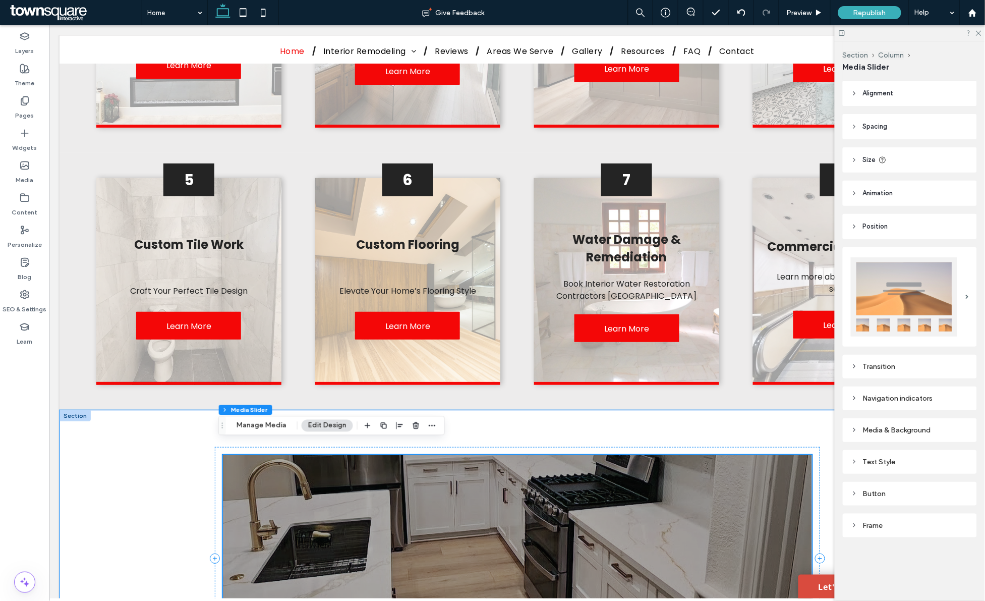
scroll to position [1451, 0]
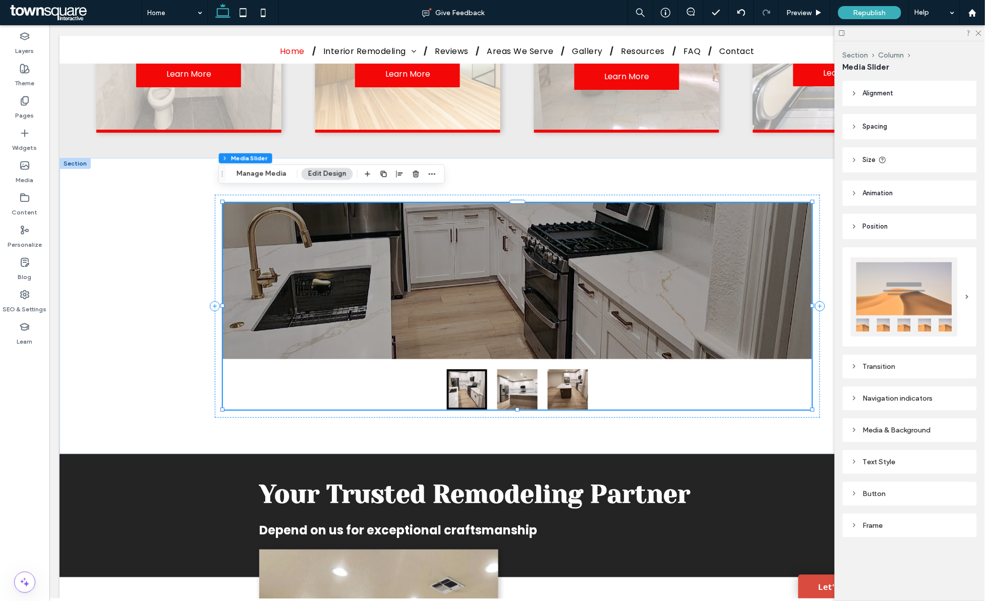
click at [944, 299] on img at bounding box center [904, 296] width 107 height 79
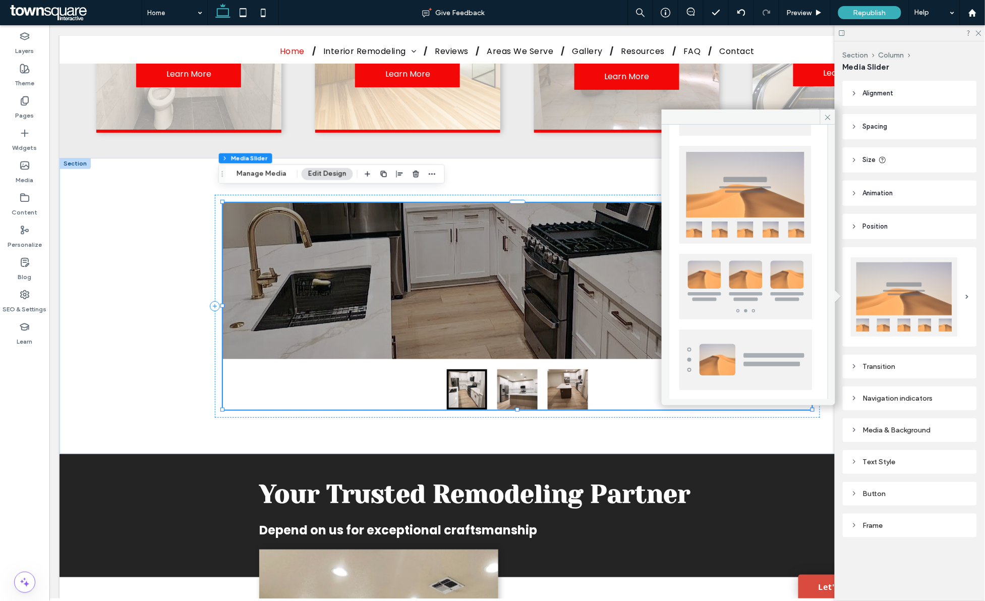
scroll to position [249, 0]
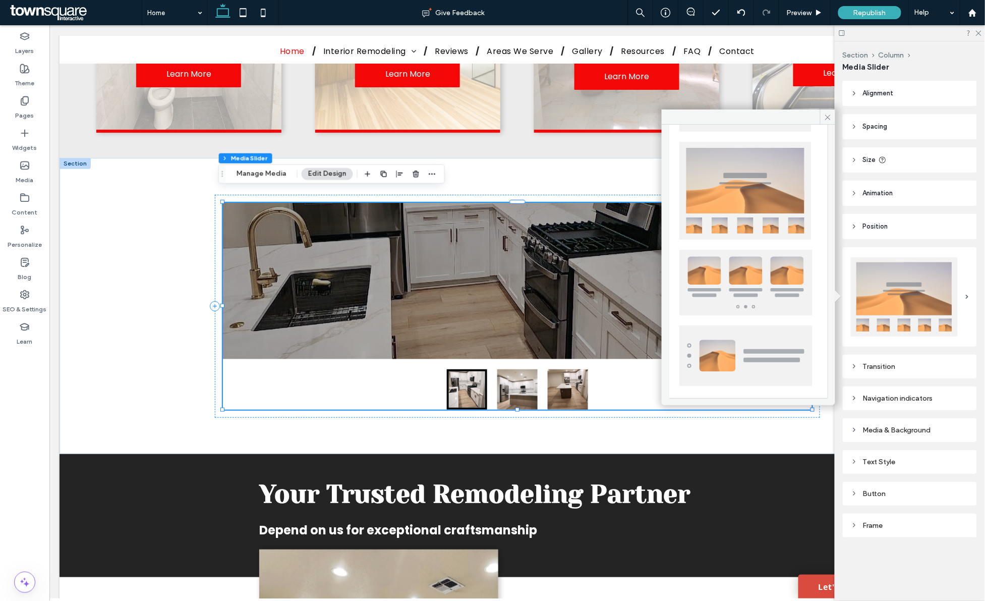
click at [755, 263] on img at bounding box center [746, 283] width 133 height 66
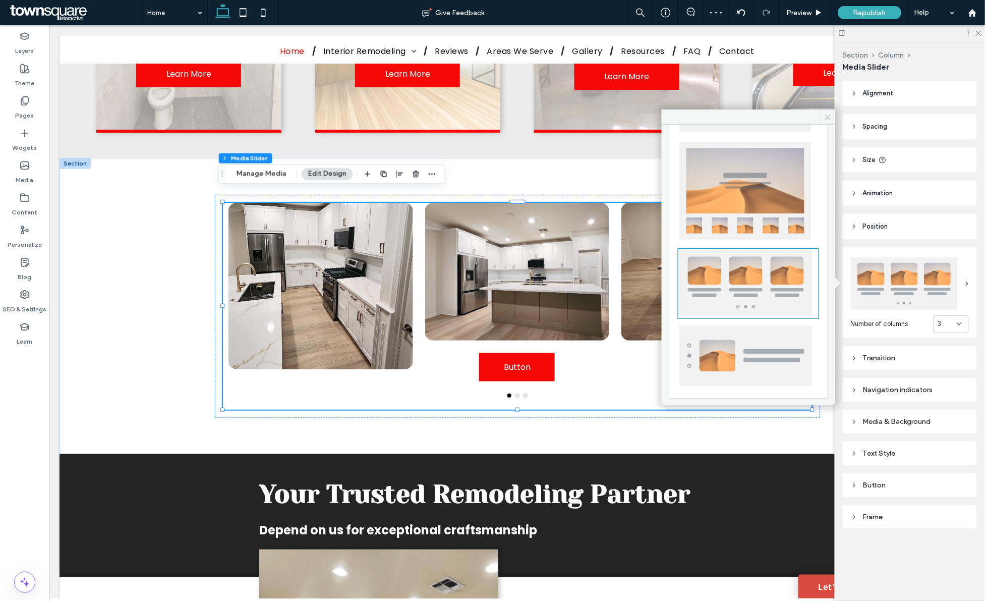
click at [824, 119] on icon at bounding box center [828, 118] width 8 height 8
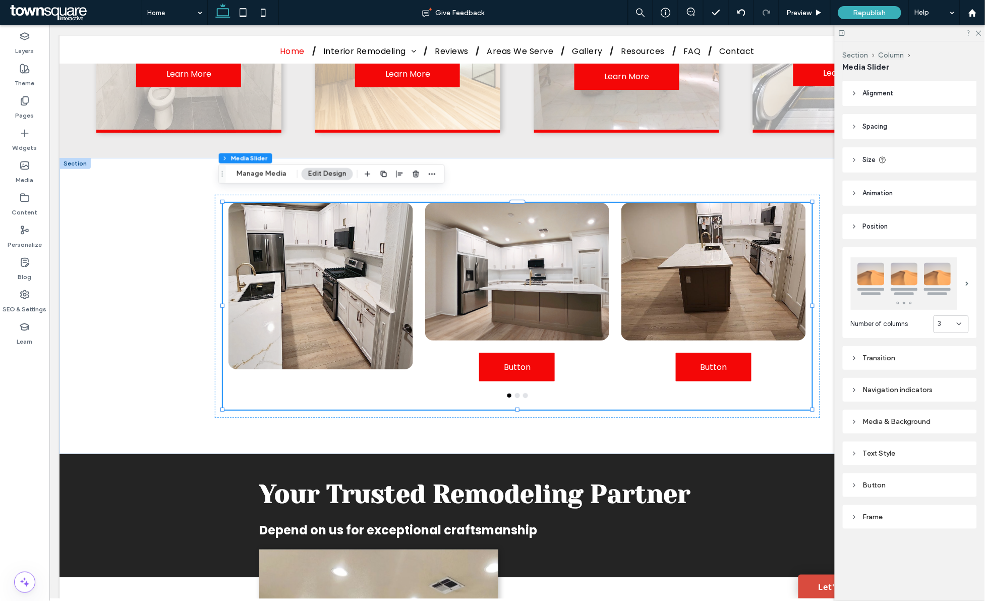
click at [919, 279] on img at bounding box center [904, 283] width 107 height 52
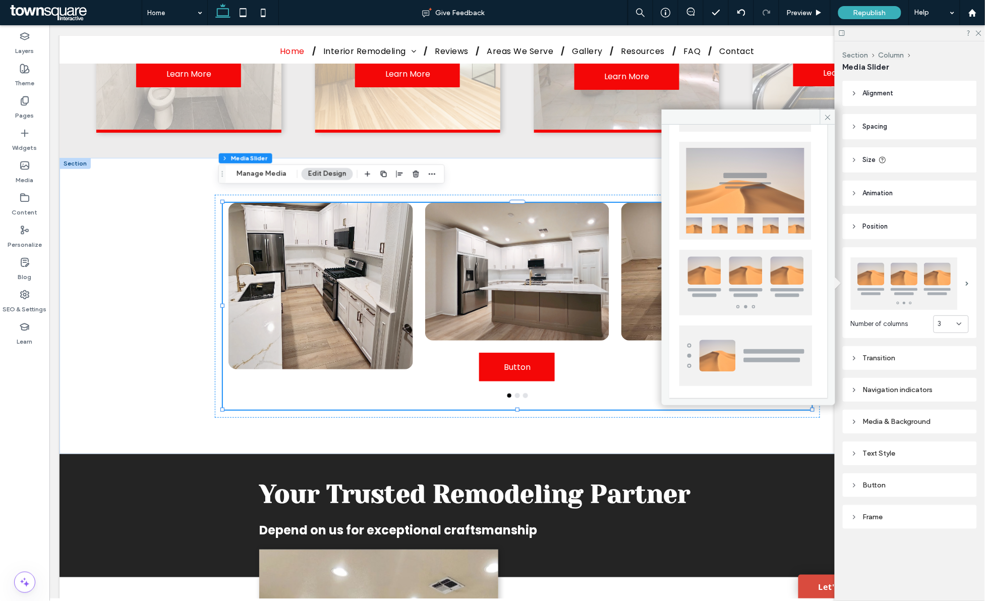
click at [761, 346] on img at bounding box center [746, 355] width 133 height 61
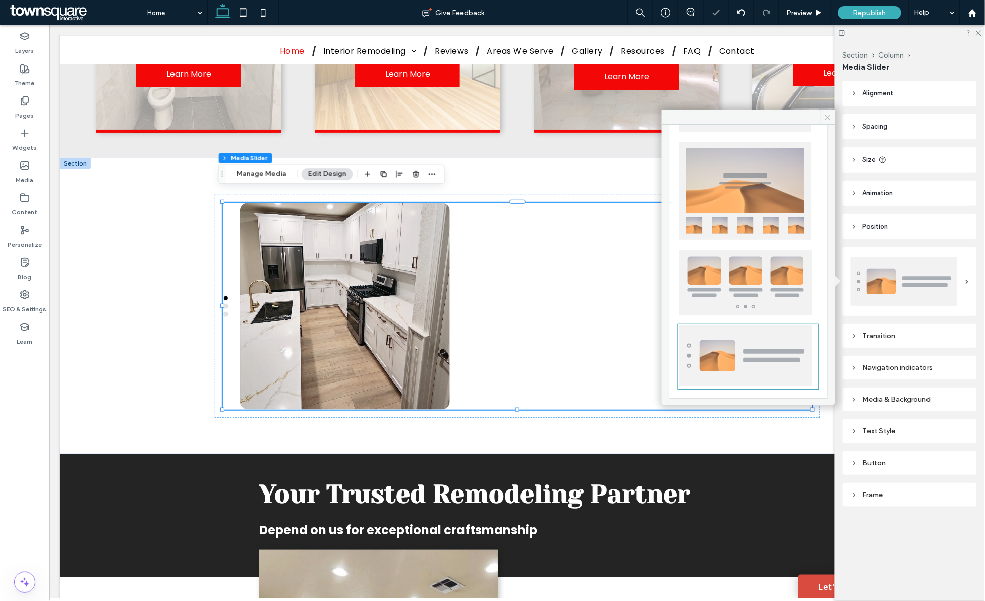
click at [828, 120] on icon at bounding box center [828, 118] width 8 height 8
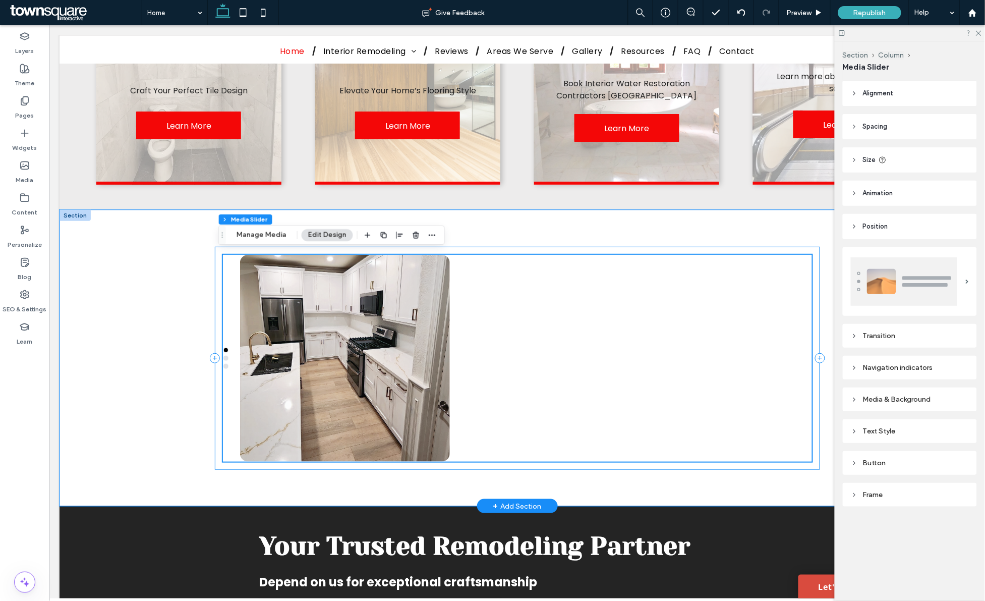
scroll to position [1388, 0]
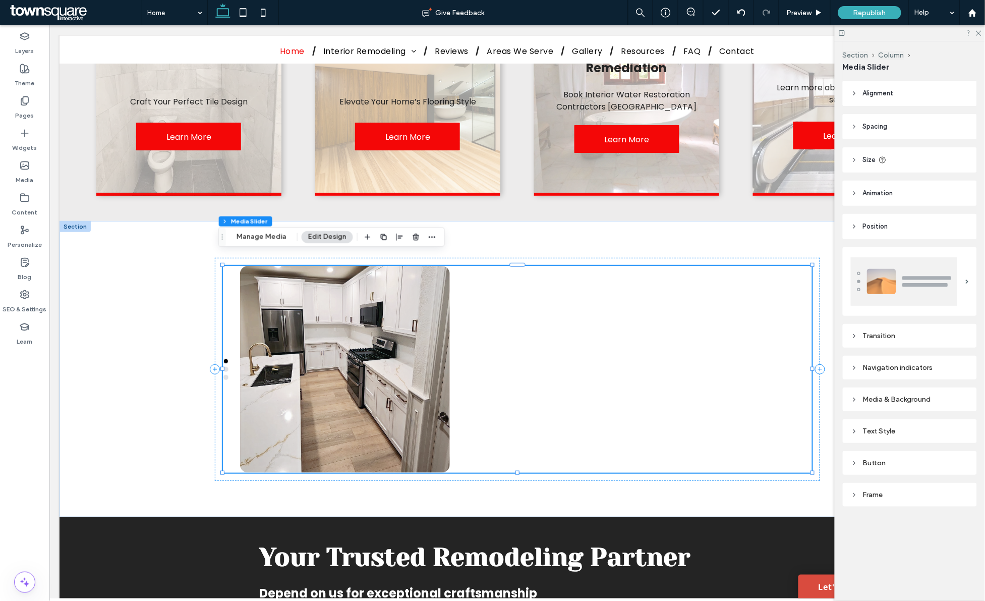
click at [948, 269] on img at bounding box center [904, 281] width 107 height 48
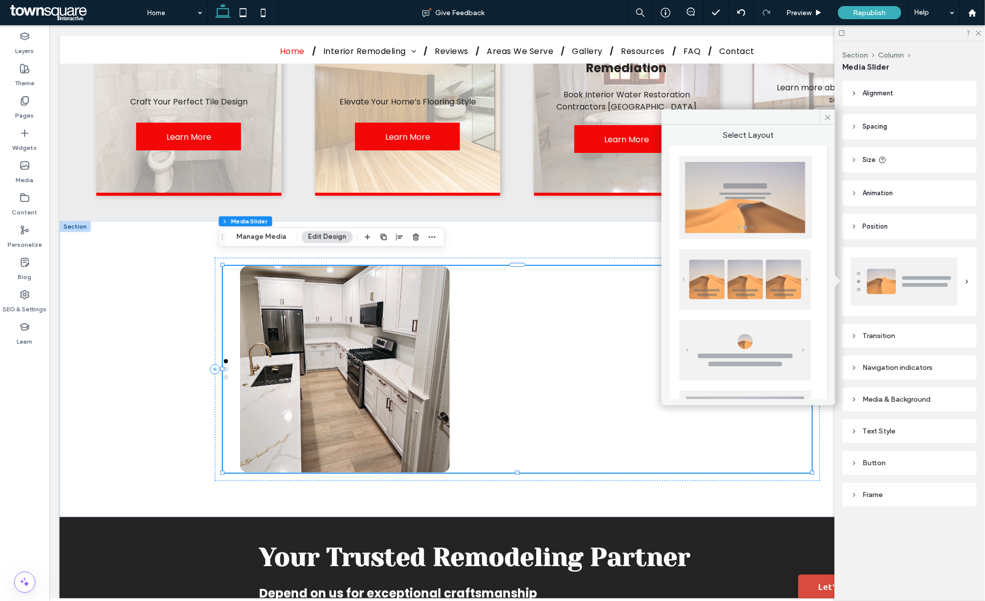
click at [736, 213] on img at bounding box center [746, 197] width 133 height 83
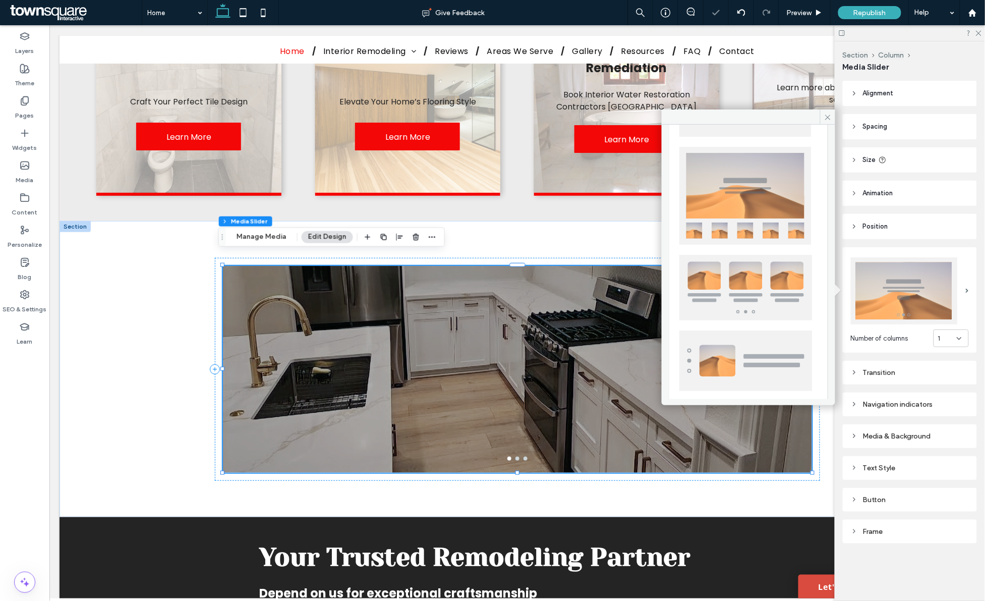
scroll to position [249, 0]
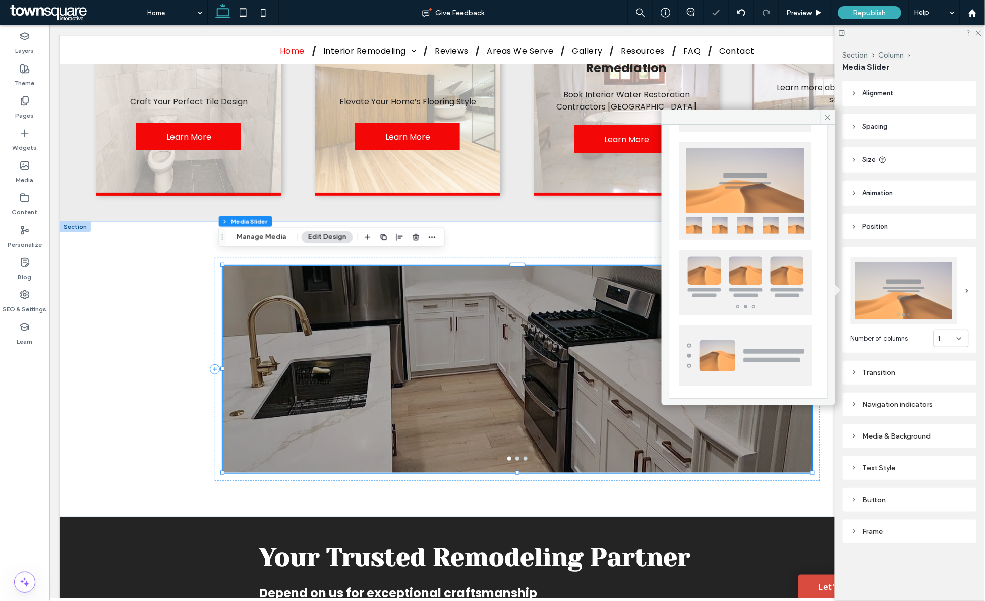
click at [749, 211] on img at bounding box center [746, 191] width 132 height 98
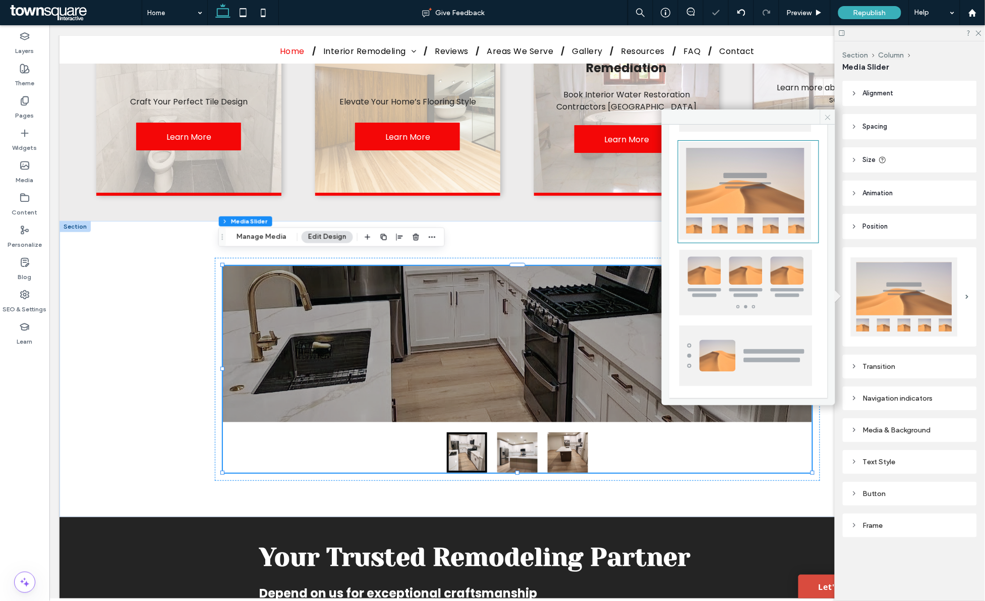
click at [828, 117] on icon at bounding box center [828, 118] width 8 height 8
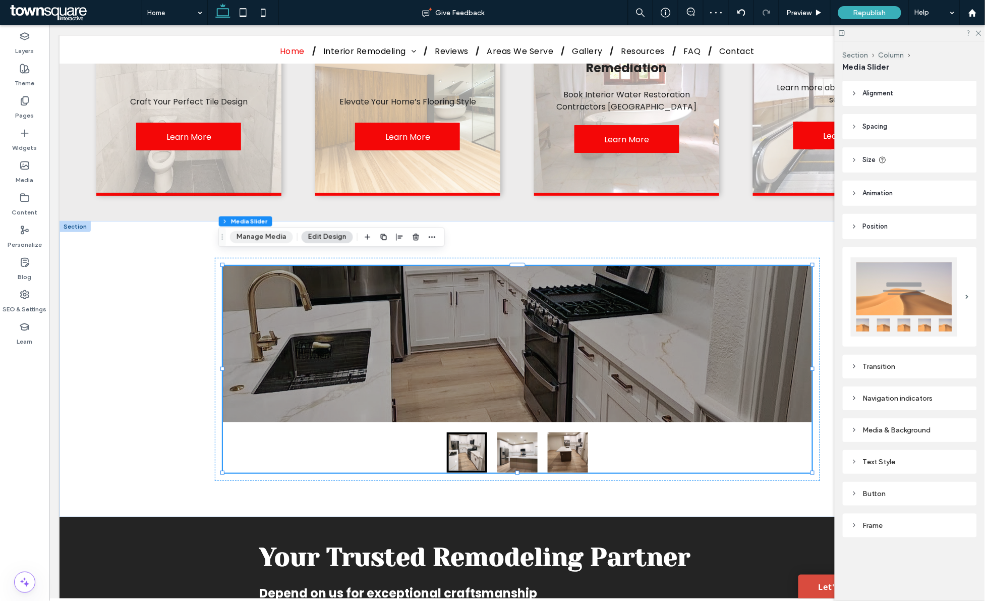
click at [271, 233] on button "Manage Media" at bounding box center [261, 237] width 63 height 12
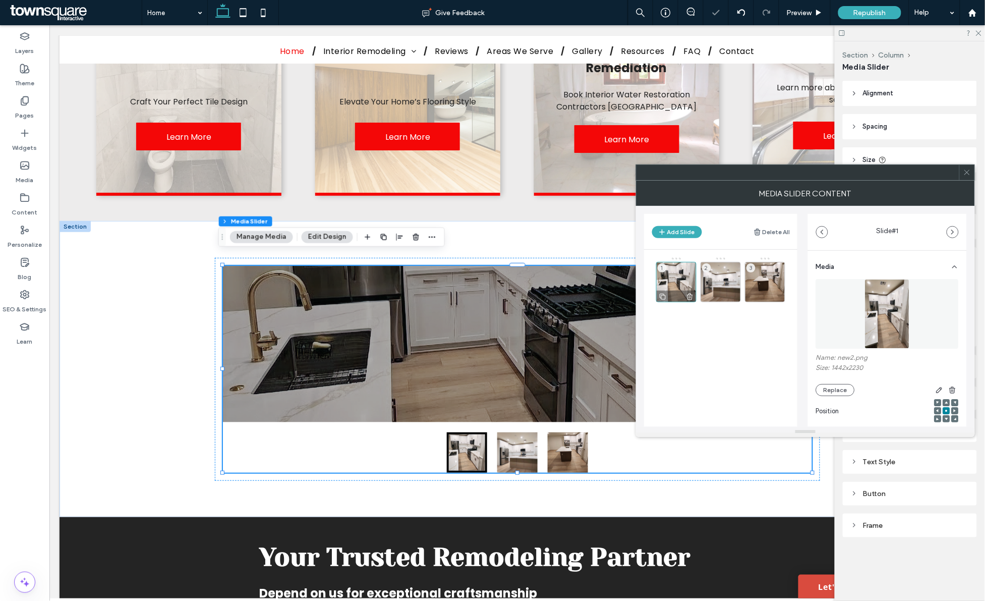
click at [672, 279] on div "1" at bounding box center [676, 282] width 40 height 40
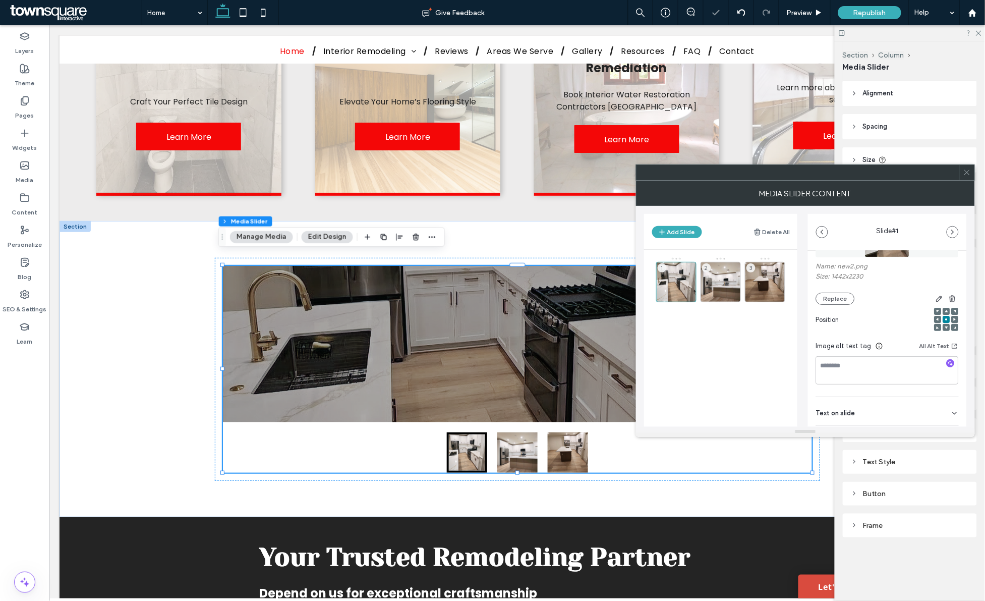
scroll to position [145, 0]
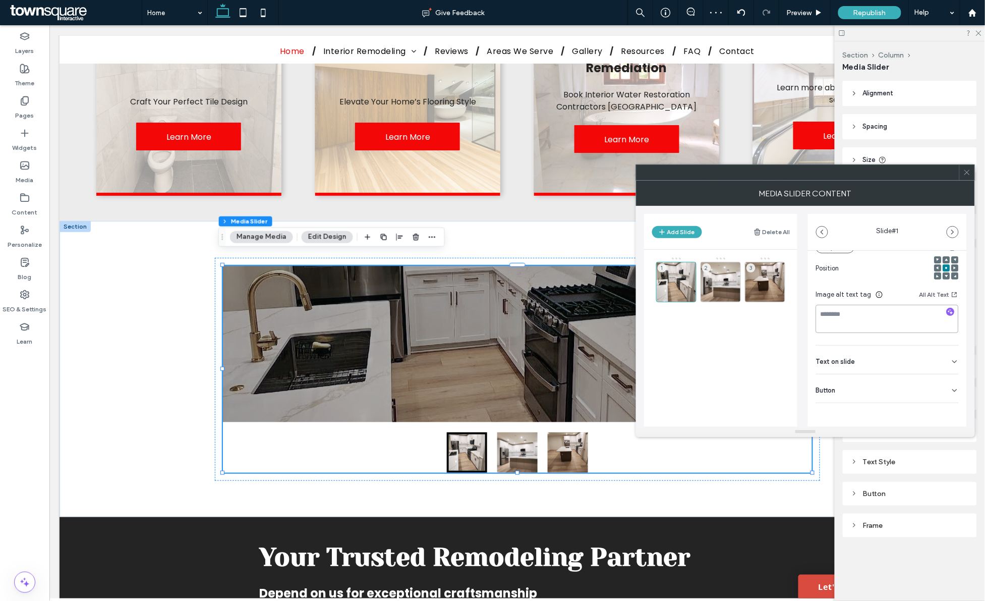
click at [876, 312] on textarea at bounding box center [887, 319] width 143 height 28
click at [866, 362] on div "Text on slide" at bounding box center [887, 360] width 143 height 28
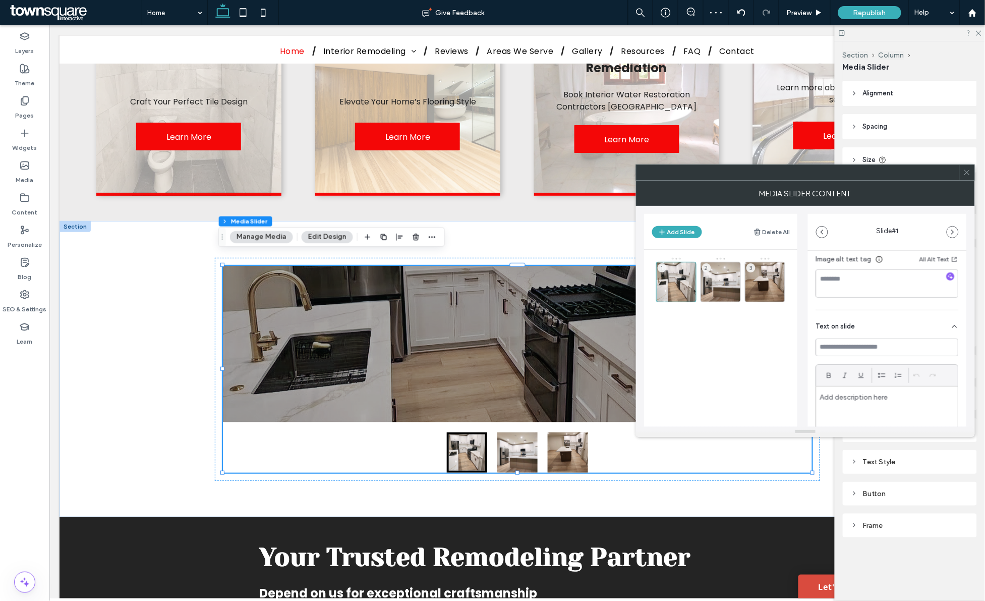
scroll to position [208, 0]
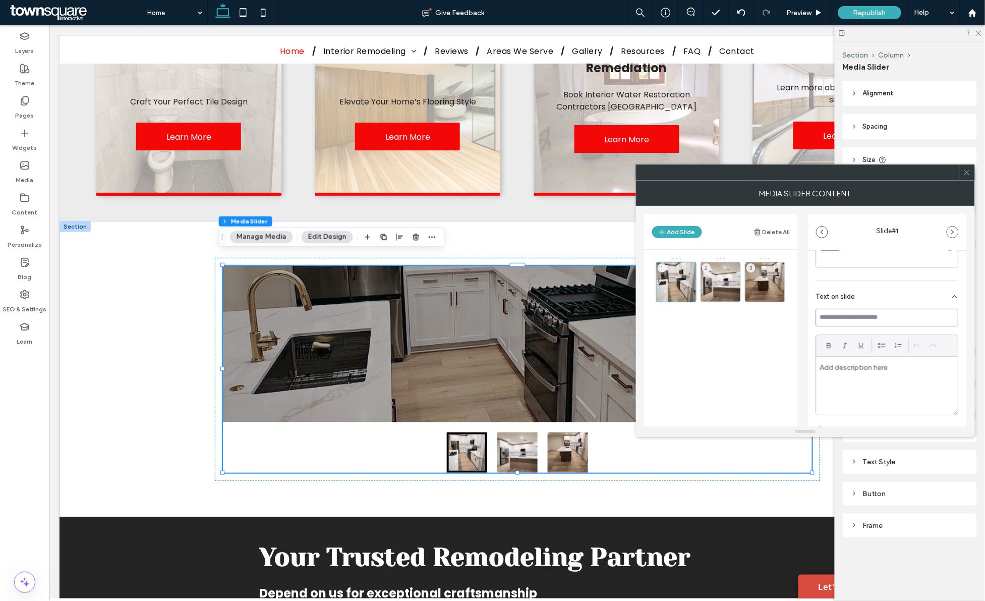
click at [871, 319] on input at bounding box center [887, 318] width 143 height 18
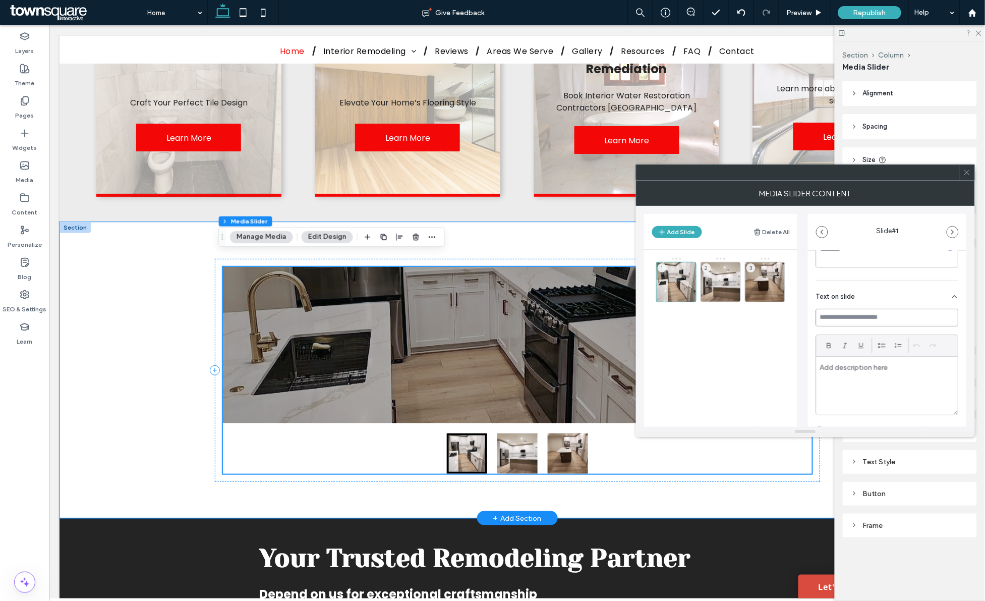
scroll to position [1388, 0]
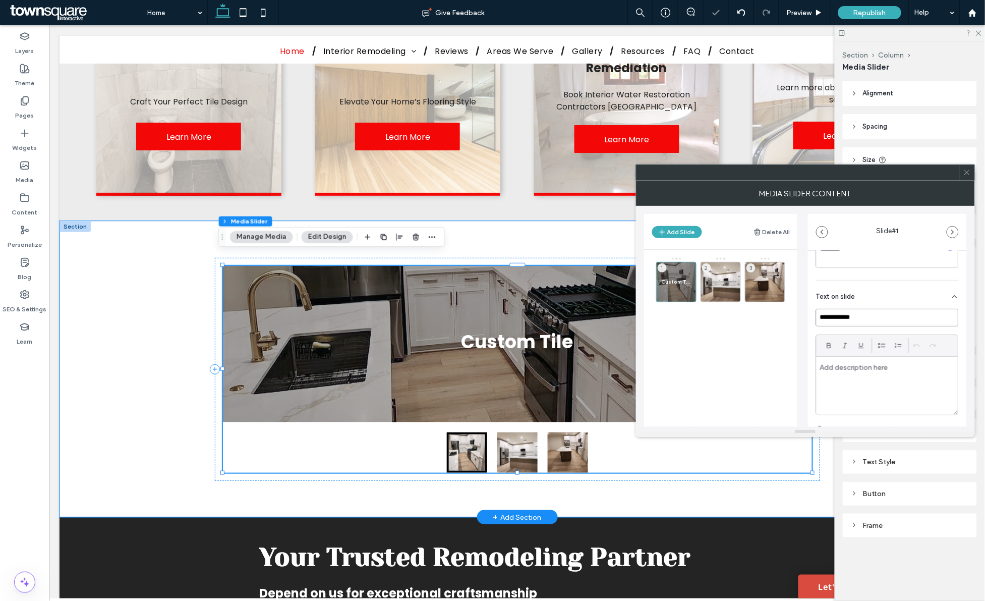
type input "**********"
click at [896, 375] on div at bounding box center [888, 386] width 142 height 58
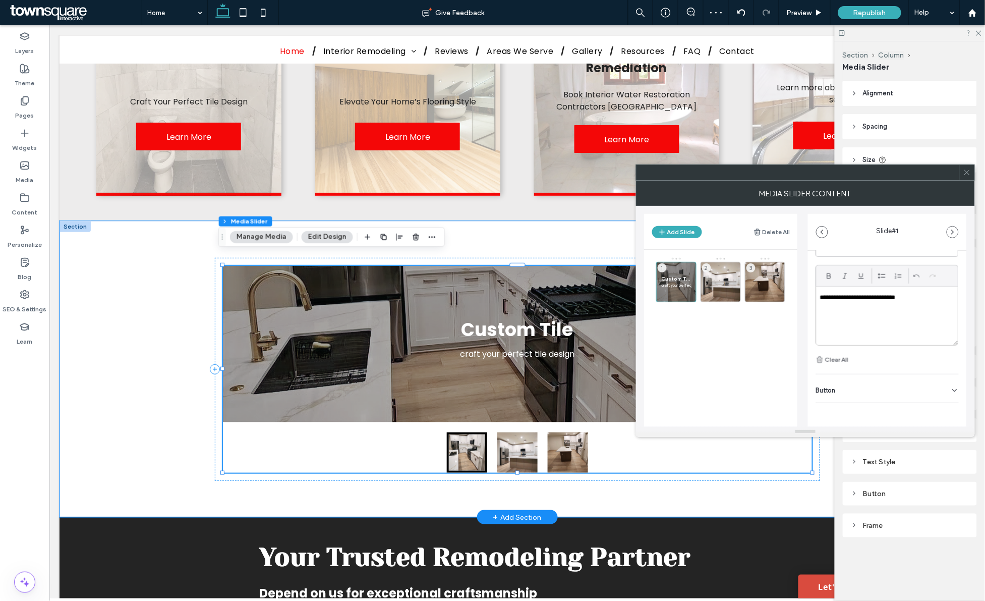
scroll to position [279, 0]
click at [929, 391] on div "Button" at bounding box center [887, 388] width 143 height 28
click at [950, 357] on button at bounding box center [950, 364] width 18 height 18
click at [901, 371] on input at bounding box center [876, 364] width 121 height 18
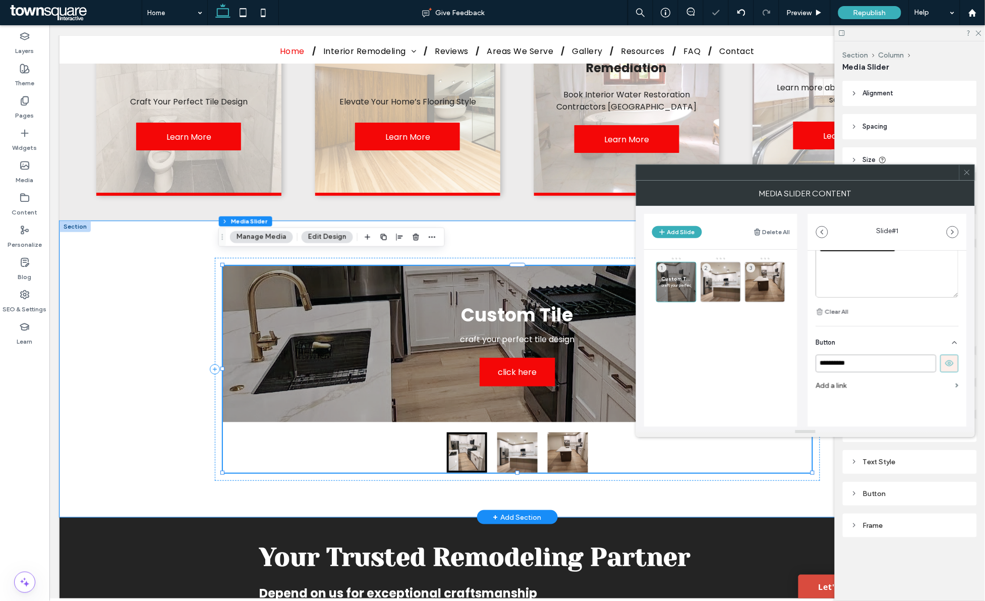
type input "**********"
click at [969, 176] on icon at bounding box center [968, 173] width 8 height 8
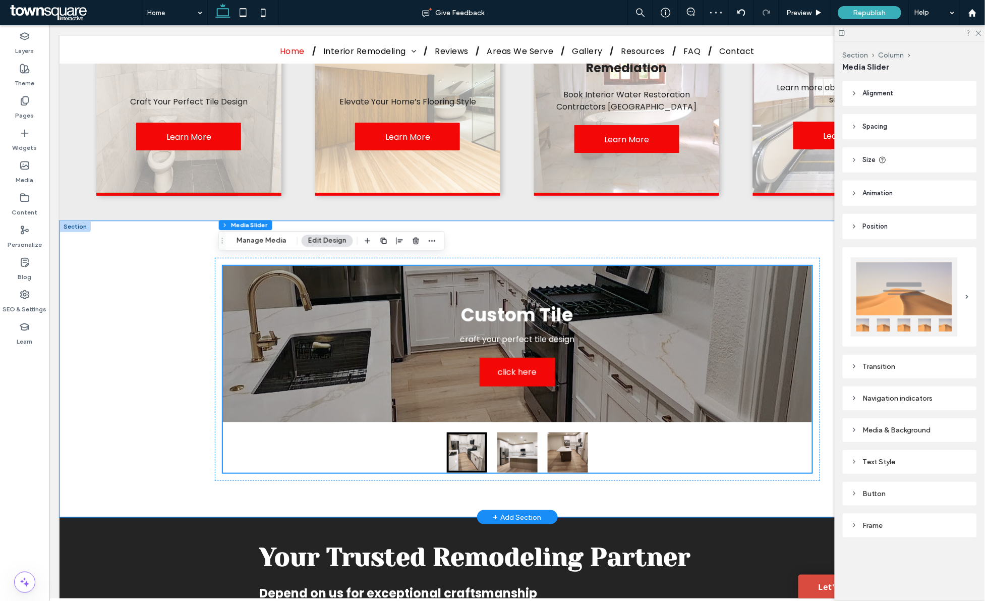
scroll to position [1198, 0]
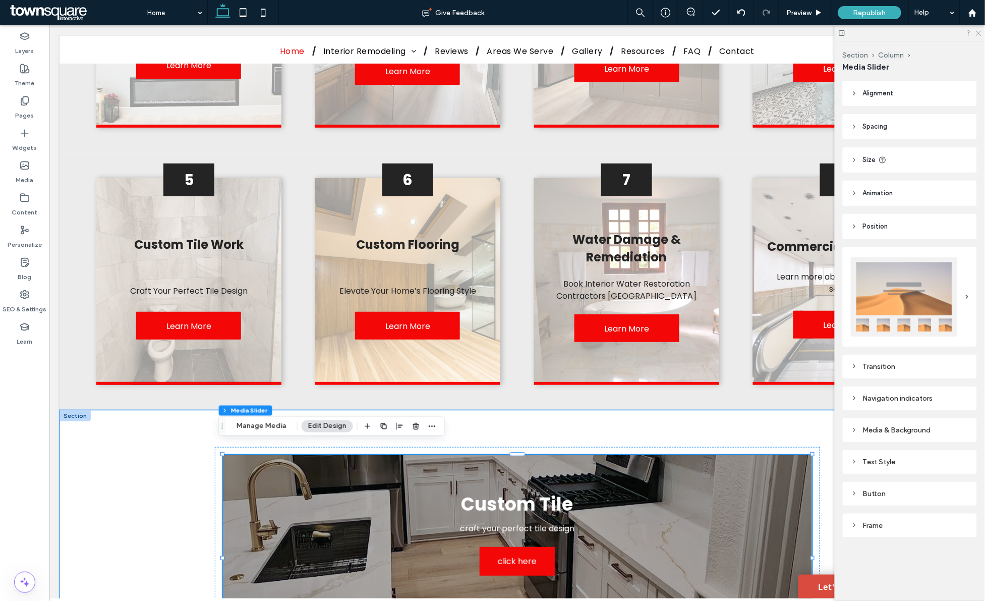
click at [978, 31] on icon at bounding box center [978, 32] width 7 height 7
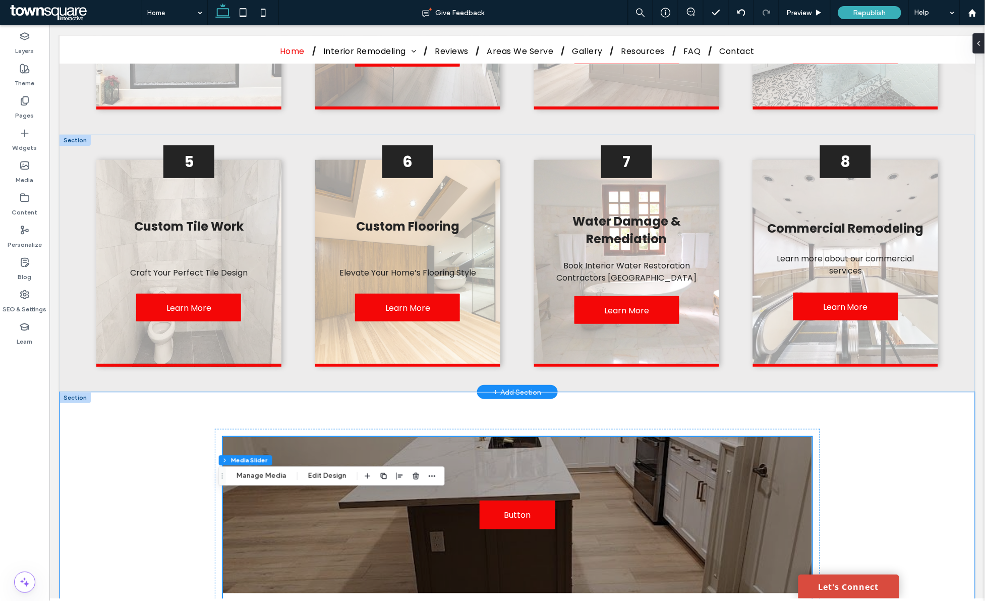
scroll to position [1388, 0]
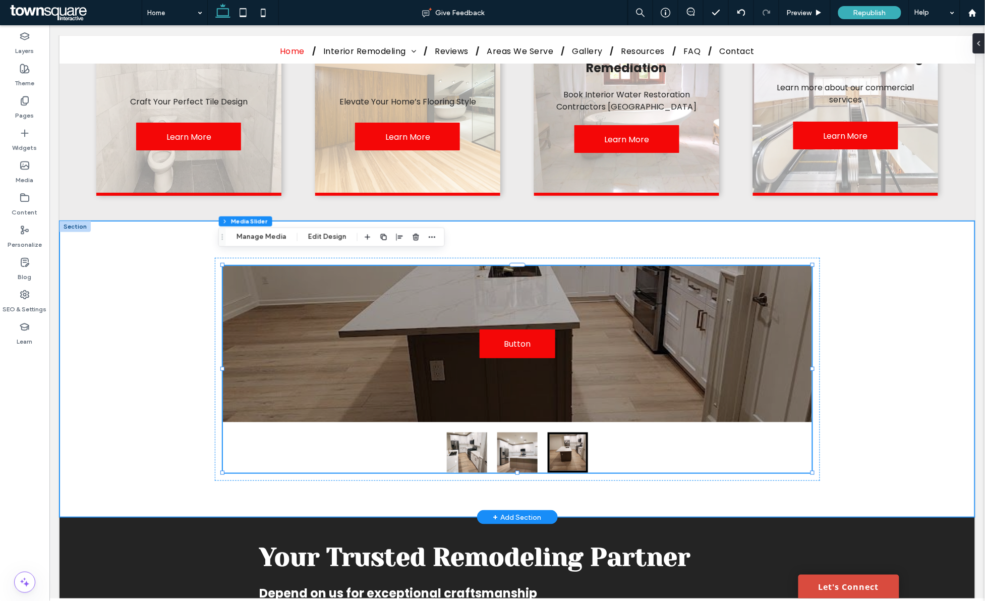
click at [876, 319] on div "Custom Tile craft your perfect tile design click here click here Button Button …" at bounding box center [517, 369] width 916 height 296
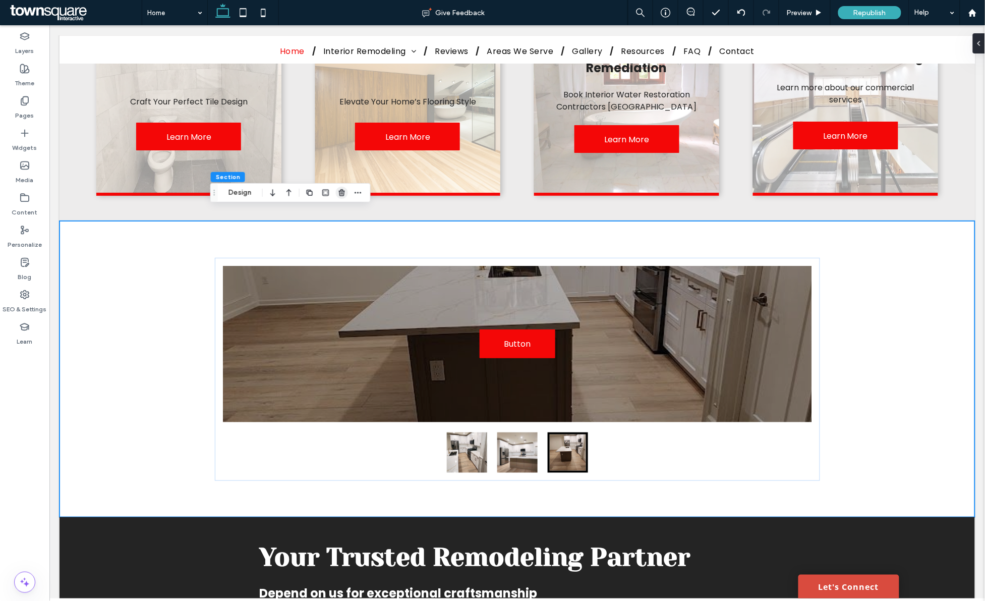
click at [340, 195] on use "button" at bounding box center [342, 192] width 6 height 7
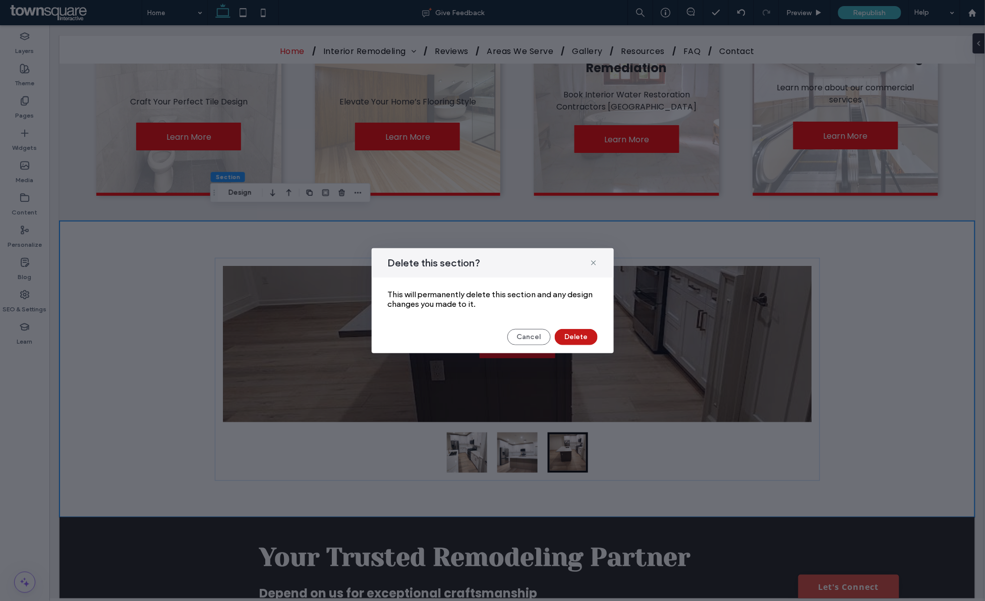
click at [589, 333] on button "Delete" at bounding box center [576, 337] width 43 height 16
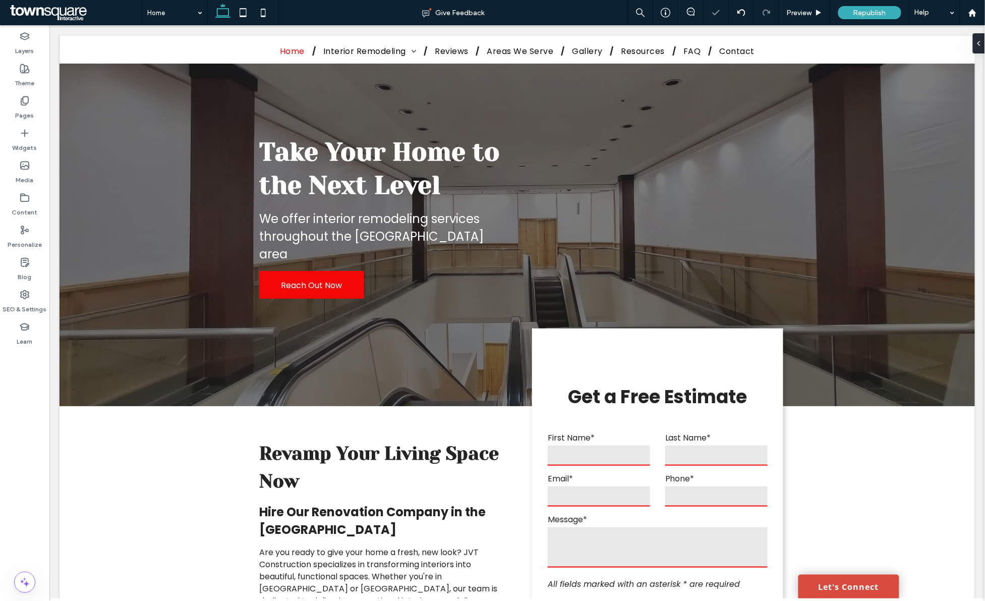
scroll to position [0, 0]
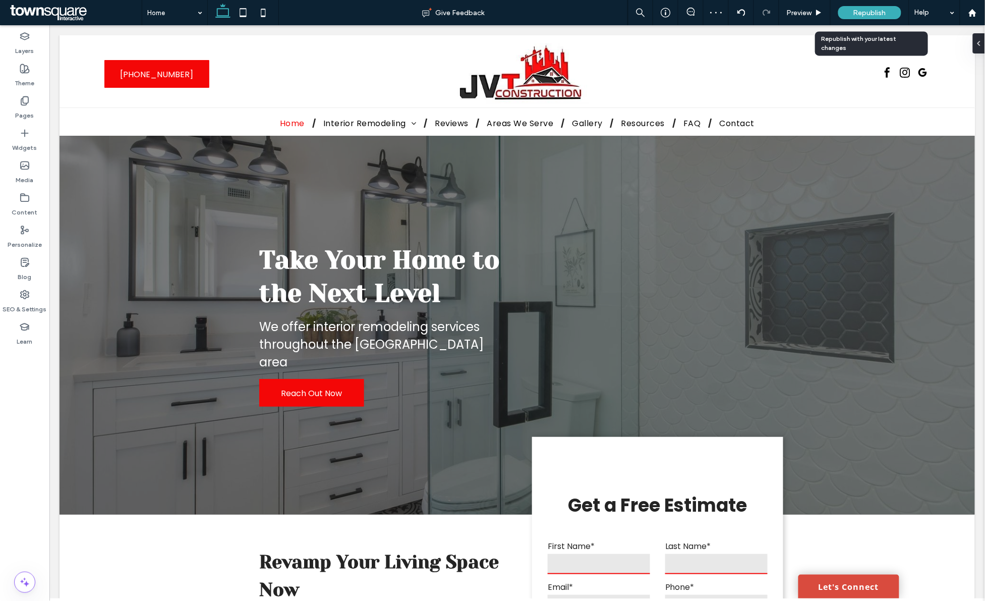
click at [869, 18] on div "Republish" at bounding box center [870, 12] width 63 height 13
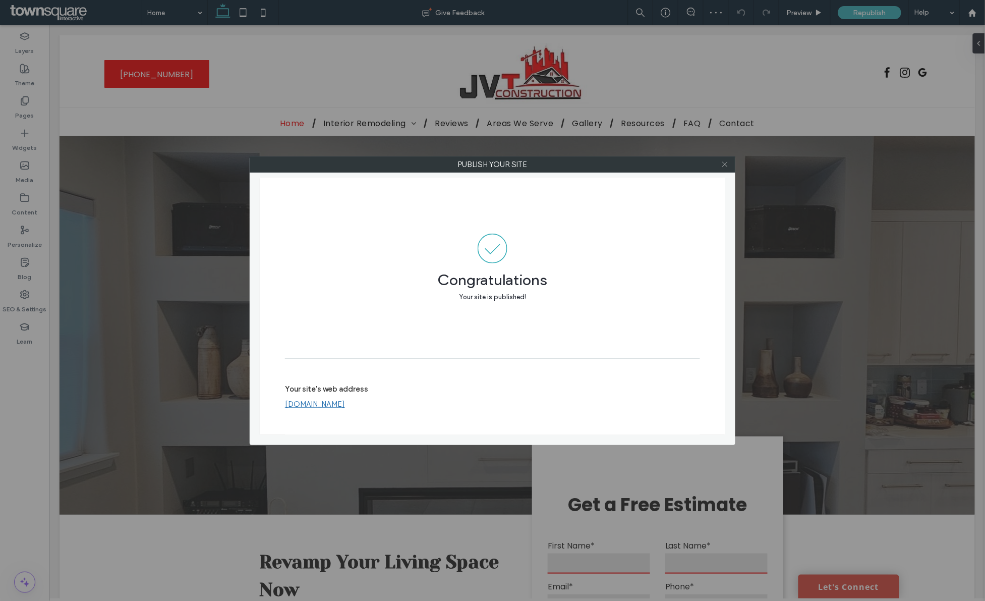
click at [724, 160] on icon at bounding box center [726, 164] width 8 height 8
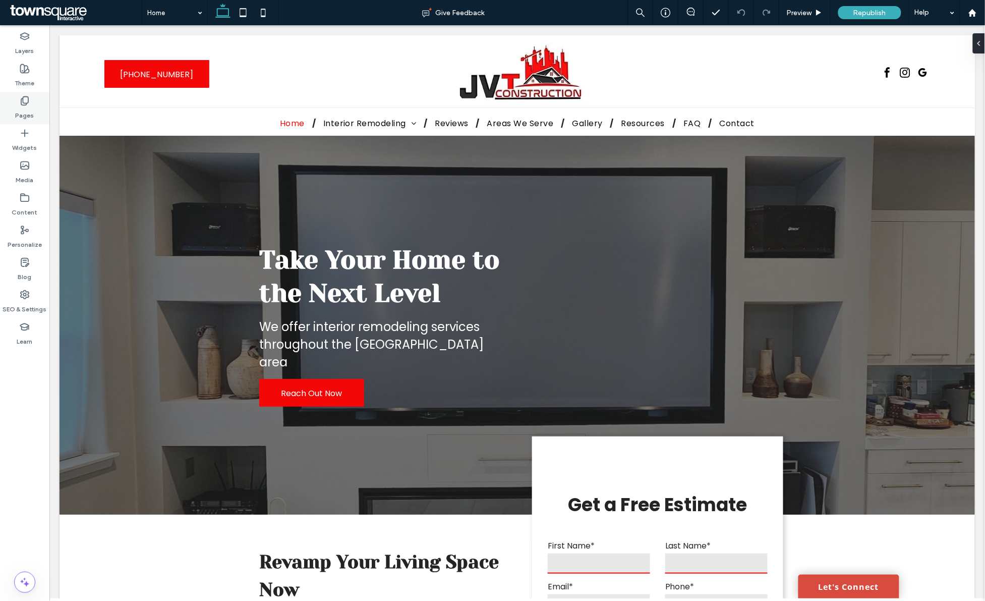
click at [23, 115] on label "Pages" at bounding box center [25, 113] width 19 height 14
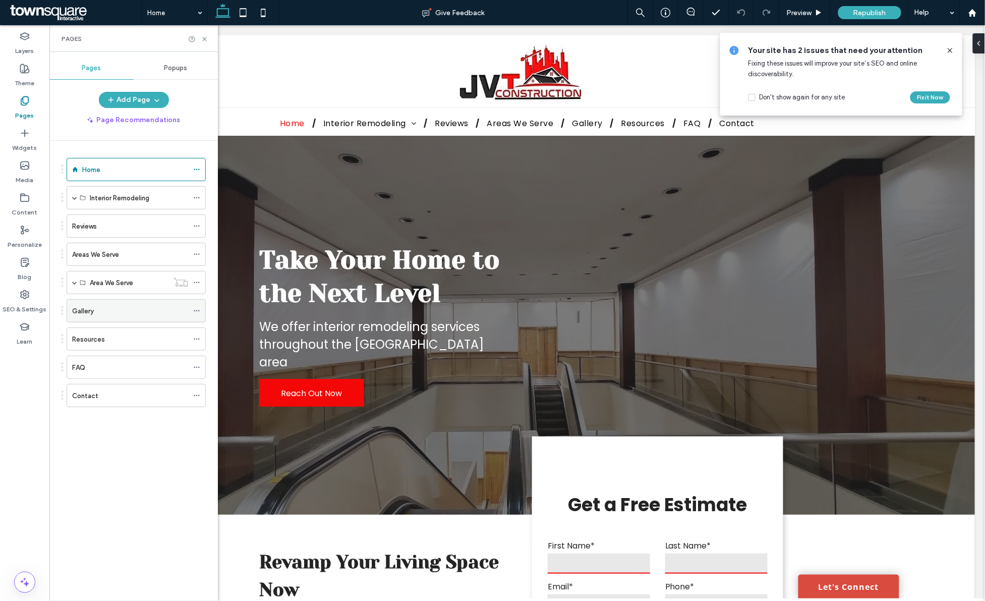
click at [124, 312] on div "Gallery" at bounding box center [130, 311] width 116 height 11
click at [203, 43] on div "Pages" at bounding box center [133, 38] width 169 height 27
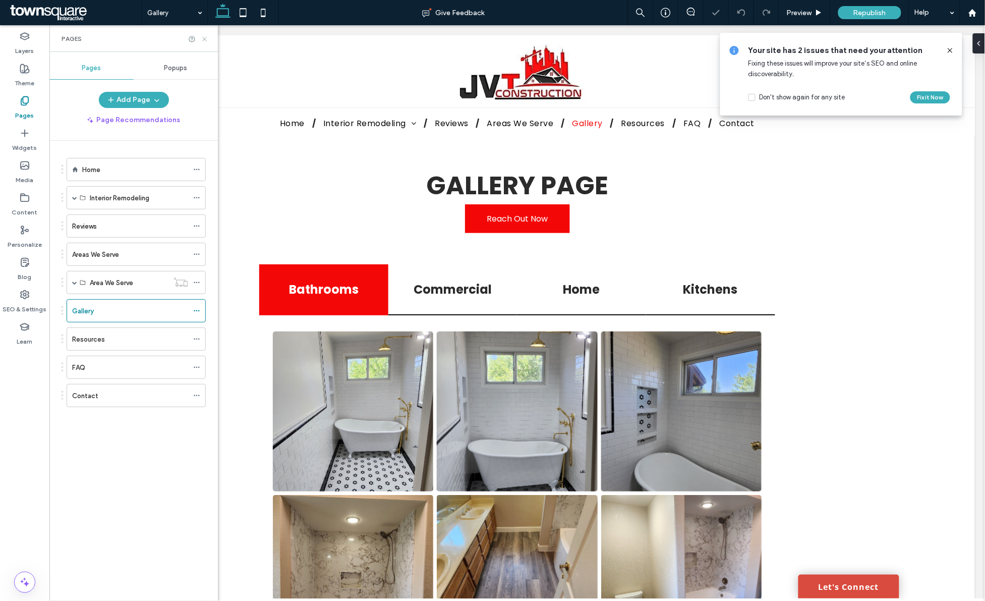
click at [203, 37] on use at bounding box center [204, 39] width 4 height 4
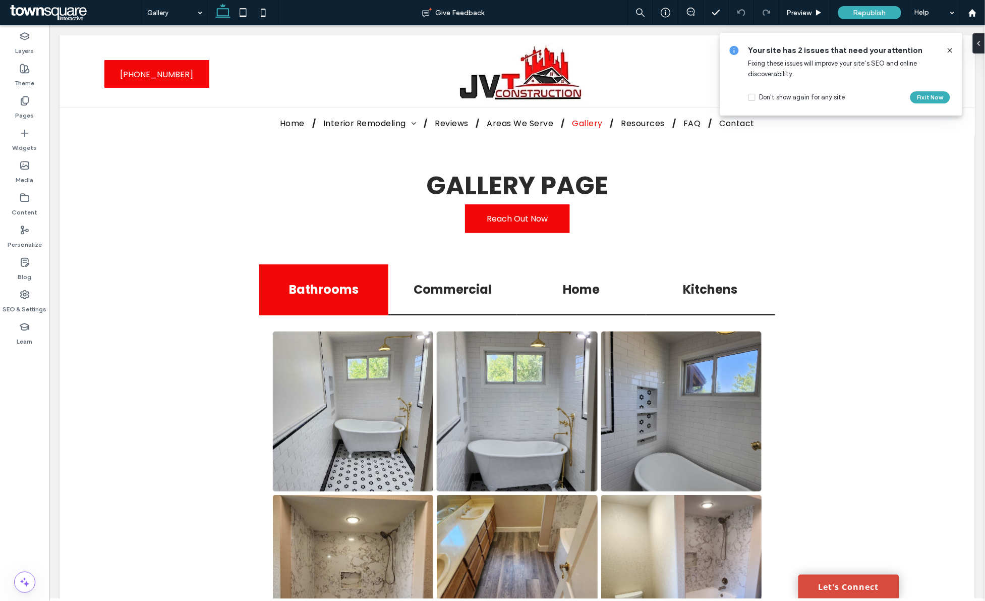
click at [952, 50] on icon at bounding box center [951, 50] width 8 height 8
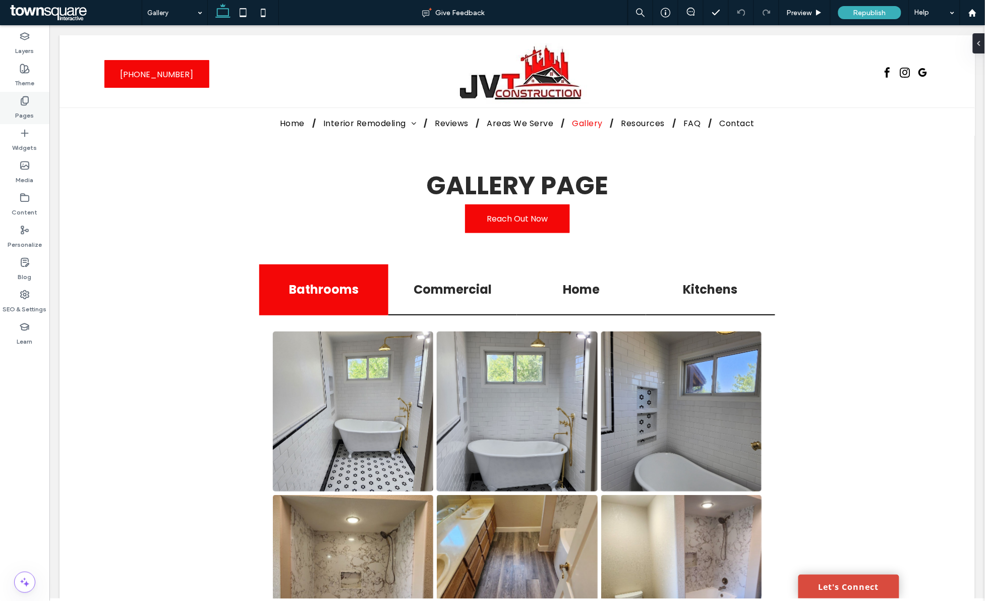
click at [22, 106] on label "Pages" at bounding box center [25, 113] width 19 height 14
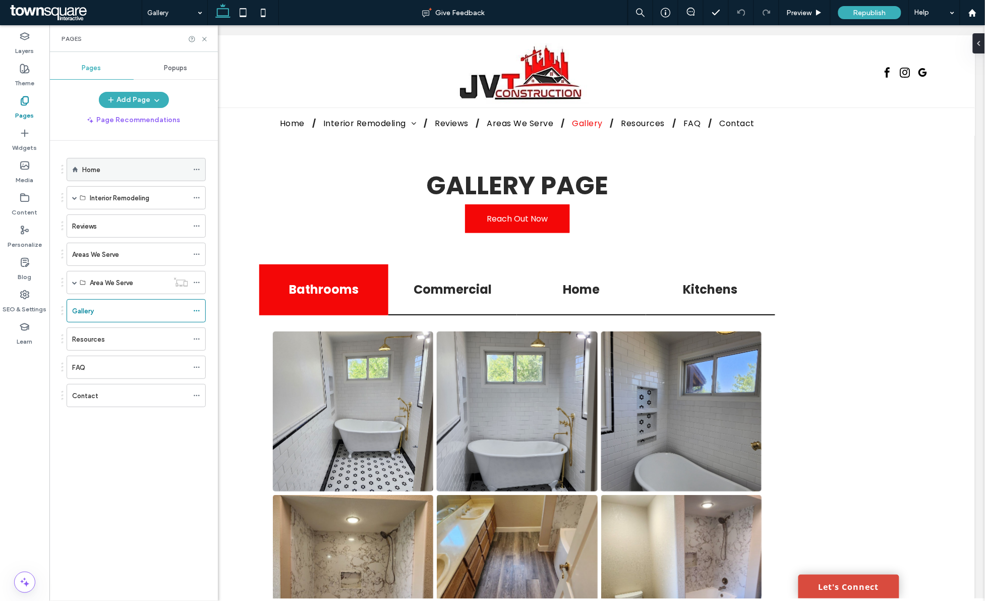
click at [149, 160] on div "Home" at bounding box center [135, 169] width 106 height 22
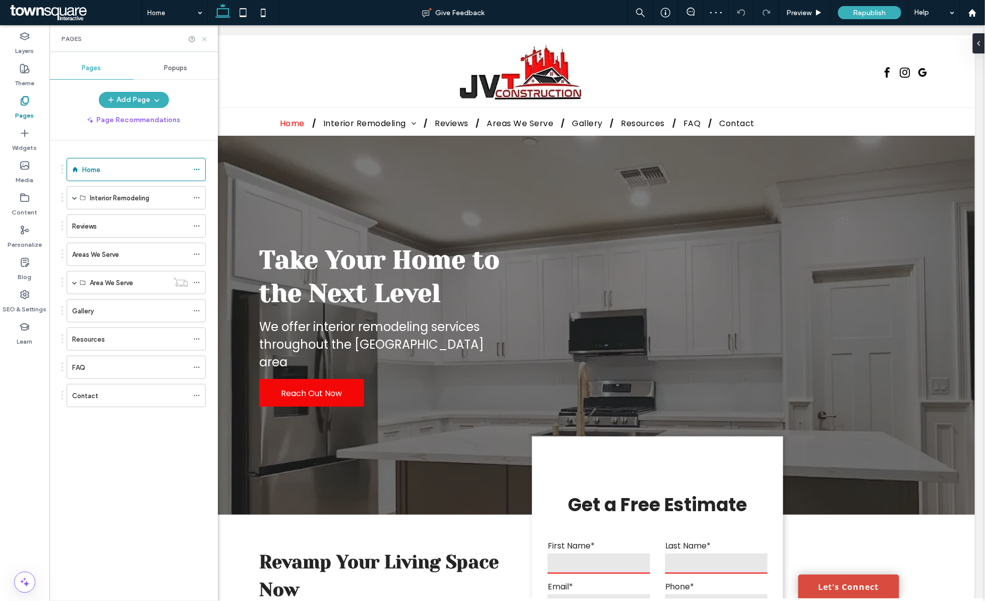
drag, startPoint x: 205, startPoint y: 39, endPoint x: 284, endPoint y: 185, distance: 166.4
click at [205, 39] on use at bounding box center [204, 39] width 4 height 4
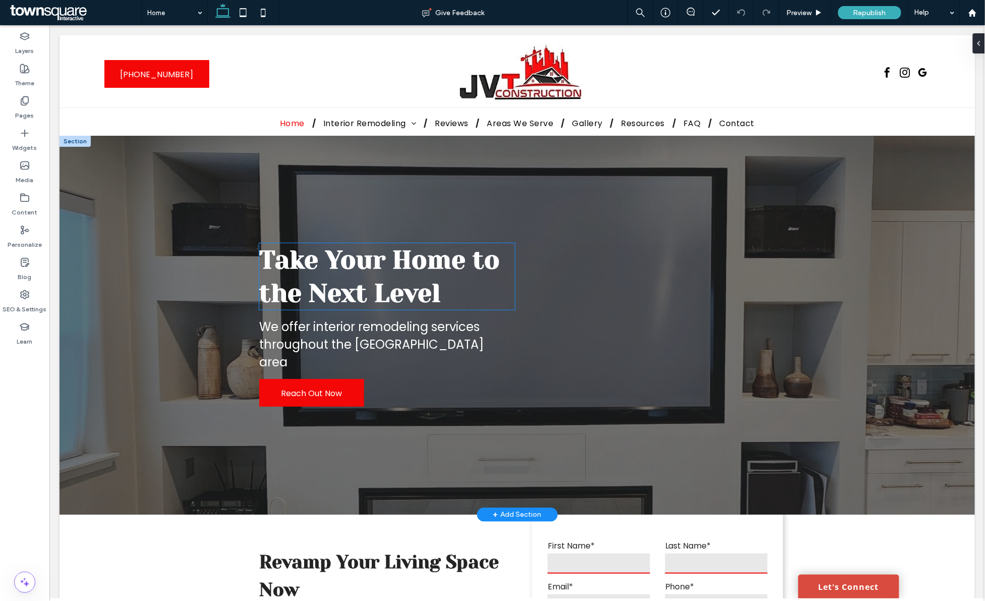
click at [354, 286] on span "Take Your Home to the Next Level" at bounding box center [379, 276] width 241 height 63
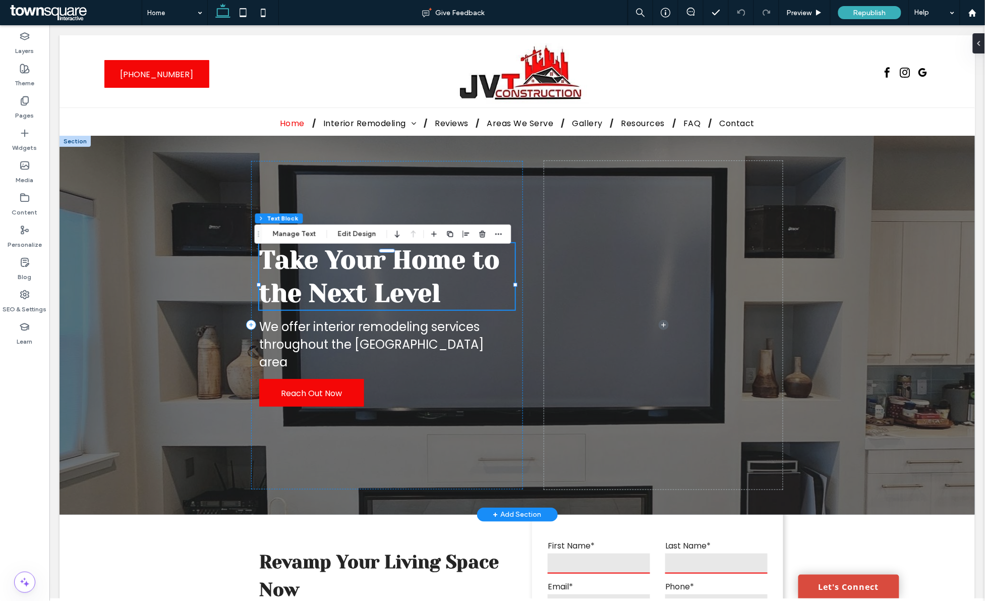
click at [405, 301] on span "Take Your Home to the Next Level" at bounding box center [379, 276] width 241 height 63
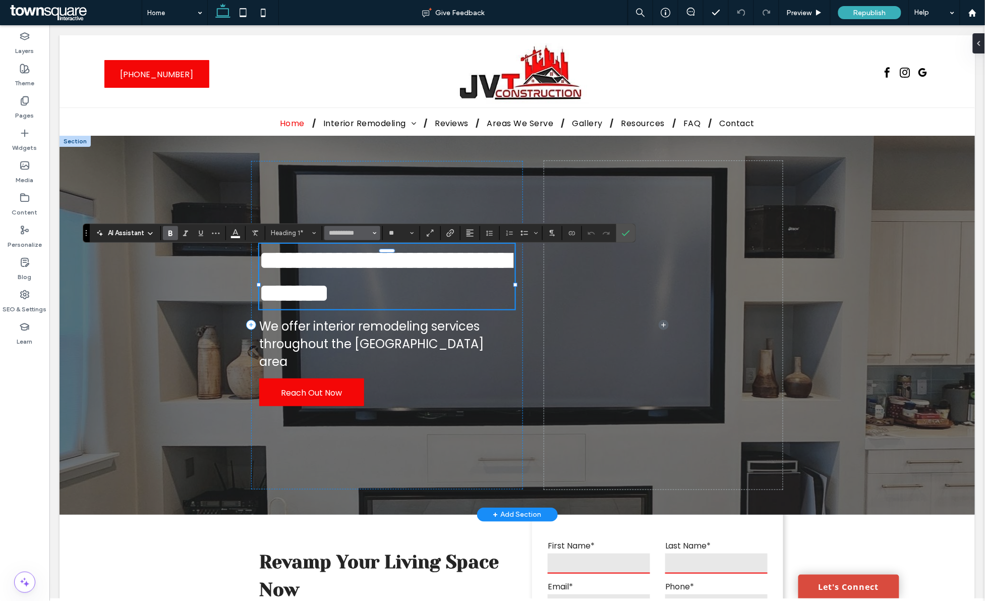
click at [377, 231] on button "**********" at bounding box center [352, 233] width 56 height 14
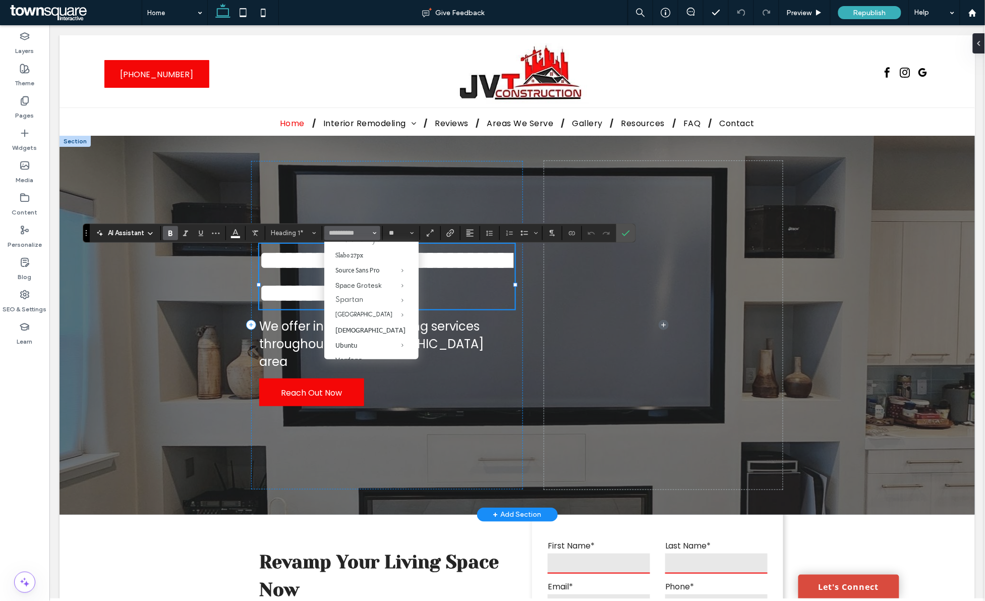
scroll to position [1009, 0]
click at [366, 236] on input "Font & Font weight-input" at bounding box center [349, 233] width 43 height 8
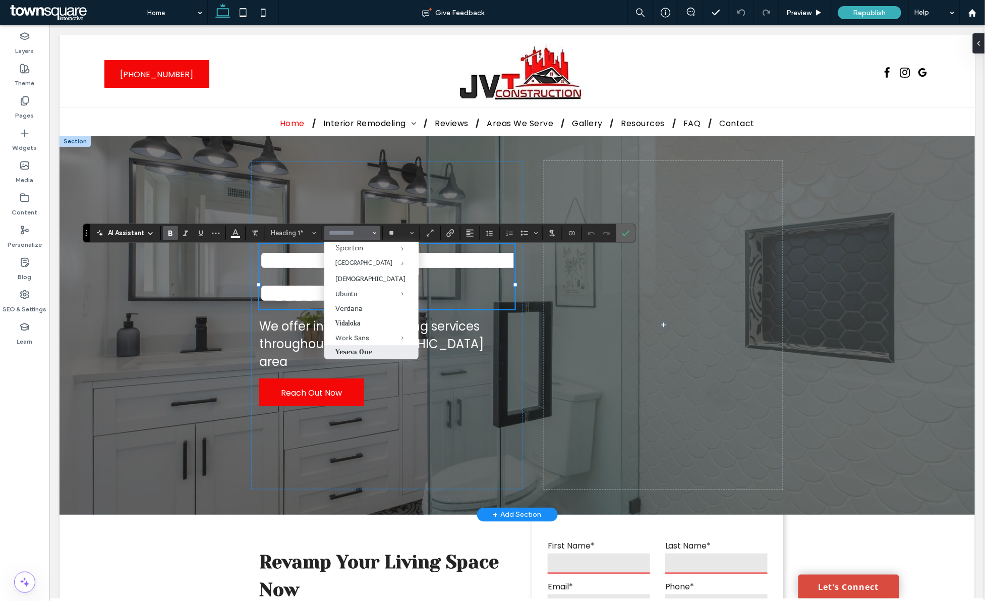
click at [632, 228] on label "Confirm" at bounding box center [626, 233] width 15 height 18
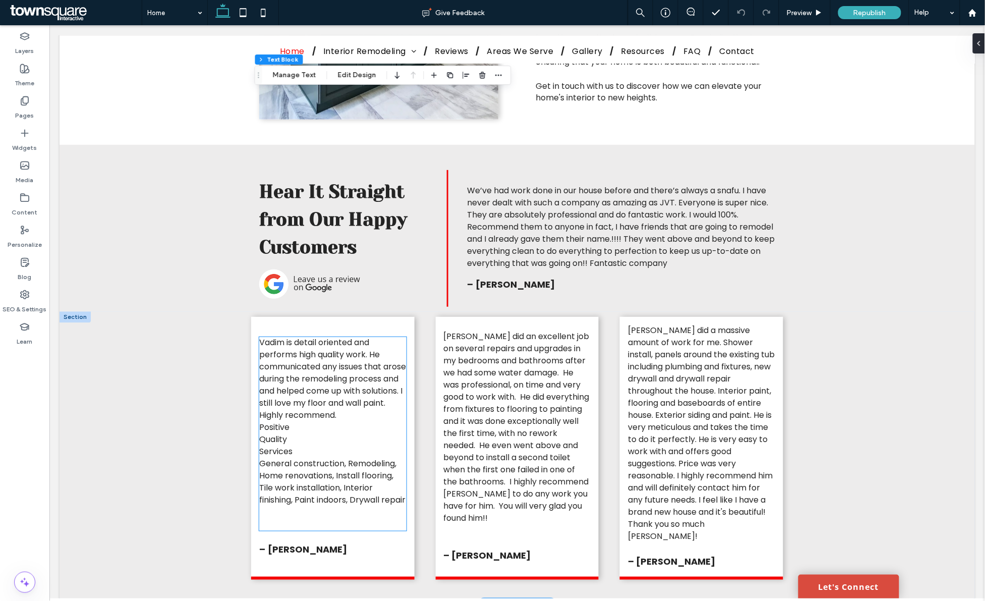
scroll to position [2208, 0]
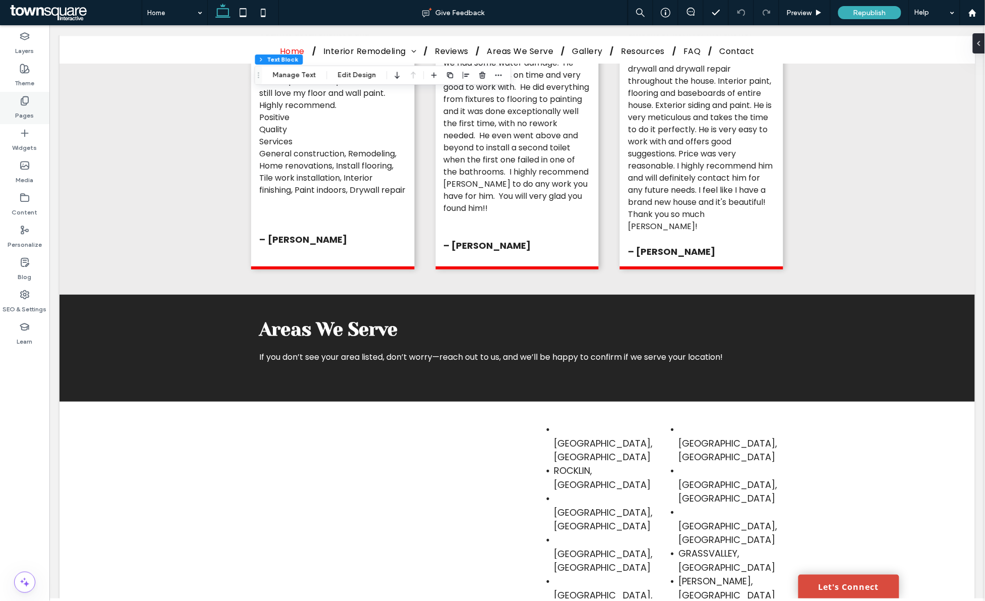
click at [19, 101] on div "Pages" at bounding box center [24, 108] width 49 height 32
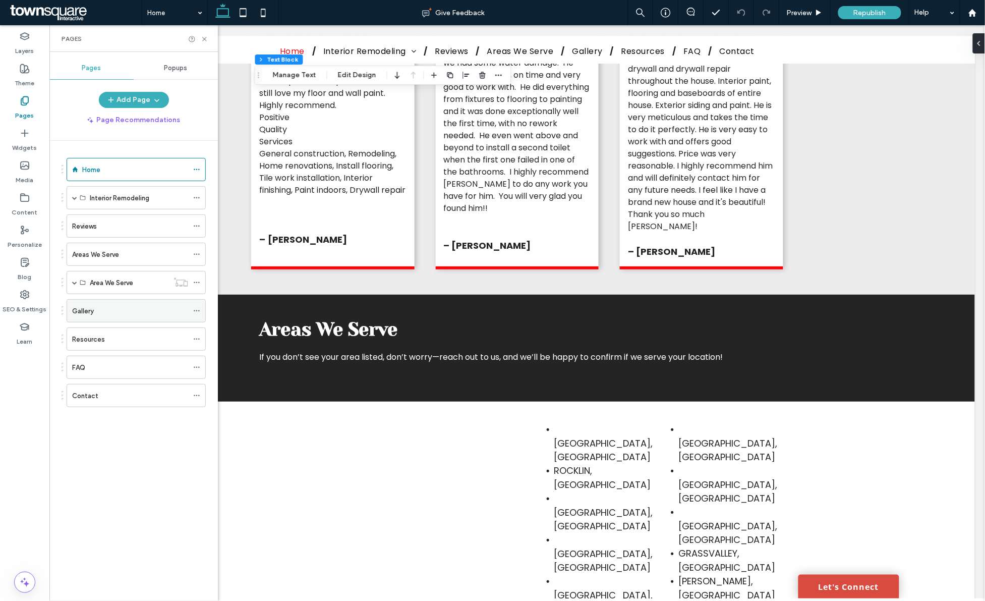
click at [129, 316] on div "Gallery" at bounding box center [130, 311] width 116 height 11
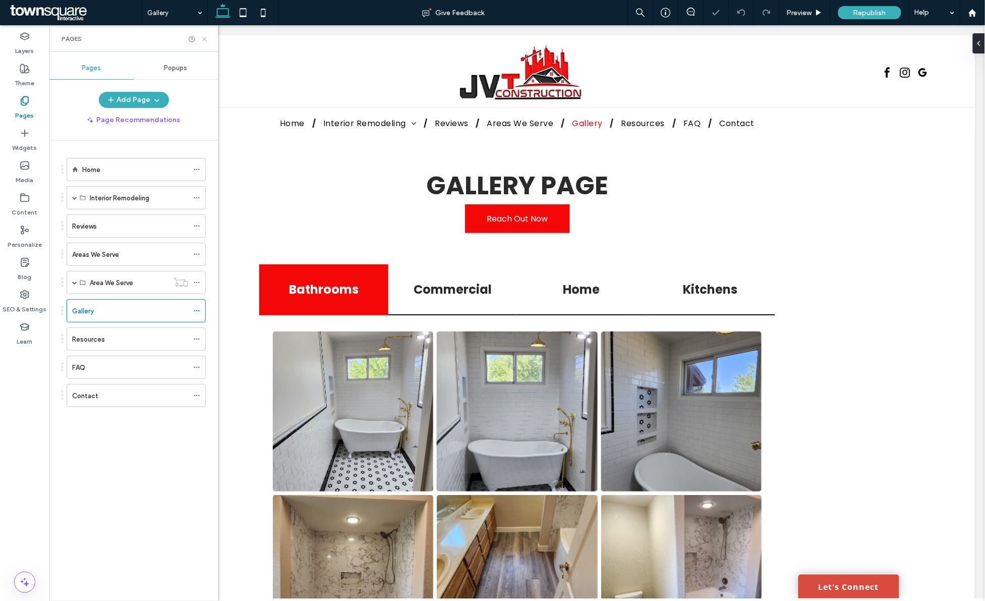
click at [202, 41] on icon at bounding box center [205, 39] width 8 height 8
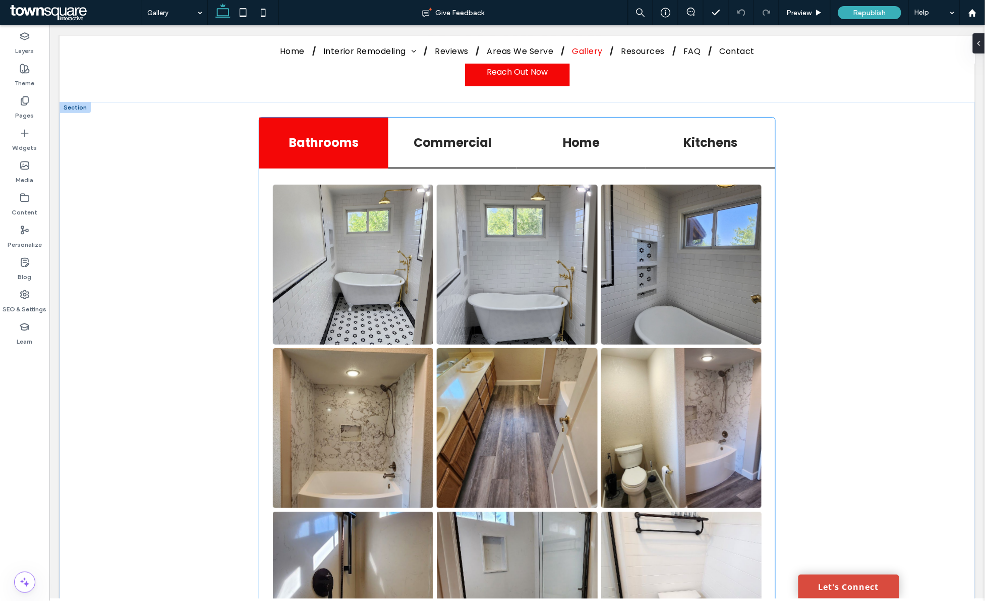
scroll to position [189, 0]
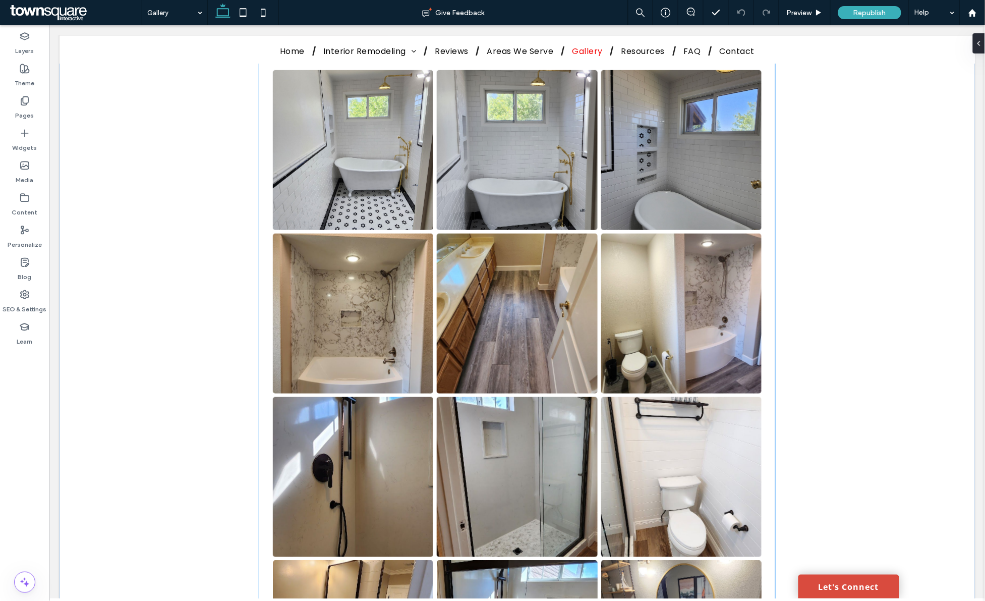
click at [404, 296] on link at bounding box center [352, 313] width 160 height 160
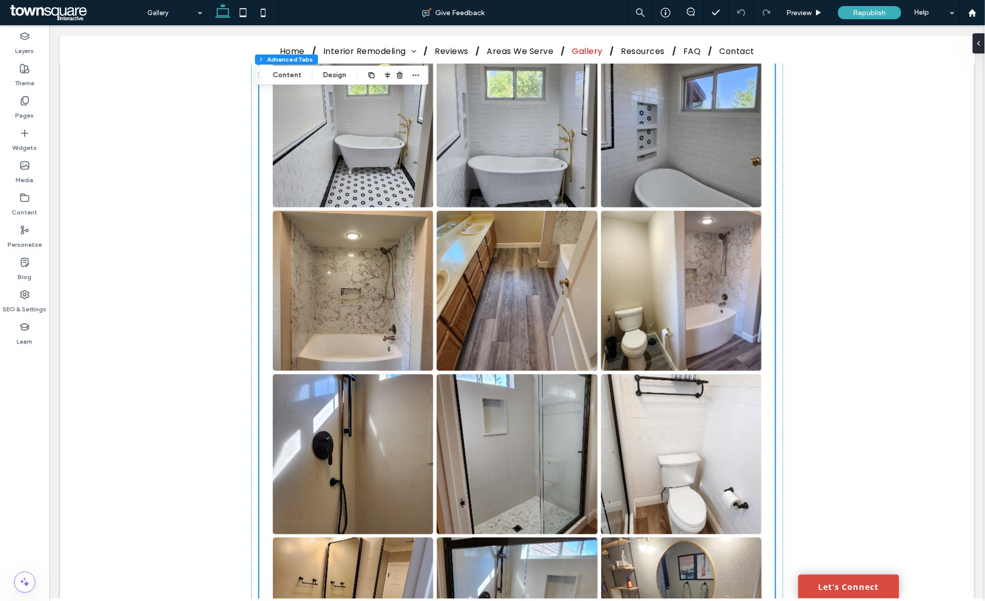
scroll to position [126, 0]
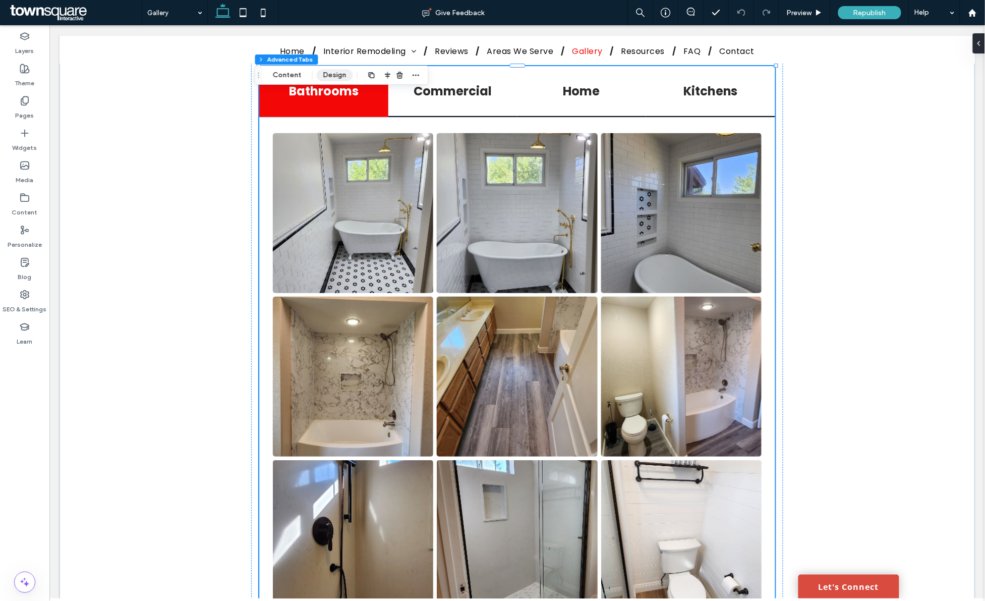
click at [329, 77] on button "Design" at bounding box center [335, 75] width 36 height 12
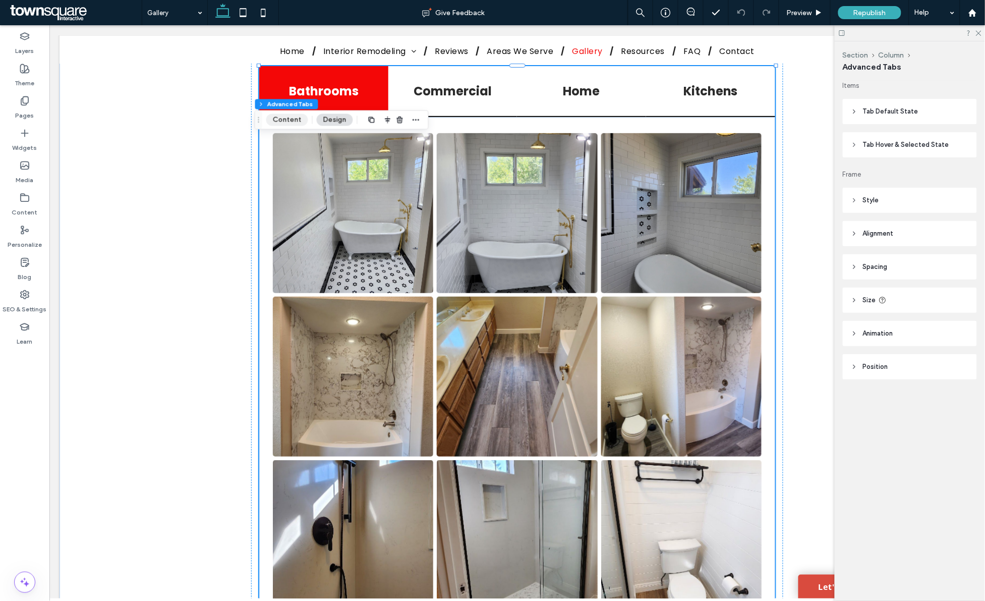
click at [286, 123] on button "Content" at bounding box center [287, 120] width 42 height 12
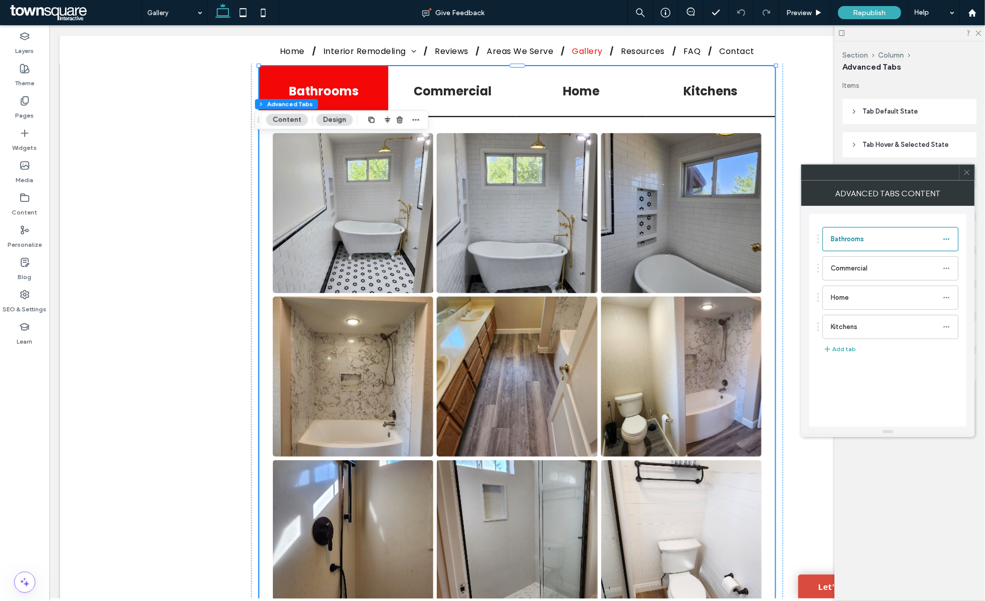
drag, startPoint x: 966, startPoint y: 177, endPoint x: 959, endPoint y: 154, distance: 23.8
click at [966, 178] on span at bounding box center [968, 172] width 8 height 15
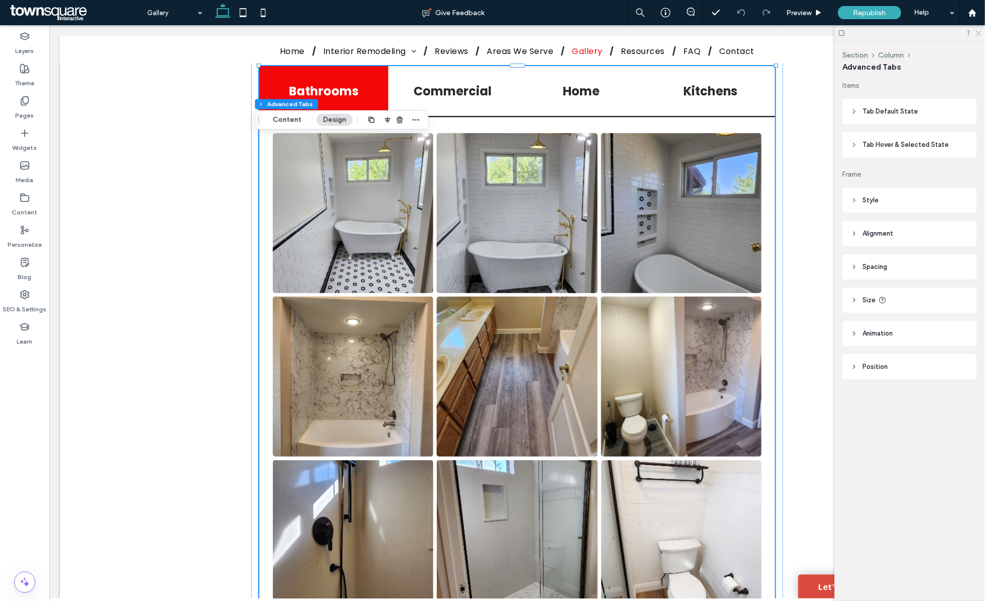
click at [977, 31] on use at bounding box center [979, 34] width 6 height 6
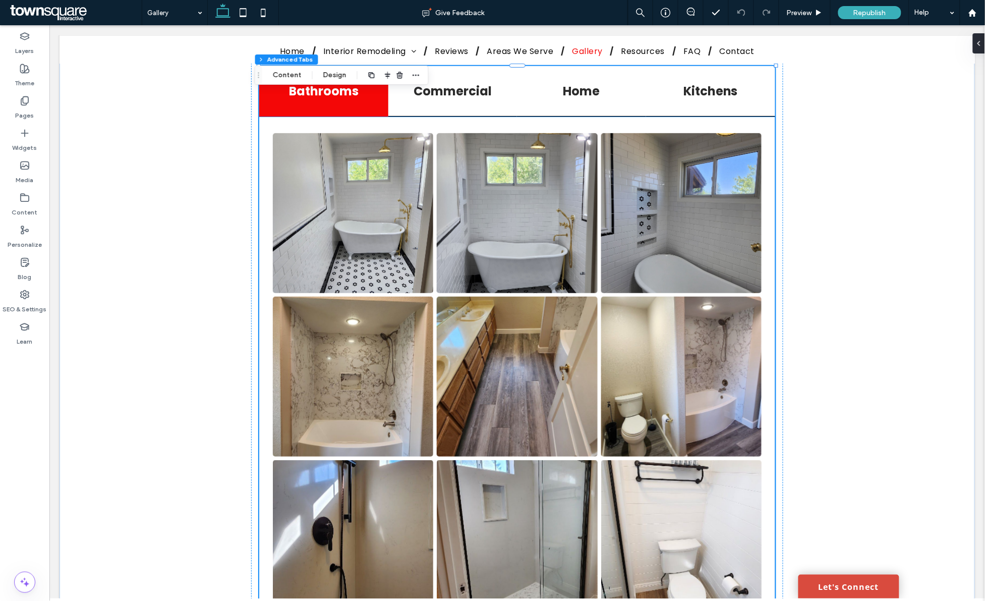
click at [410, 336] on link at bounding box center [352, 376] width 160 height 160
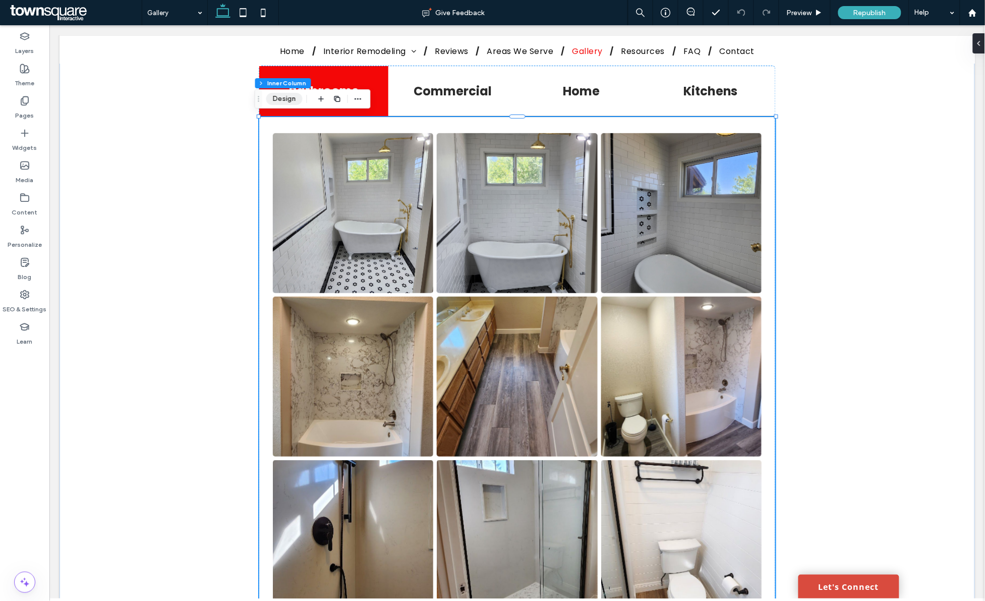
click at [284, 102] on button "Design" at bounding box center [284, 99] width 36 height 12
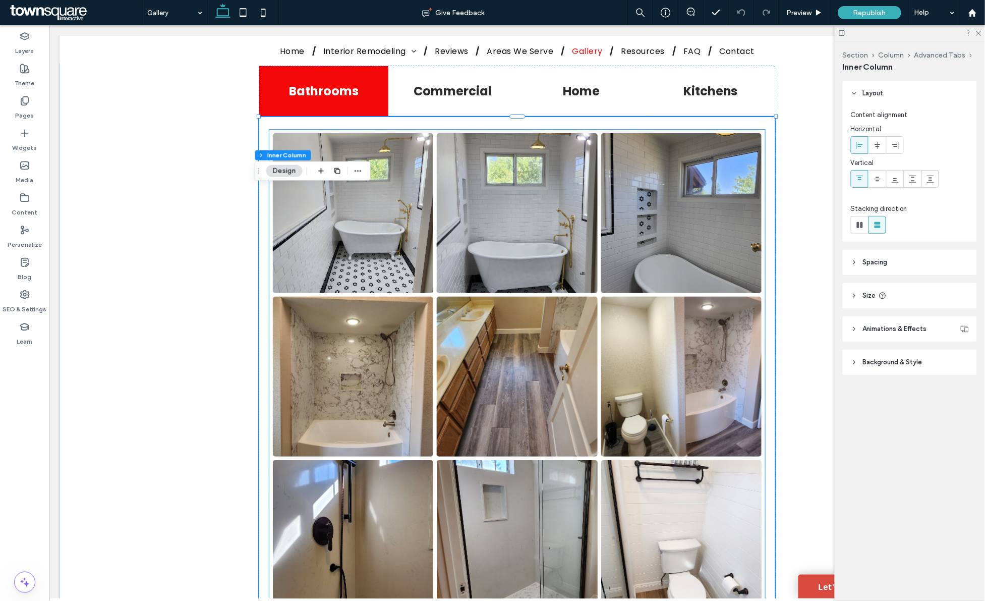
click at [599, 384] on li "Button" at bounding box center [681, 375] width 164 height 163
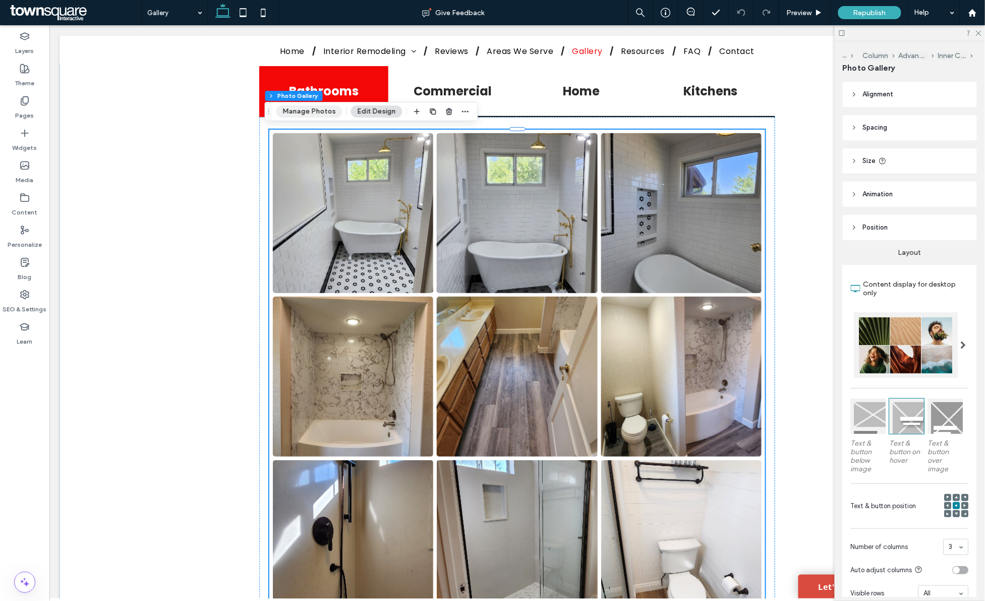
click at [319, 111] on button "Manage Photos" at bounding box center [310, 111] width 66 height 12
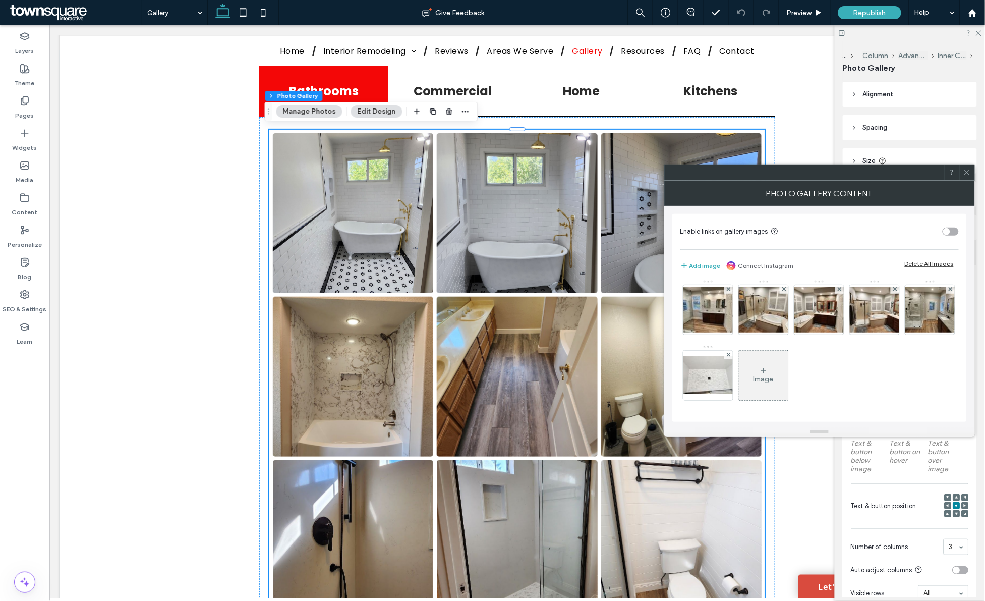
scroll to position [399, 0]
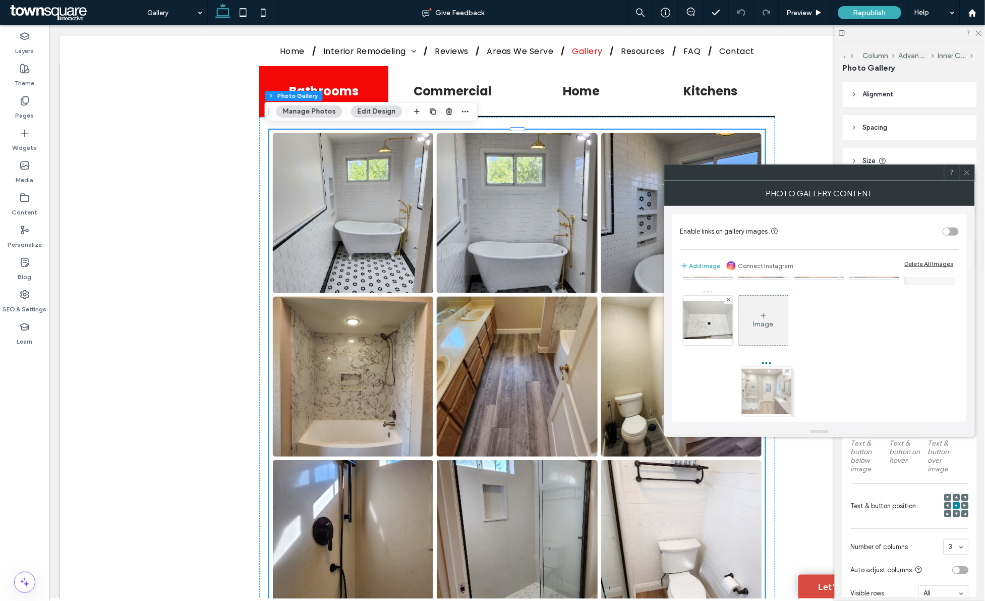
drag, startPoint x: 757, startPoint y: 382, endPoint x: 771, endPoint y: 389, distance: 15.4
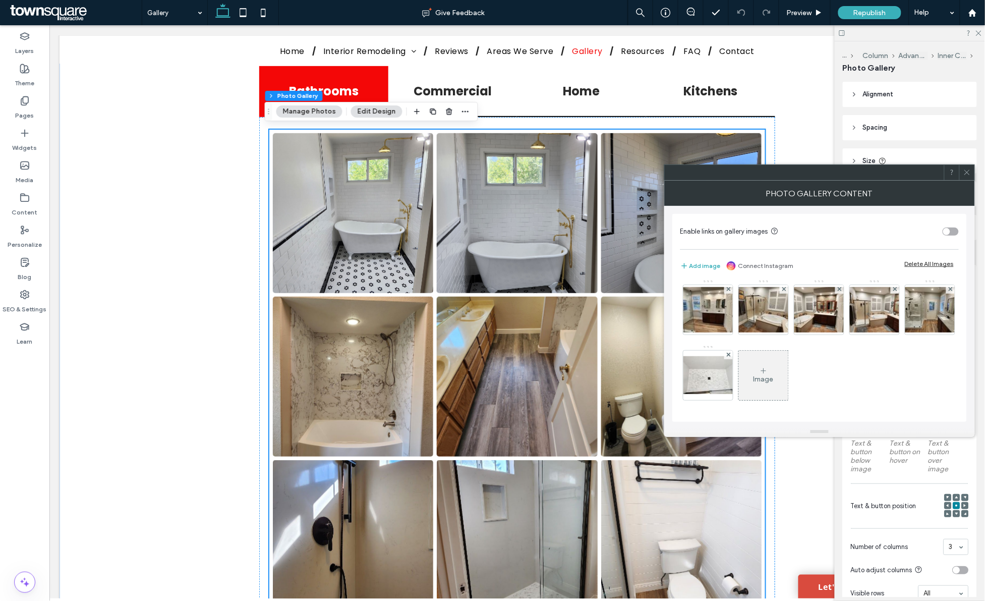
scroll to position [252, 0]
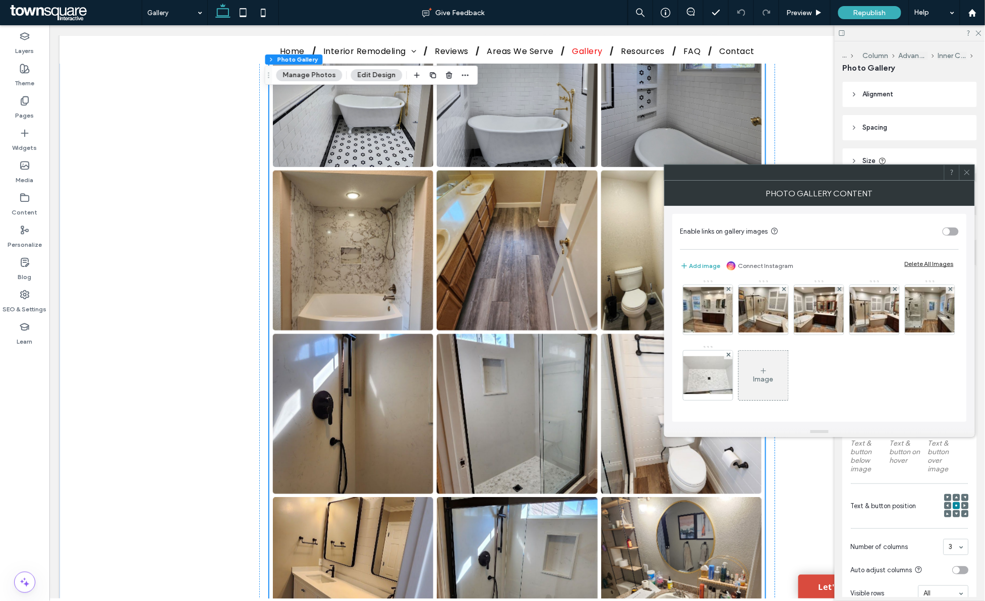
click at [965, 169] on icon at bounding box center [968, 173] width 8 height 8
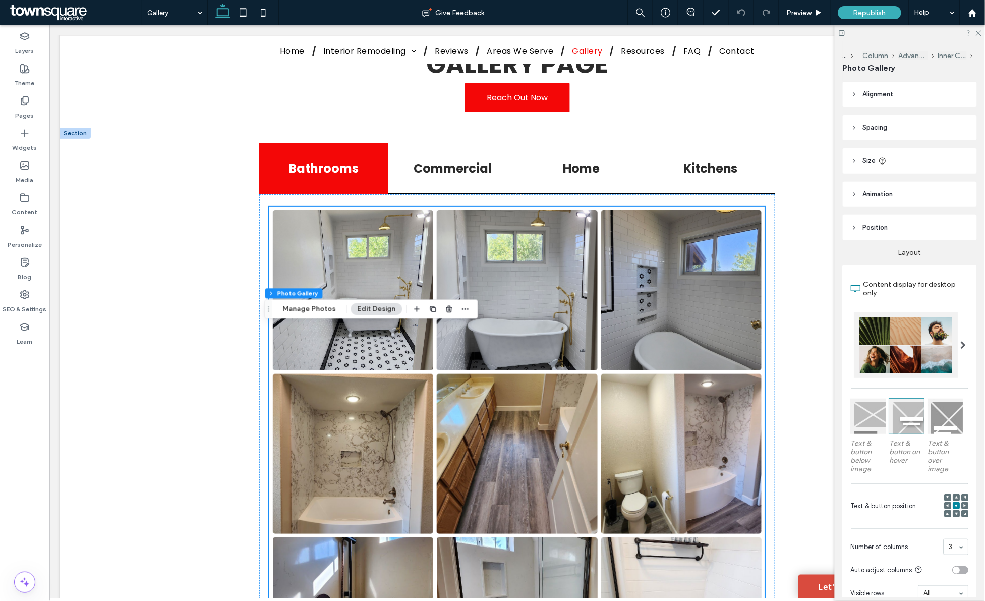
scroll to position [126, 0]
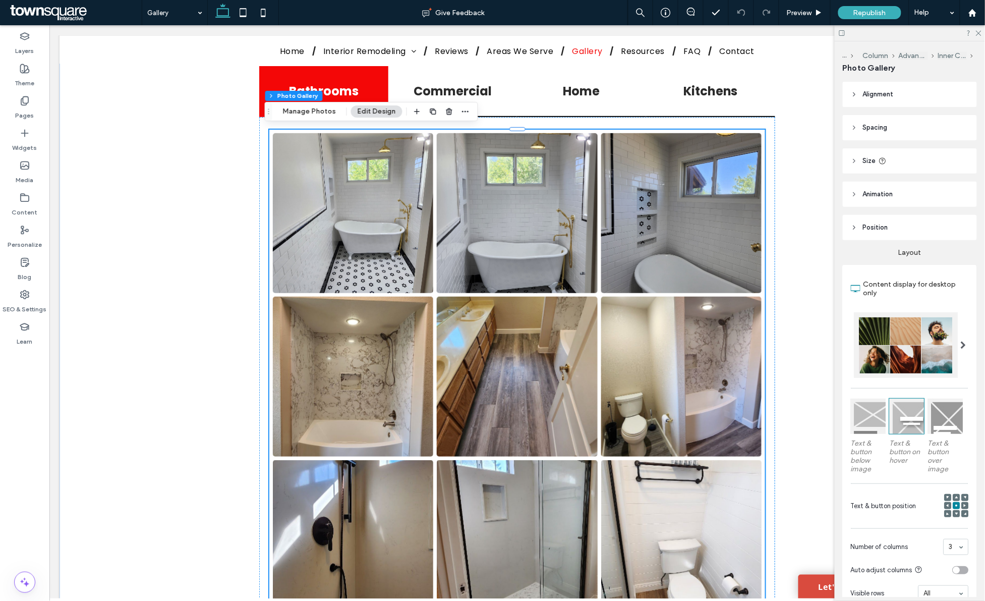
click at [377, 110] on button "Edit Design" at bounding box center [376, 111] width 51 height 12
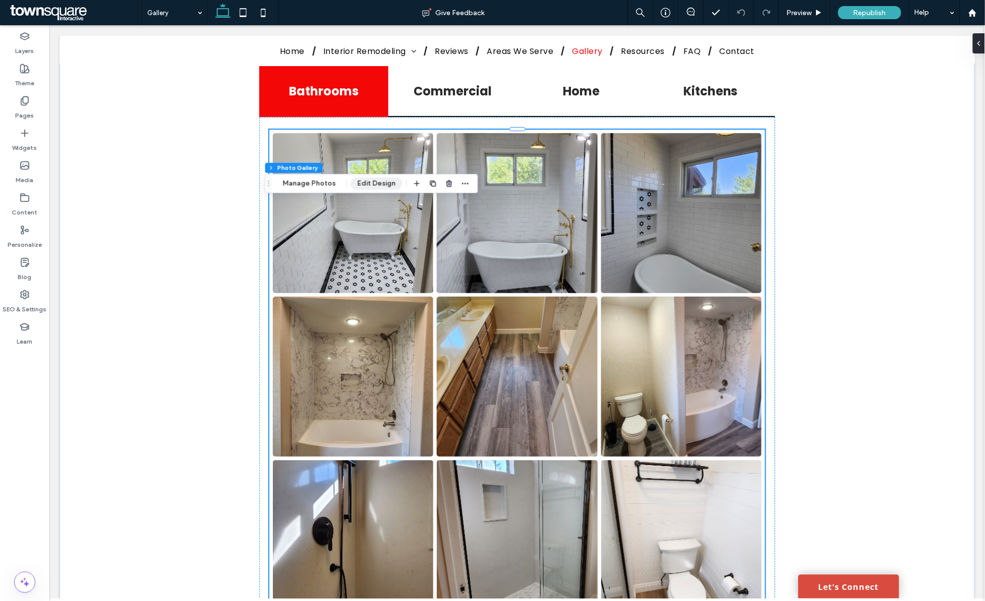
click at [375, 182] on button "Edit Design" at bounding box center [376, 184] width 51 height 12
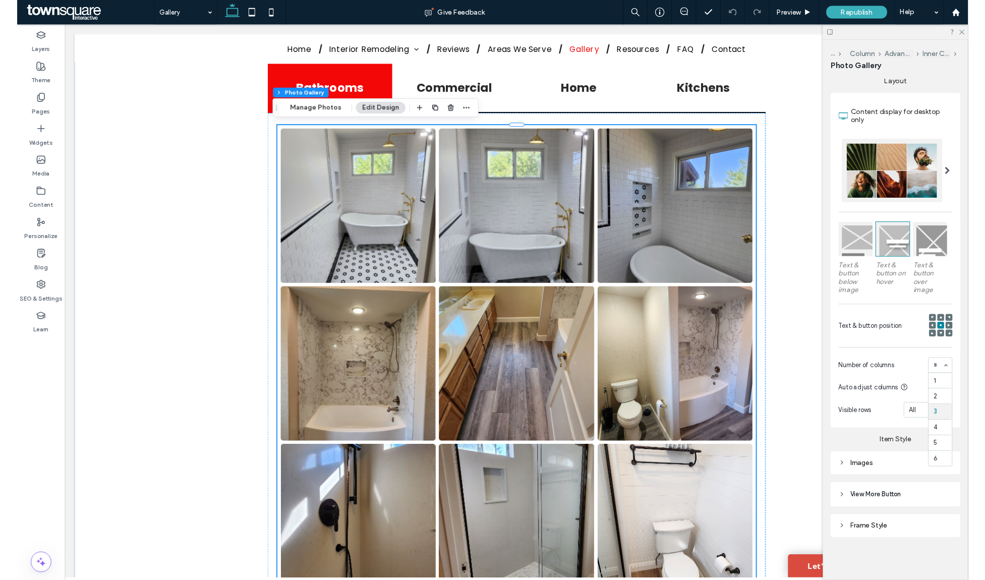
scroll to position [1, 0]
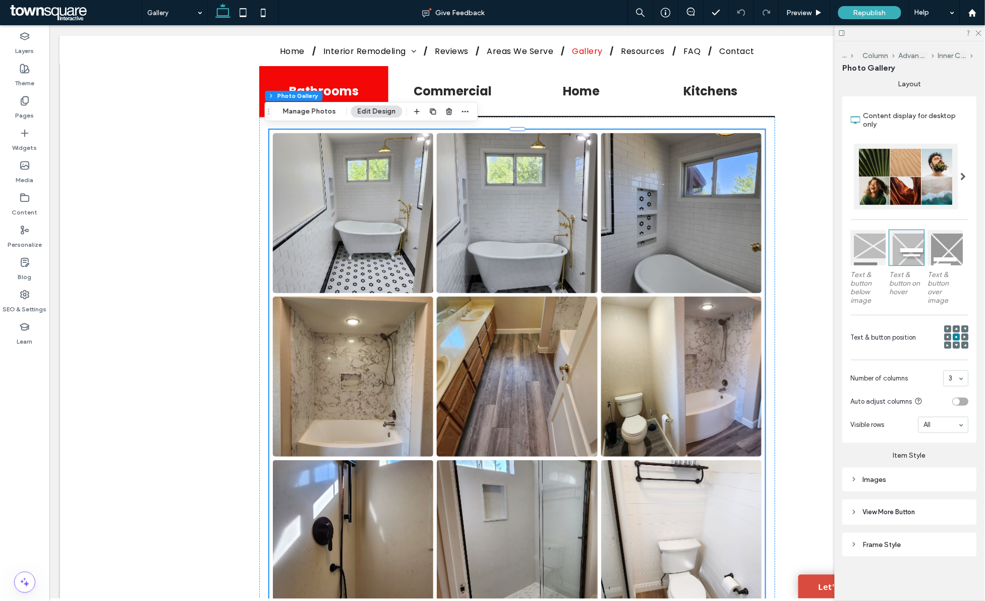
click at [960, 374] on div "3" at bounding box center [956, 378] width 25 height 16
click at [977, 33] on icon at bounding box center [978, 32] width 7 height 7
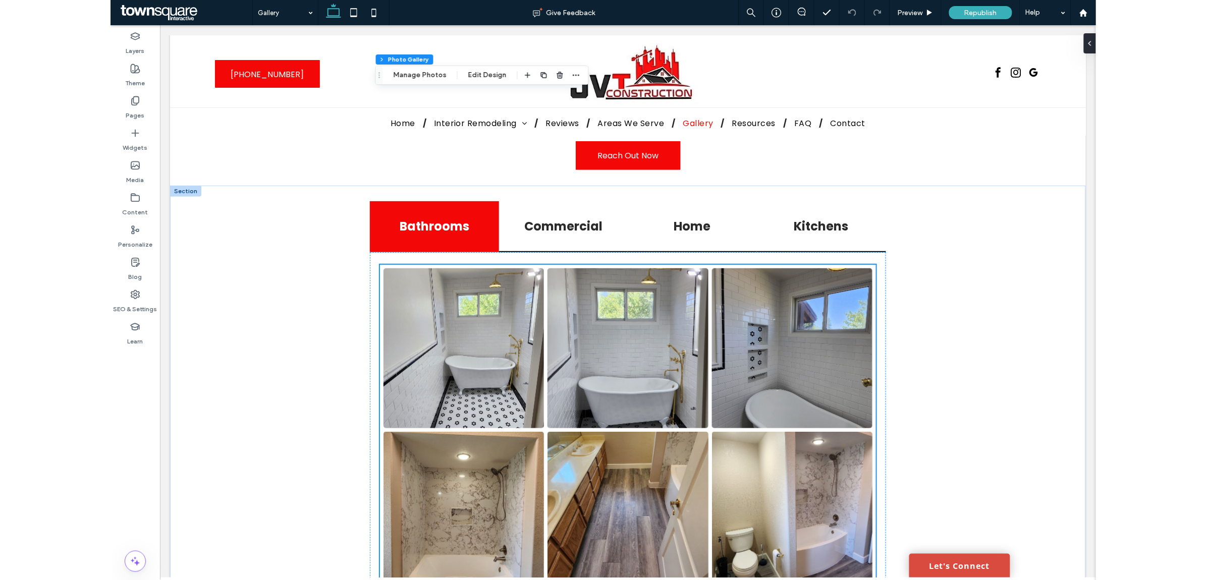
scroll to position [0, 0]
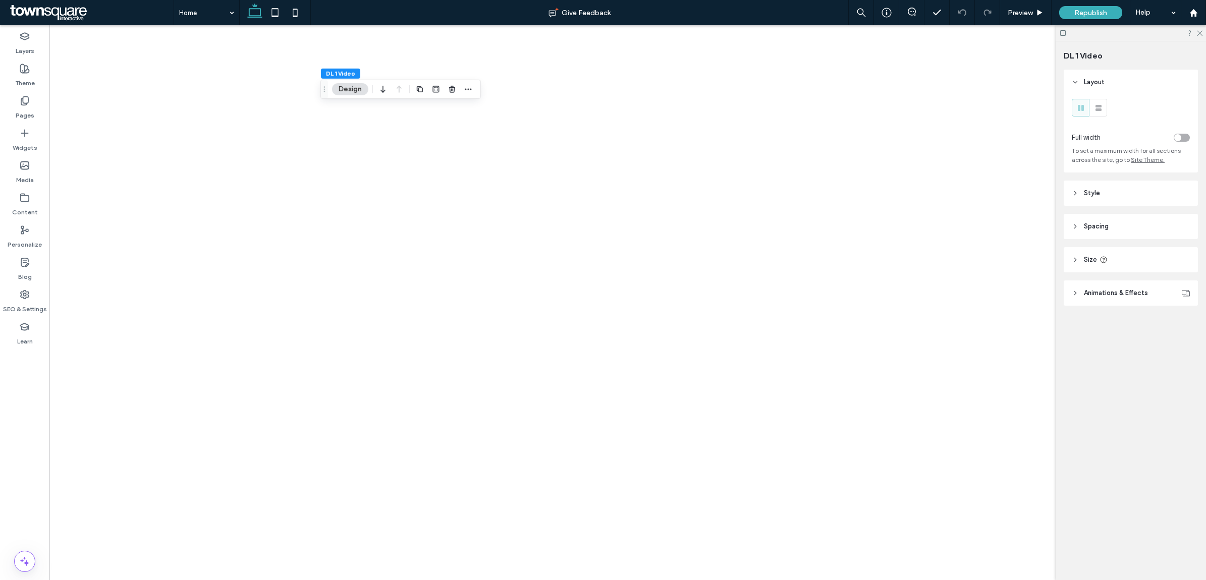
click at [346, 93] on button "Design" at bounding box center [350, 89] width 36 height 12
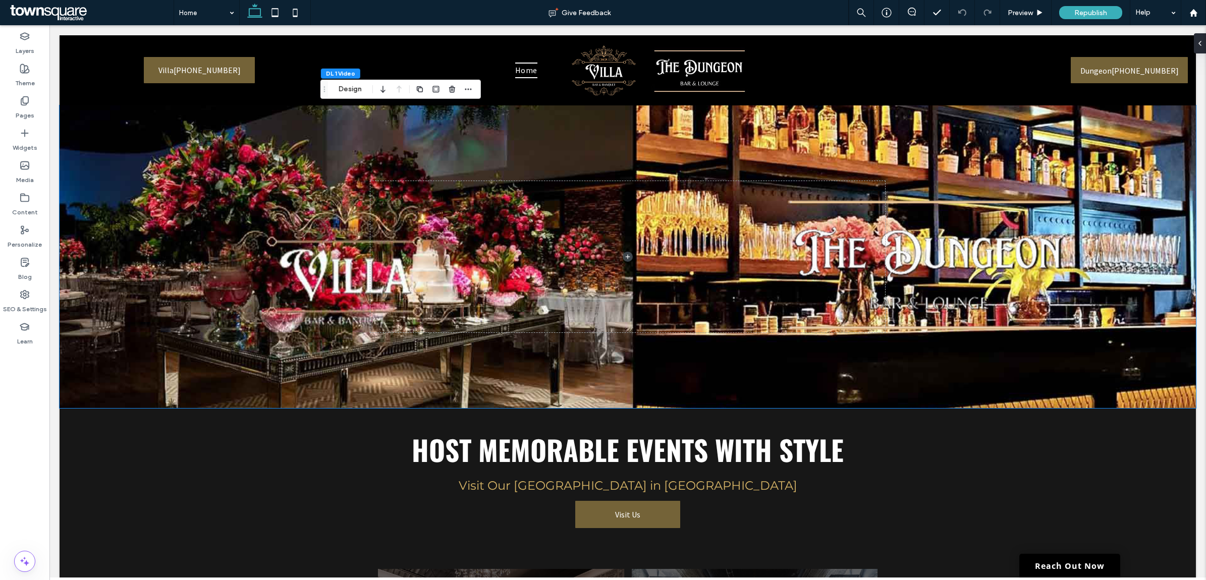
click at [346, 93] on button "Design" at bounding box center [350, 89] width 36 height 12
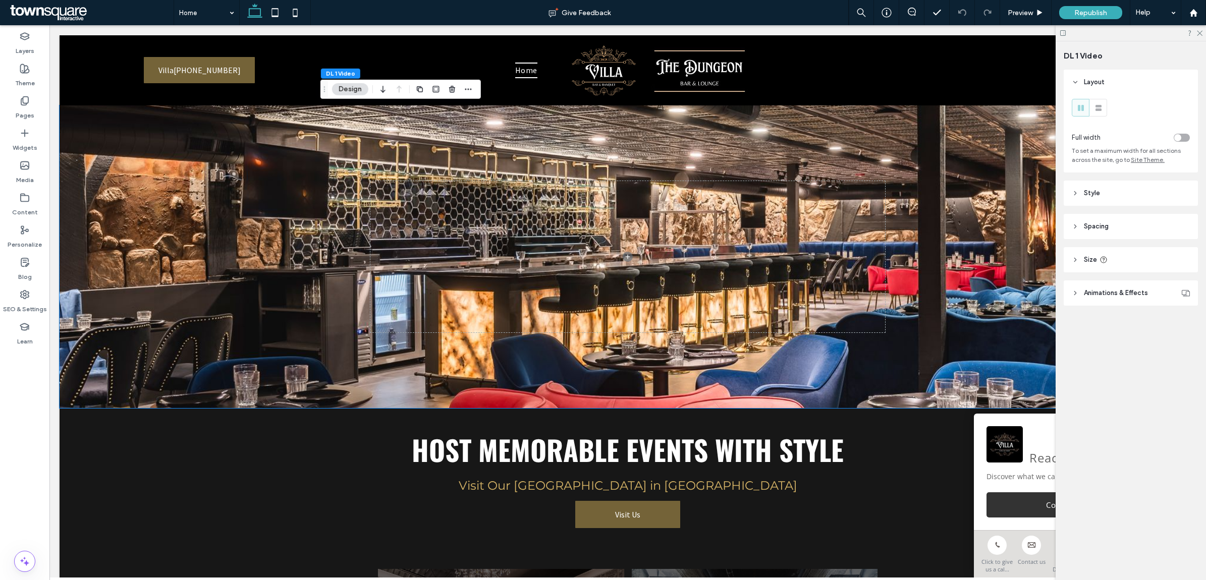
click at [1119, 298] on span "Animations & Effects" at bounding box center [1116, 293] width 64 height 10
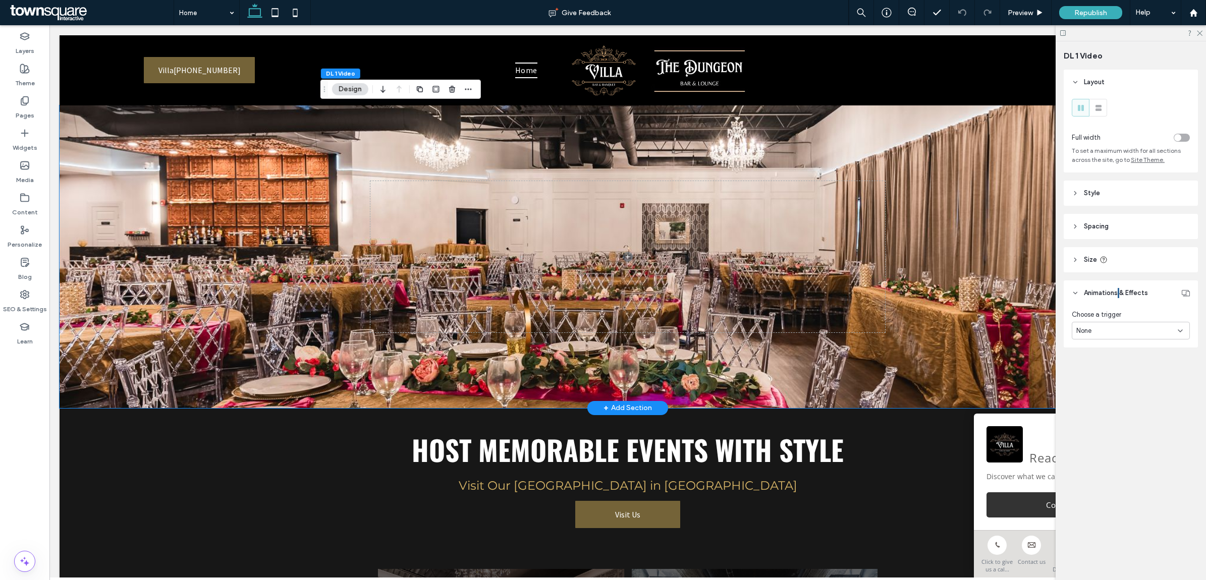
click at [115, 336] on div at bounding box center [628, 256] width 1136 height 303
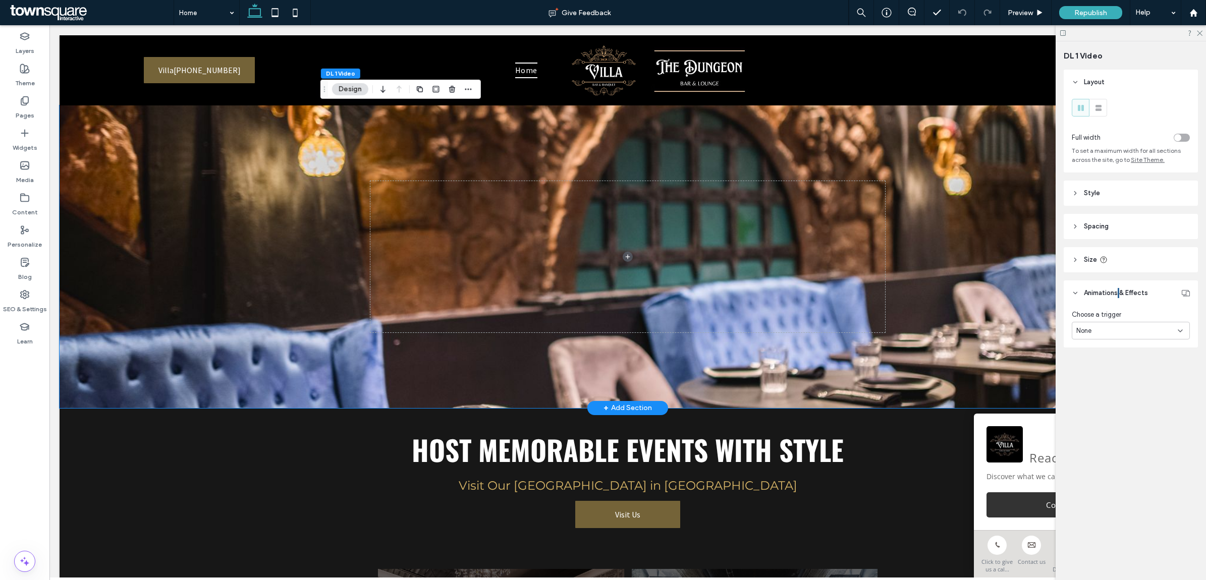
drag, startPoint x: 152, startPoint y: 359, endPoint x: 146, endPoint y: 359, distance: 5.6
click at [150, 359] on div at bounding box center [628, 256] width 1136 height 303
click at [221, 397] on div at bounding box center [628, 256] width 1136 height 303
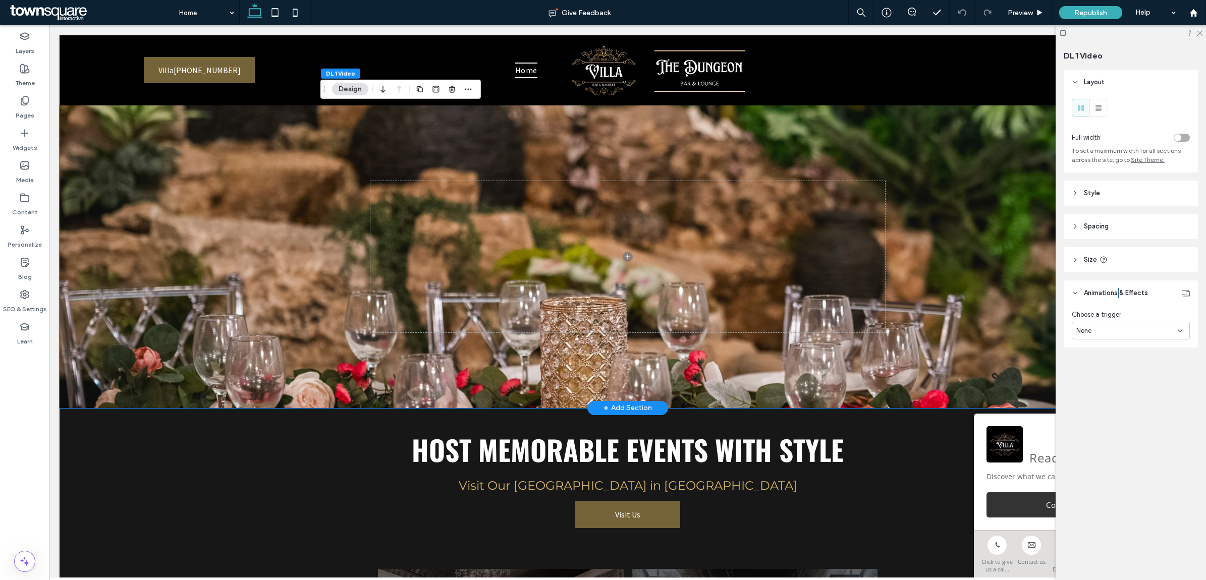
click at [228, 378] on div at bounding box center [628, 256] width 1136 height 303
click at [1094, 193] on span "Style" at bounding box center [1092, 193] width 16 height 10
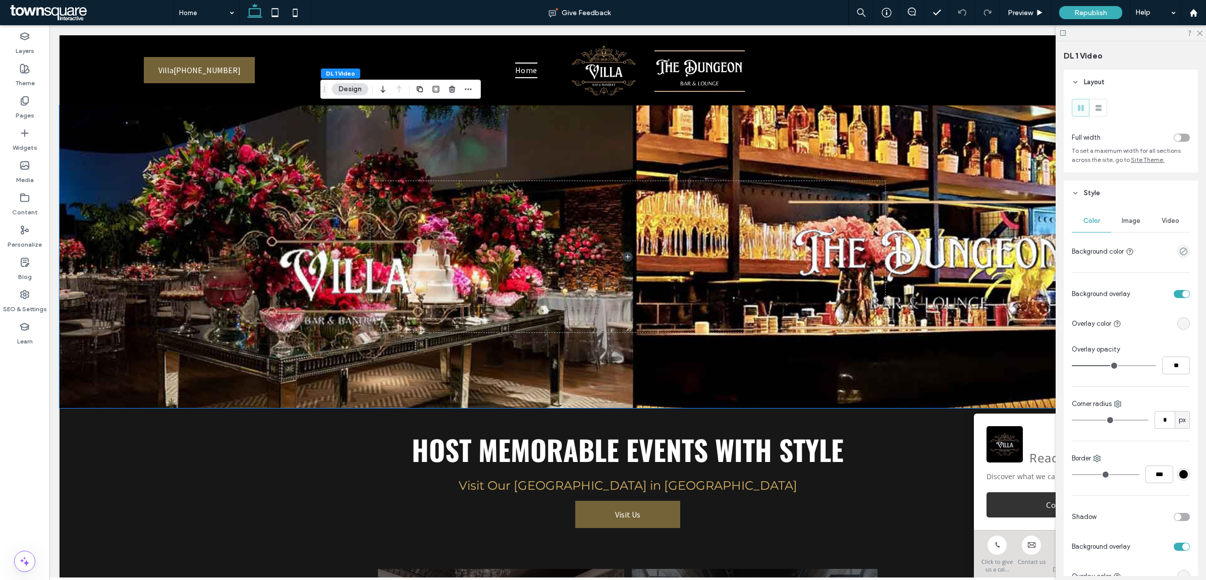
click at [1136, 216] on div "Image" at bounding box center [1130, 221] width 39 height 22
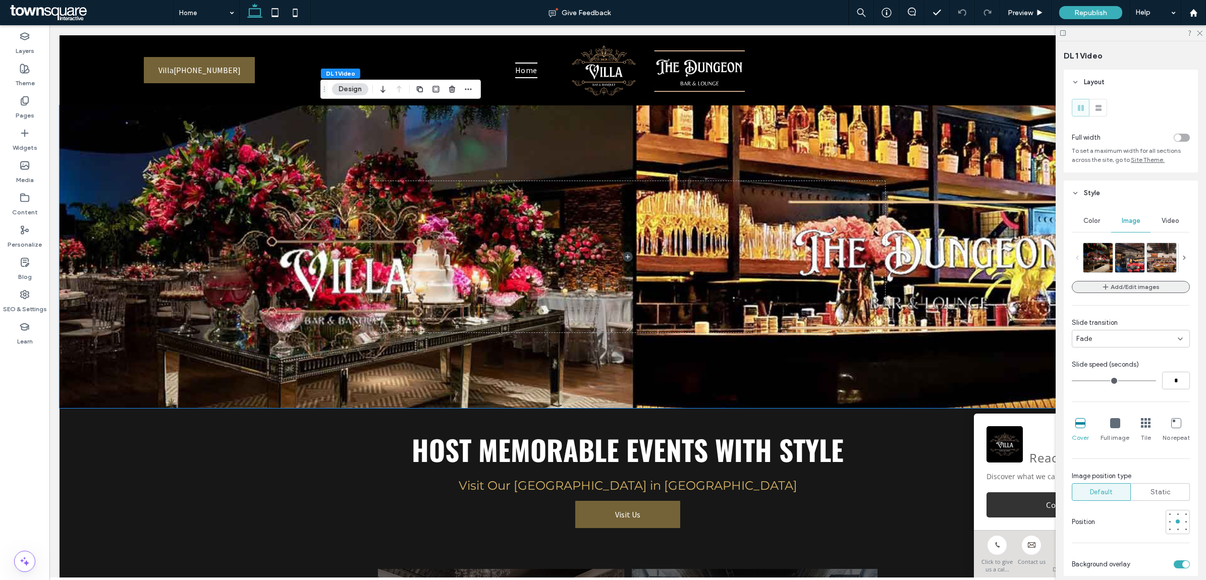
click at [1138, 293] on button "Add/Edit images" at bounding box center [1131, 287] width 118 height 12
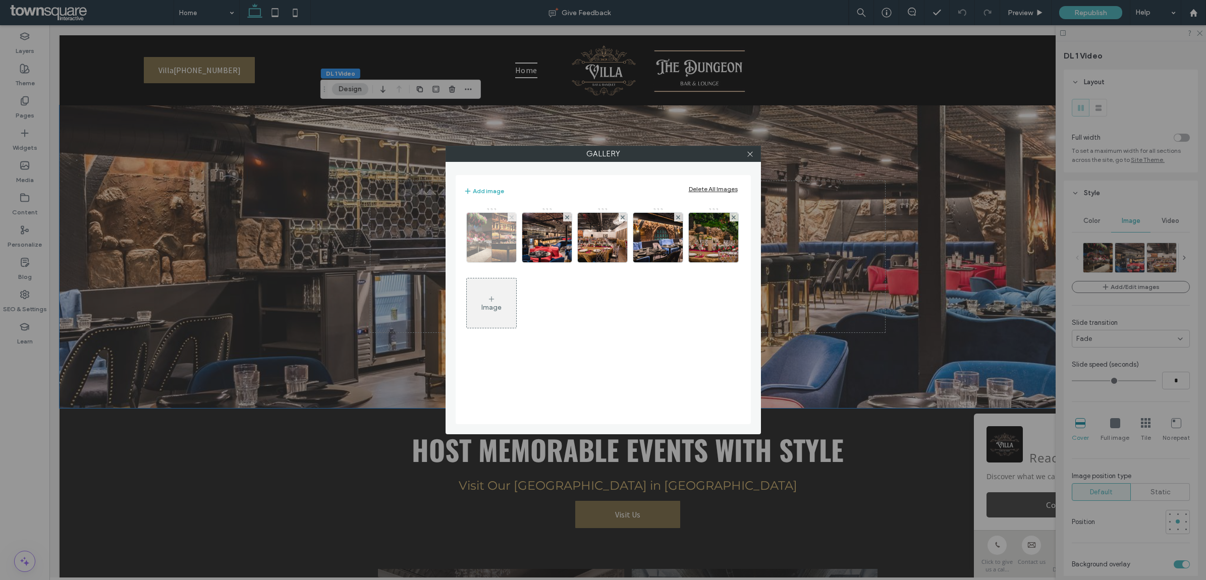
click at [513, 219] on icon at bounding box center [512, 217] width 4 height 4
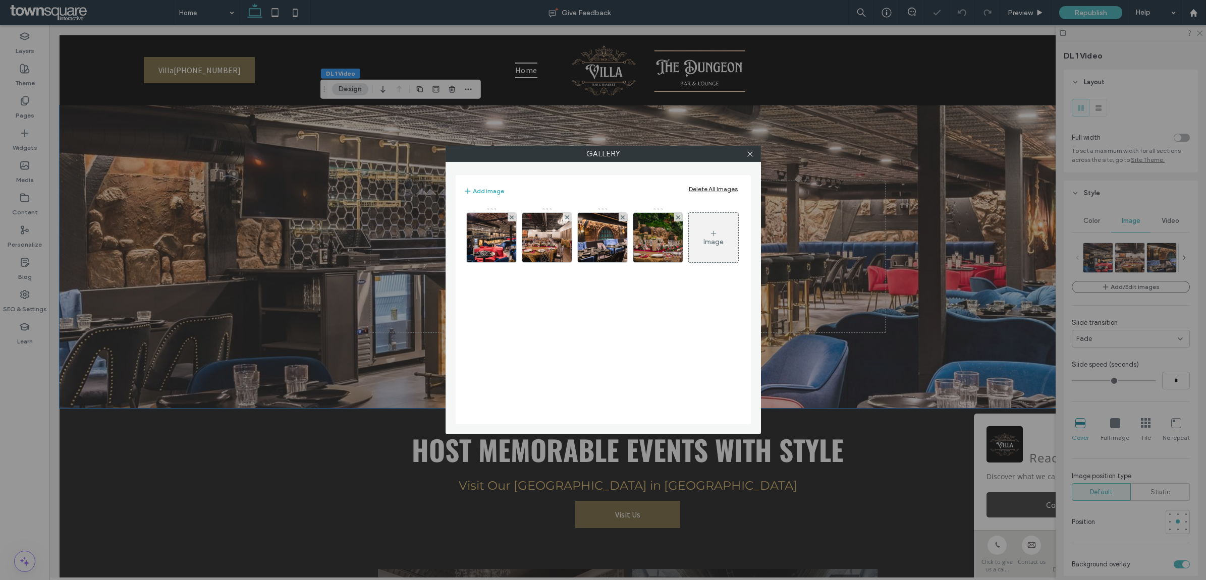
click at [689, 261] on div "Image" at bounding box center [713, 237] width 49 height 47
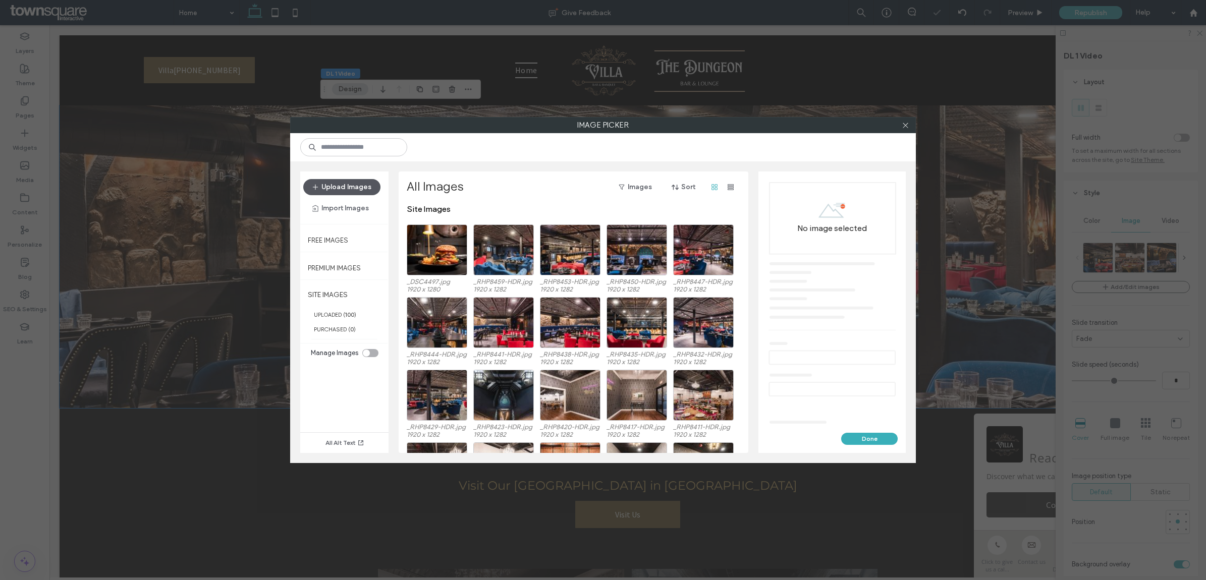
click at [361, 189] on button "Upload Images" at bounding box center [341, 187] width 77 height 16
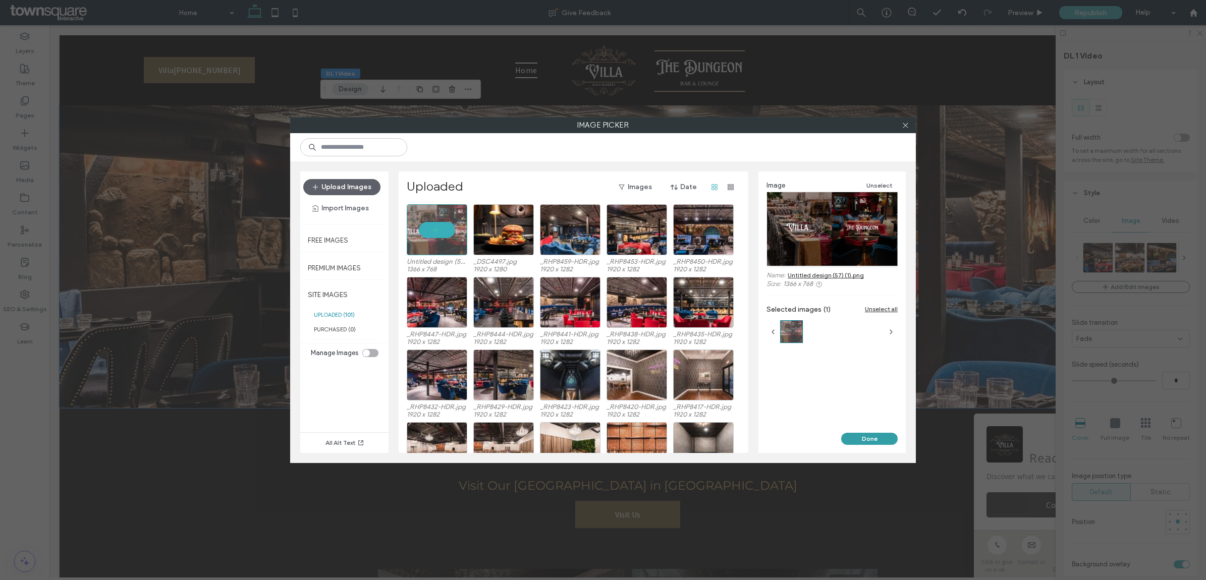
click at [876, 435] on button "Done" at bounding box center [869, 439] width 57 height 12
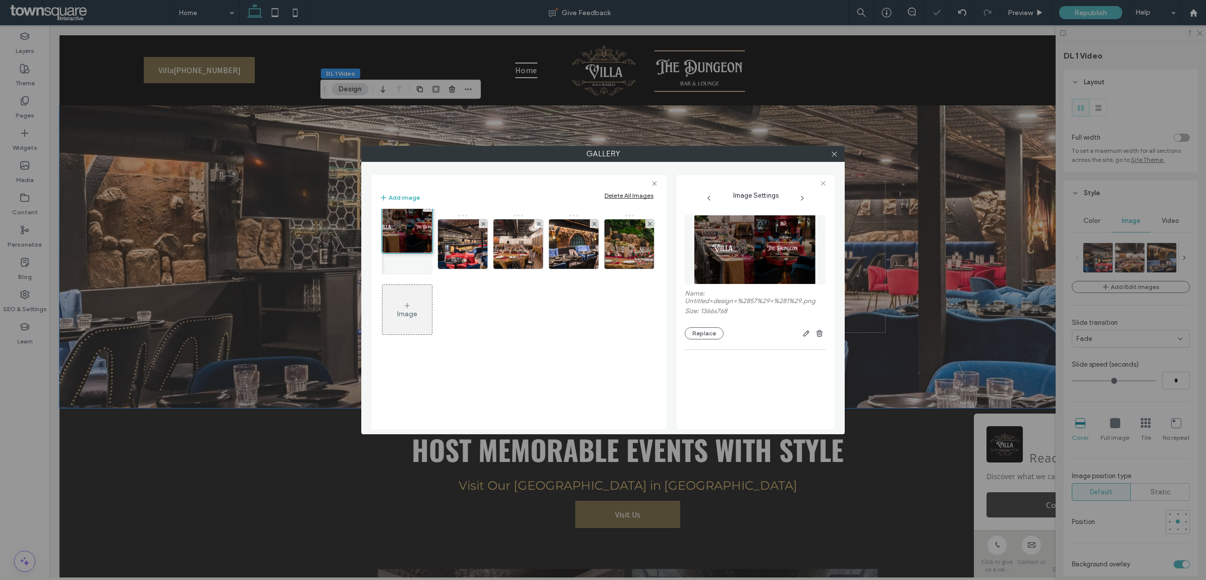
drag, startPoint x: 400, startPoint y: 317, endPoint x: 399, endPoint y: 245, distance: 71.7
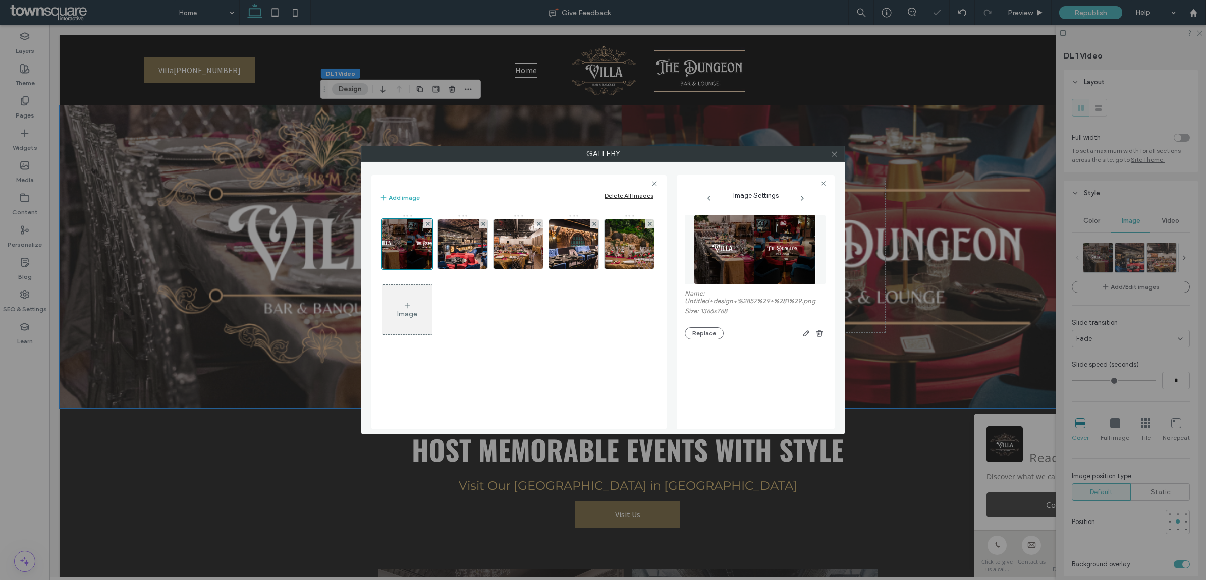
click at [838, 153] on div at bounding box center [834, 153] width 15 height 15
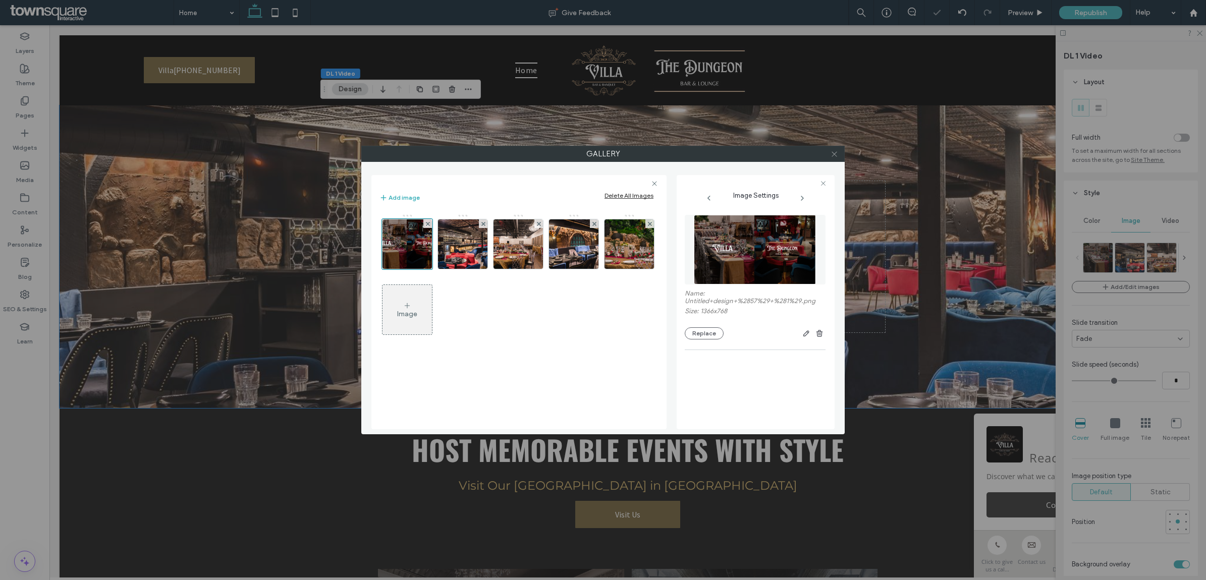
click at [835, 153] on use at bounding box center [834, 153] width 5 height 5
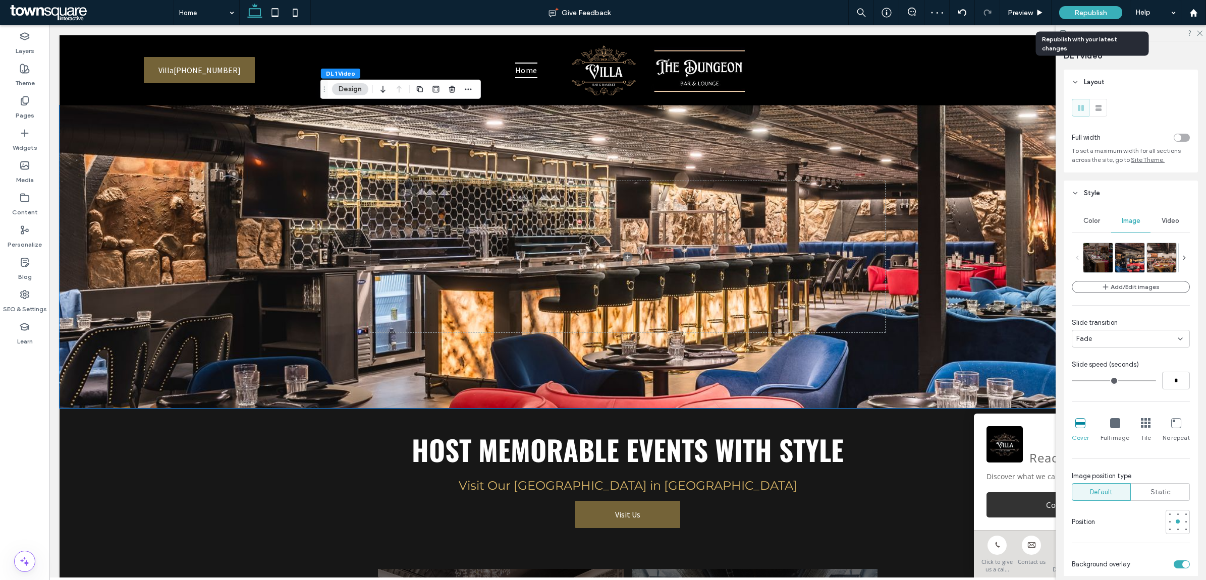
click at [1090, 11] on span "Republish" at bounding box center [1090, 13] width 33 height 9
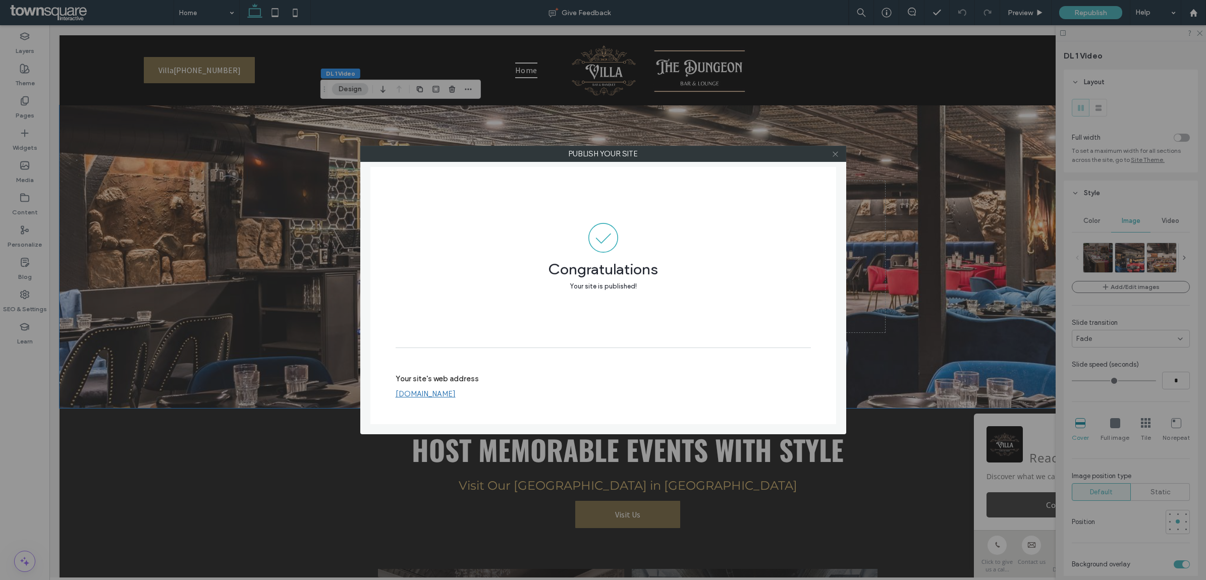
click at [833, 155] on icon at bounding box center [836, 154] width 8 height 8
